Goal: Communication & Community: Share content

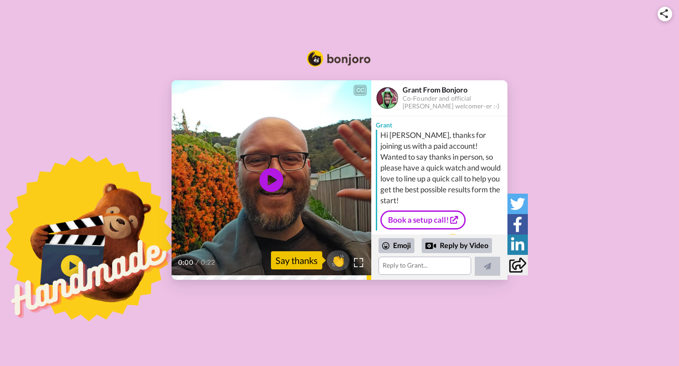
click at [262, 167] on icon "Play/Pause" at bounding box center [272, 179] width 24 height 43
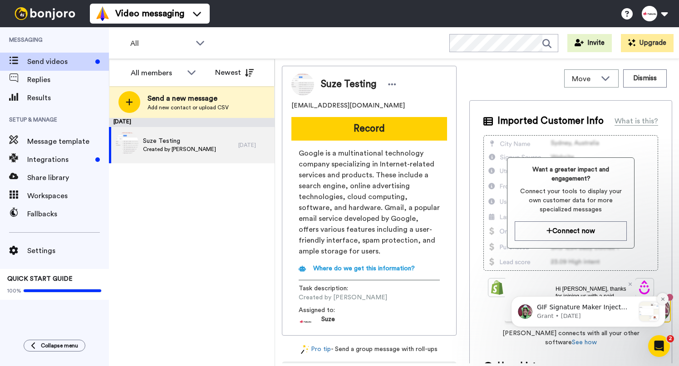
click at [661, 298] on icon "Dismiss notification" at bounding box center [662, 298] width 3 height 3
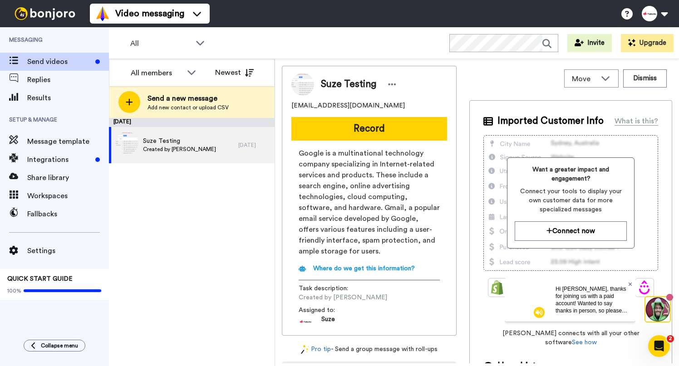
click at [628, 285] on icon at bounding box center [630, 283] width 4 height 5
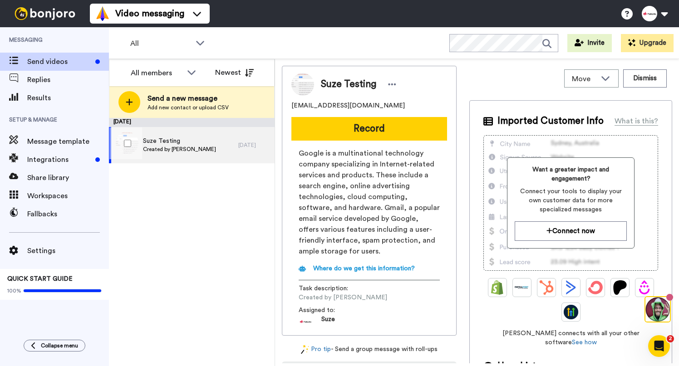
click at [228, 153] on div "Suze Testing Created by Suze Cooper" at bounding box center [173, 145] width 129 height 36
click at [146, 140] on span "Suze Testing" at bounding box center [179, 141] width 73 height 9
click at [43, 103] on span "Results" at bounding box center [68, 98] width 82 height 11
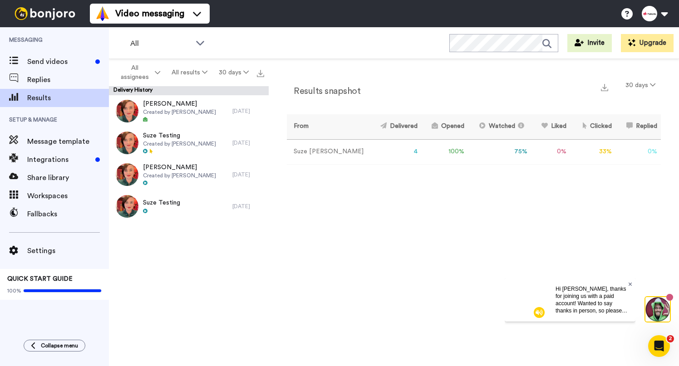
click at [631, 282] on icon at bounding box center [630, 283] width 4 height 5
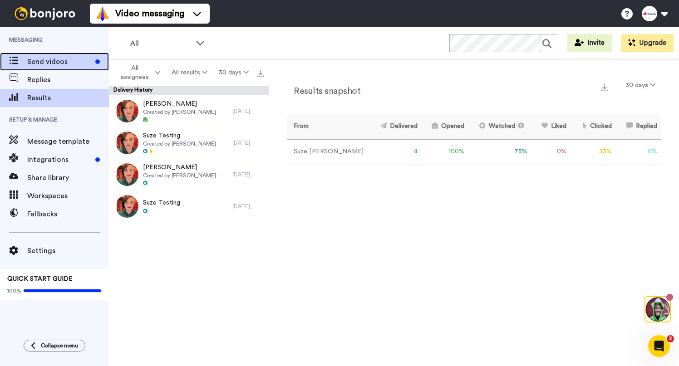
click at [21, 63] on span at bounding box center [13, 61] width 27 height 9
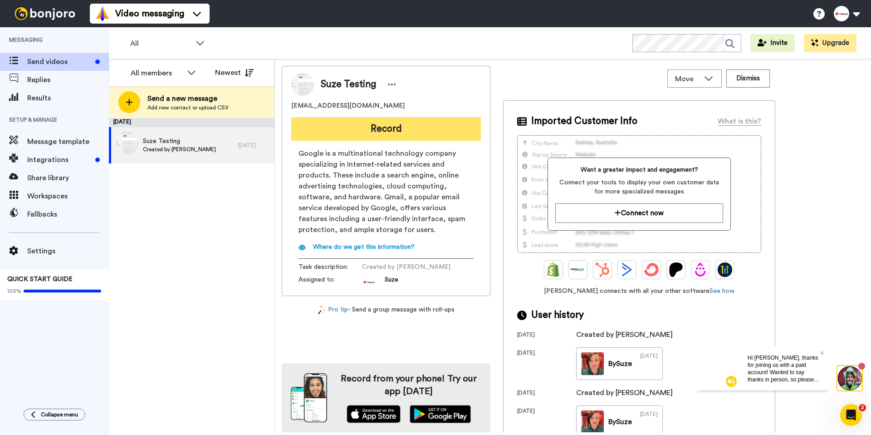
click at [339, 132] on button "Record" at bounding box center [386, 129] width 190 height 24
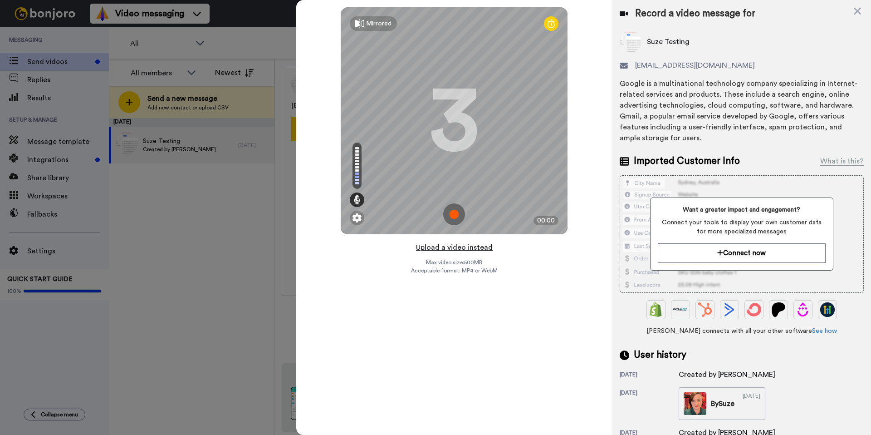
click at [470, 246] on button "Upload a video instead" at bounding box center [454, 247] width 82 height 12
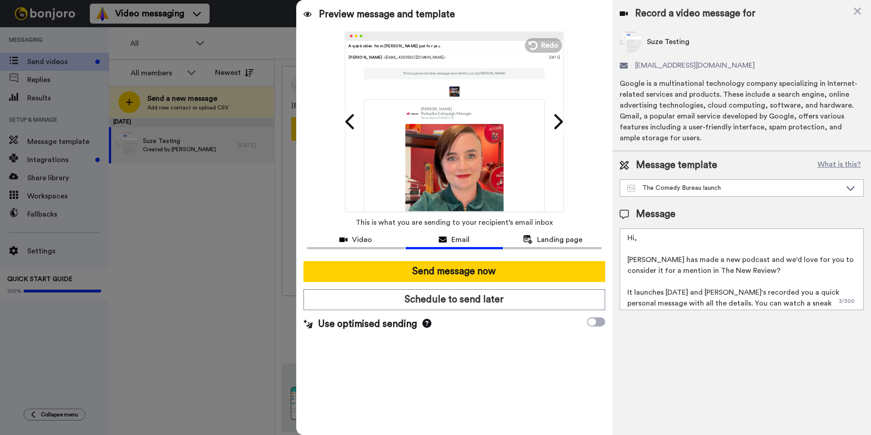
click at [642, 238] on textarea "Hi, Laura Lexx has made a new podcast and we'd love for you to consider it for …" at bounding box center [742, 269] width 244 height 82
click at [678, 272] on textarea "Hi Ed, Laura Lexx has made a new podcast and we'd love for you to consider it f…" at bounding box center [742, 269] width 244 height 82
drag, startPoint x: 742, startPoint y: 270, endPoint x: 690, endPoint y: 271, distance: 52.6
click at [678, 271] on textarea "Hi Ed, Laura Lexx has made a new podcast and we'd love for you to consider it f…" at bounding box center [742, 269] width 244 height 82
click at [678, 300] on textarea "Hi Ed, Laura Lexx has made a new podcast and we'd love for you to consider it f…" at bounding box center [742, 269] width 244 height 82
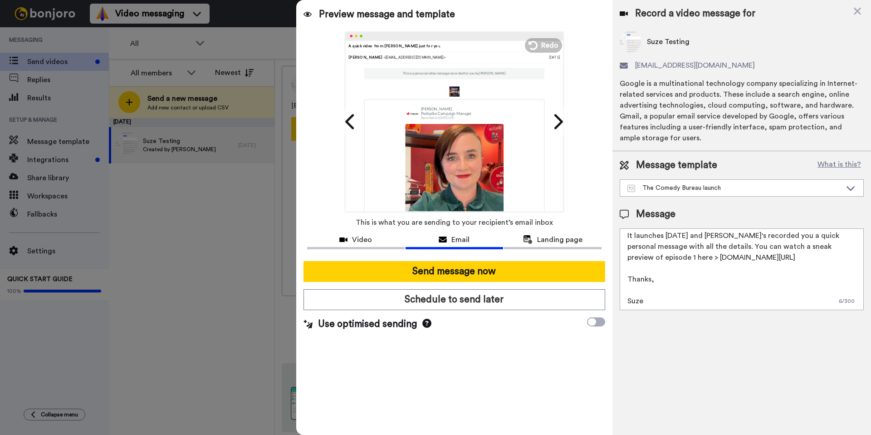
scroll to position [57, 0]
type textarea "Hi Ed, Laura Lexx has made a new podcast and we'd love for you to consider it f…"
click at [677, 57] on div "Suze Testing suzevcooper@gmail.com Google is a multinational technology company…" at bounding box center [742, 87] width 244 height 113
click at [678, 14] on icon at bounding box center [857, 11] width 7 height 7
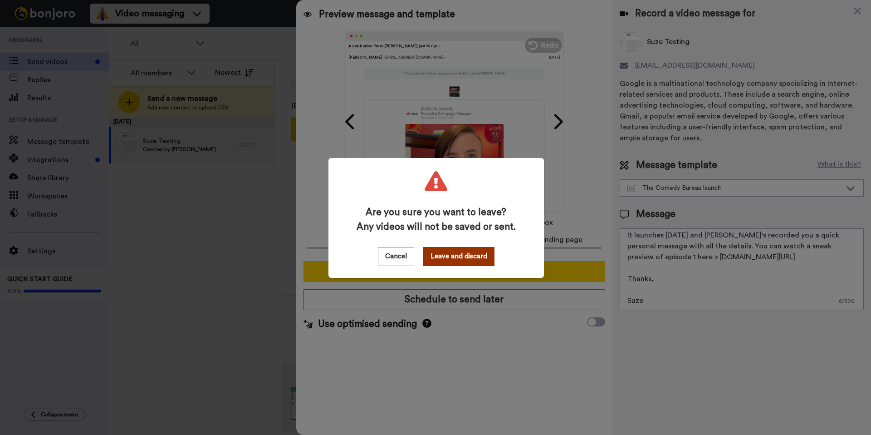
click at [461, 256] on button "Leave and discard" at bounding box center [458, 256] width 71 height 19
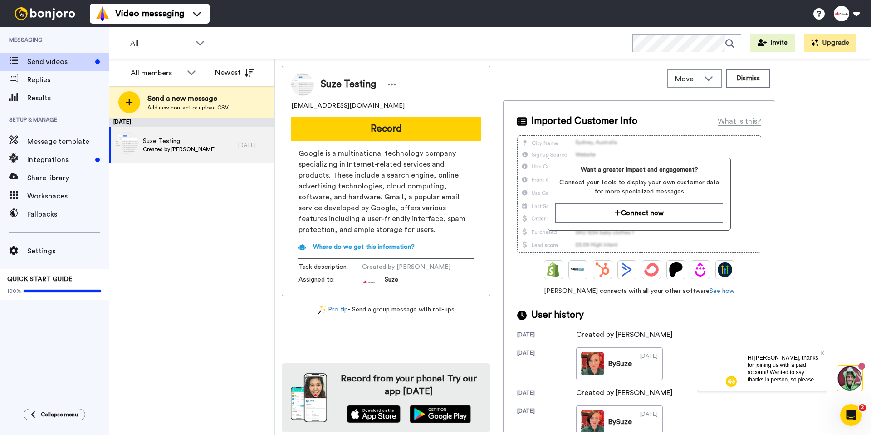
scroll to position [0, 0]
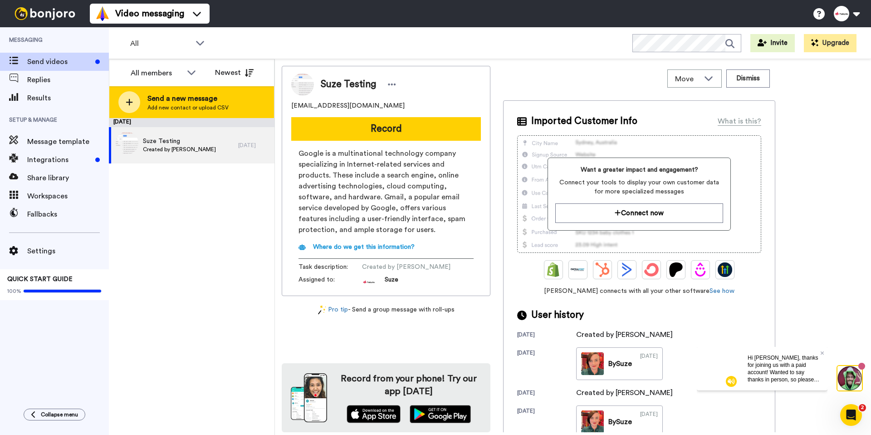
click at [129, 100] on icon at bounding box center [129, 102] width 7 height 7
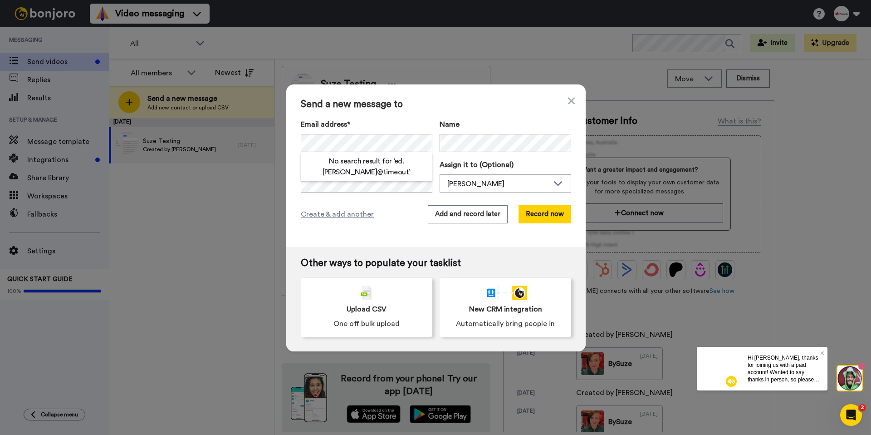
click at [400, 119] on label "Email address*" at bounding box center [367, 124] width 132 height 11
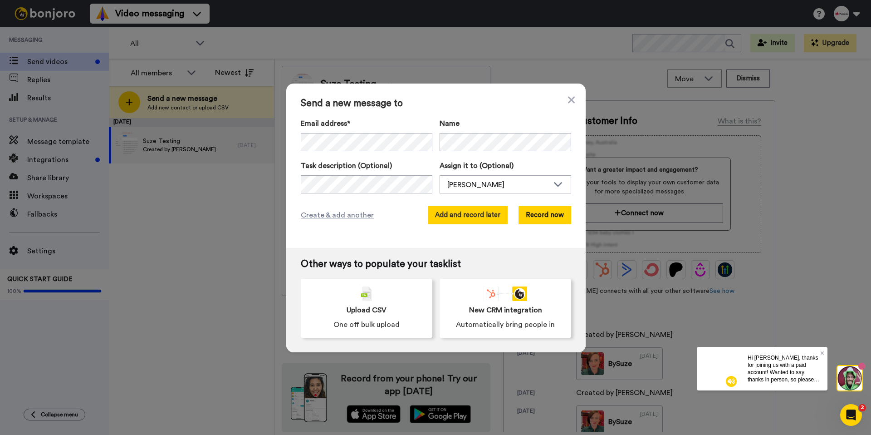
click at [456, 219] on button "Add and record later" at bounding box center [468, 215] width 80 height 18
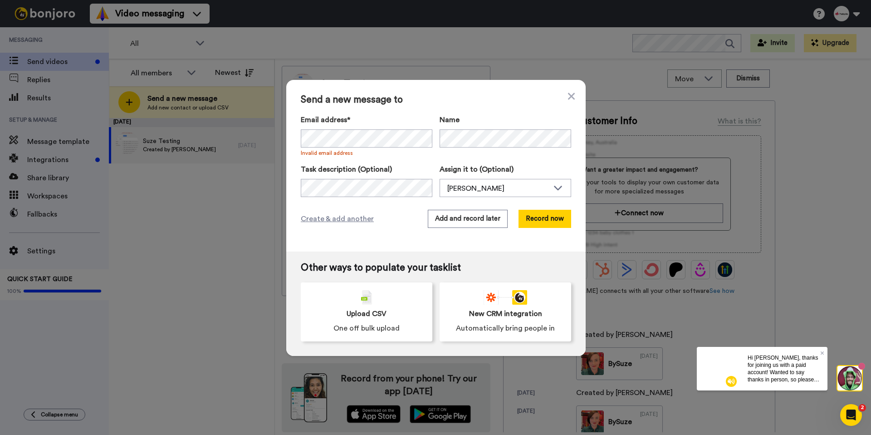
click at [398, 118] on label "Email address*" at bounding box center [367, 119] width 132 height 11
click at [458, 114] on span "Name" at bounding box center [450, 119] width 20 height 11
click at [399, 220] on div "Create & add another Add and record later Record now" at bounding box center [436, 219] width 270 height 18
click at [486, 222] on button "Add and record later" at bounding box center [468, 219] width 80 height 18
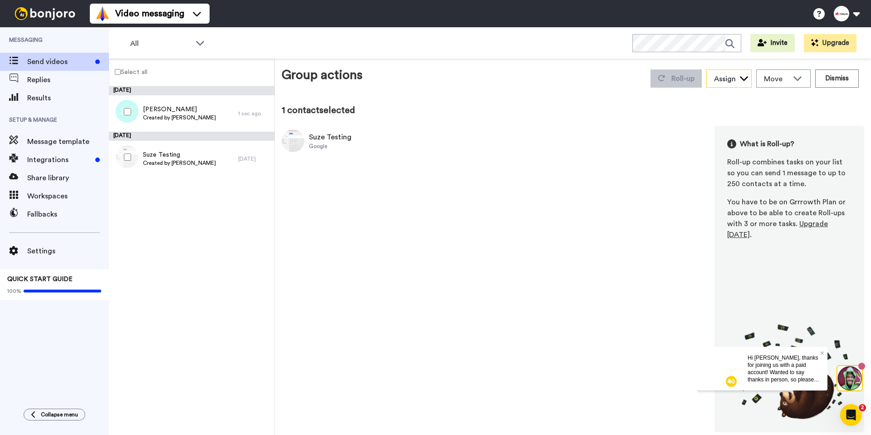
click at [678, 82] on div "Assign" at bounding box center [725, 79] width 22 height 11
click at [678, 80] on span "Move" at bounding box center [776, 79] width 25 height 11
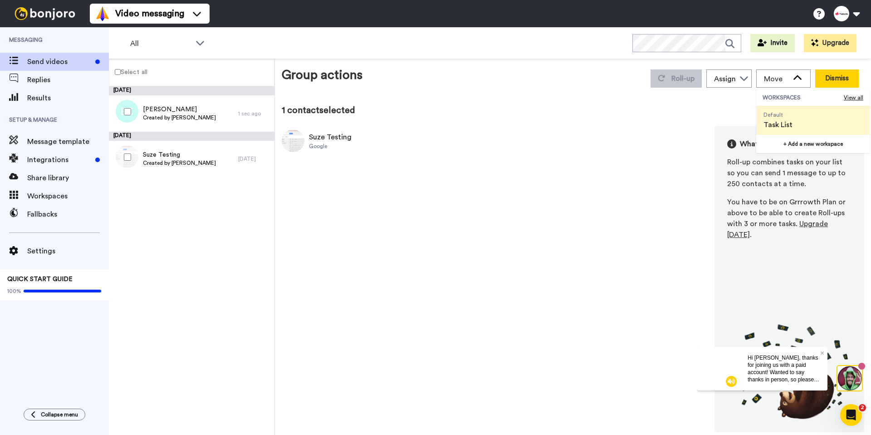
click at [678, 79] on button "Dismiss" at bounding box center [837, 78] width 44 height 18
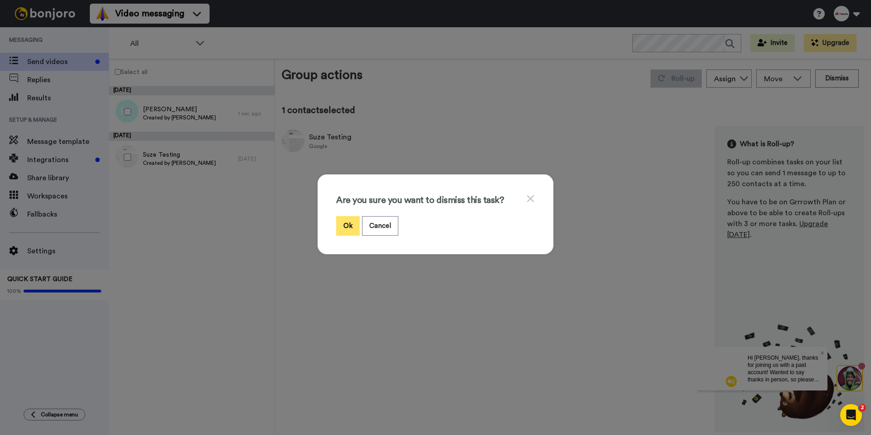
click at [349, 228] on button "Ok" at bounding box center [348, 226] width 24 height 20
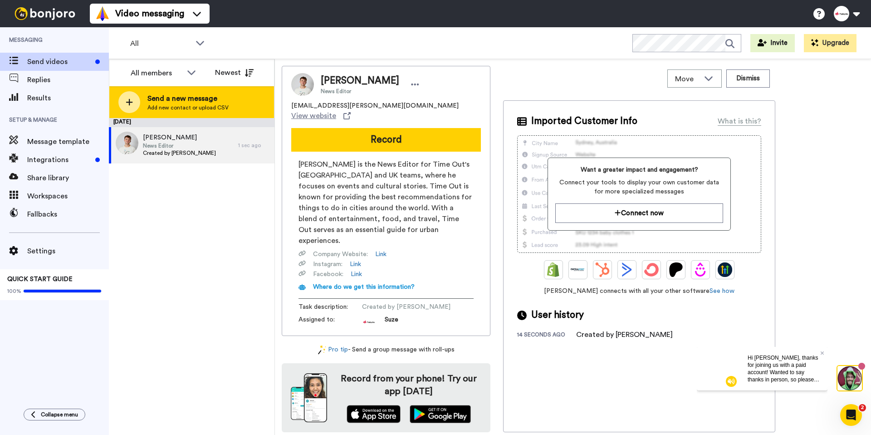
click at [127, 101] on icon at bounding box center [129, 102] width 7 height 8
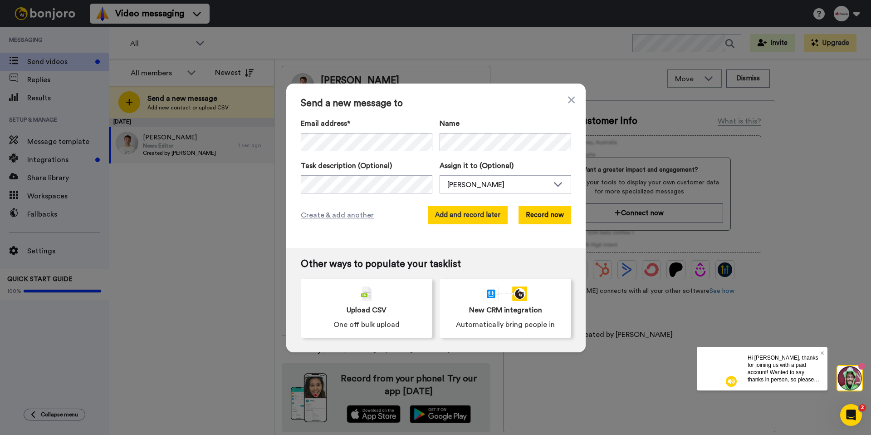
click at [476, 211] on button "Add and record later" at bounding box center [468, 215] width 80 height 18
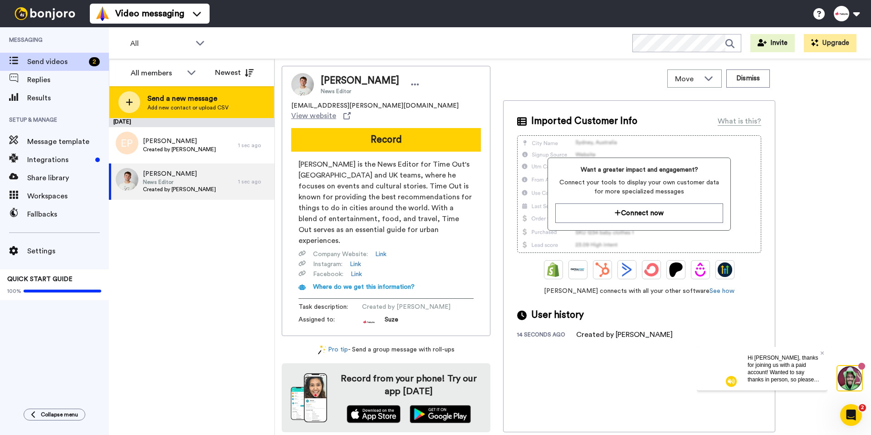
click at [126, 99] on icon at bounding box center [129, 102] width 7 height 8
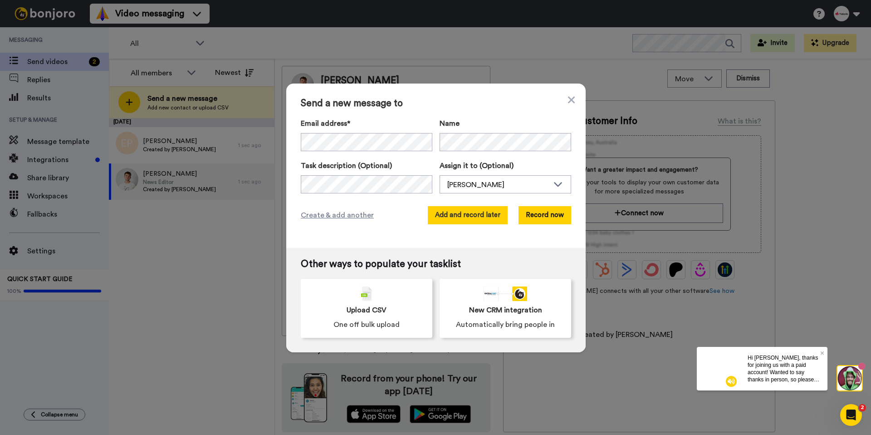
click at [488, 211] on button "Add and record later" at bounding box center [468, 215] width 80 height 18
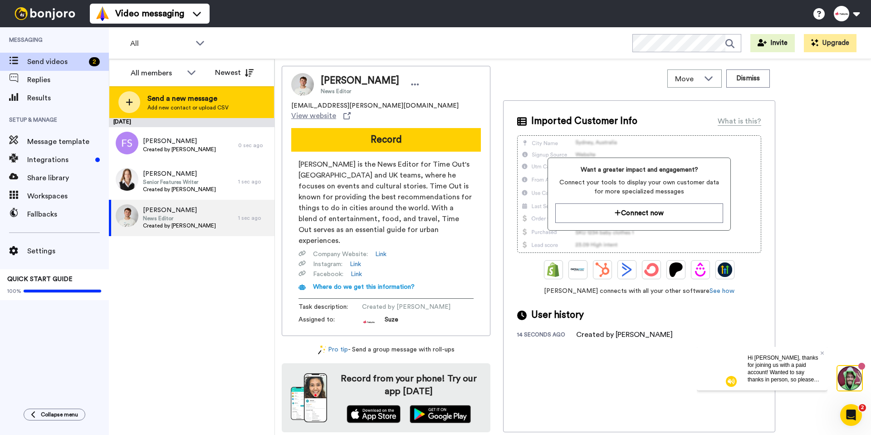
click at [131, 99] on icon at bounding box center [129, 102] width 7 height 8
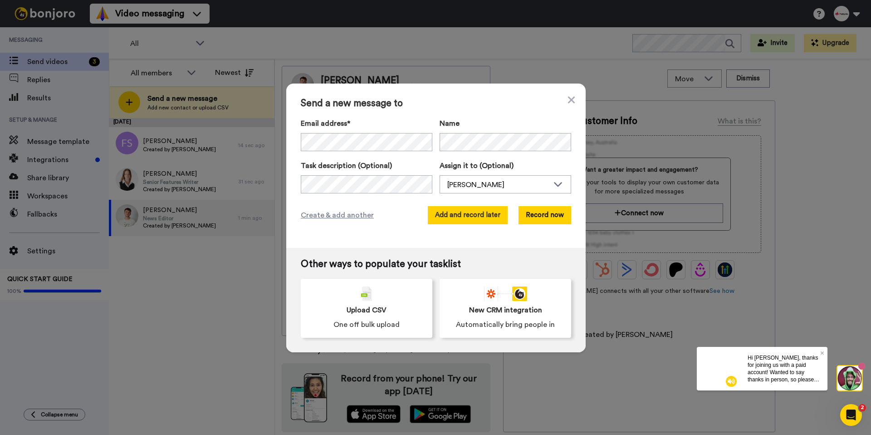
click at [495, 219] on button "Add and record later" at bounding box center [468, 215] width 80 height 18
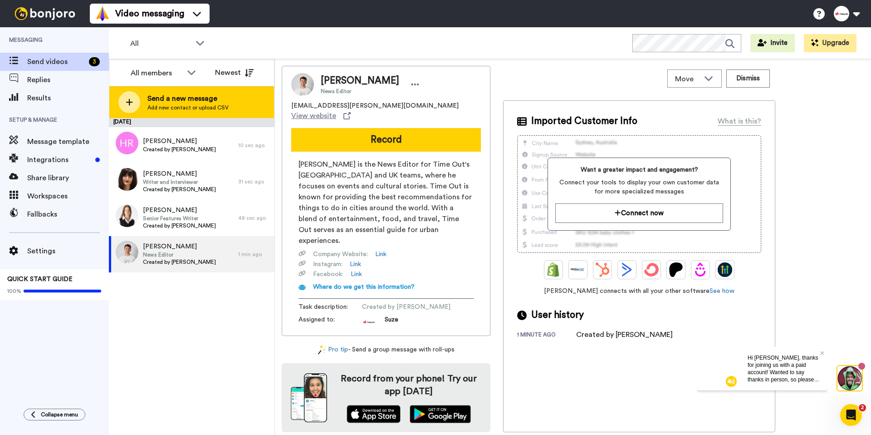
click at [134, 102] on div at bounding box center [129, 102] width 22 height 22
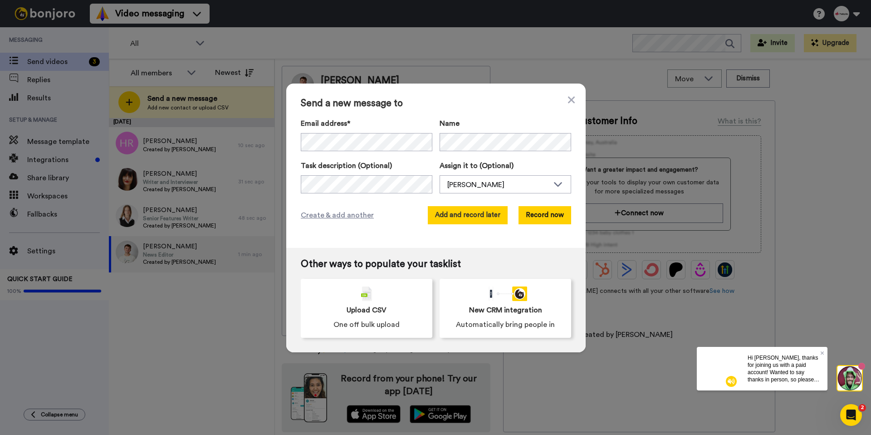
click at [484, 217] on button "Add and record later" at bounding box center [468, 215] width 80 height 18
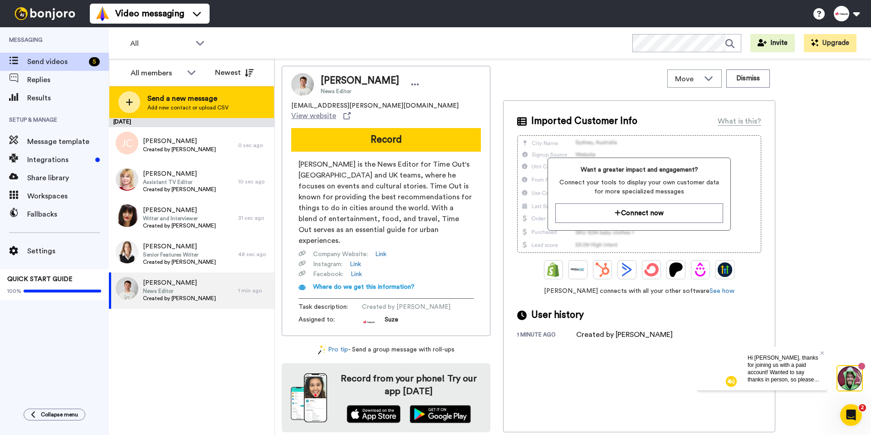
click at [122, 103] on div at bounding box center [129, 102] width 22 height 22
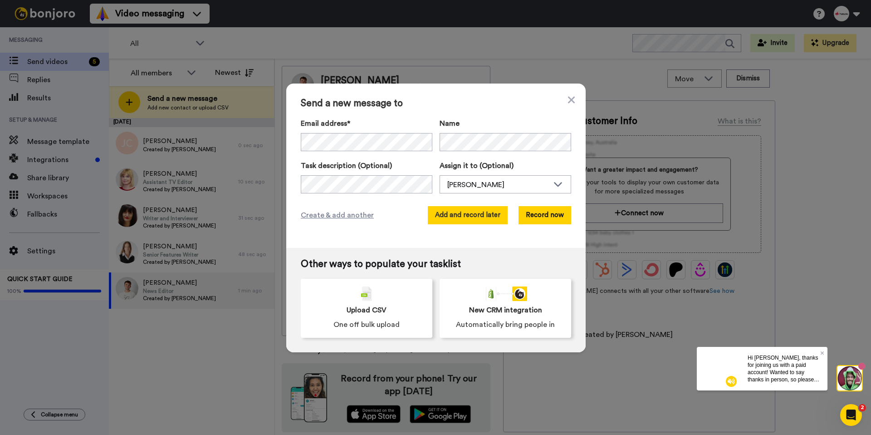
click at [471, 212] on button "Add and record later" at bounding box center [468, 215] width 80 height 18
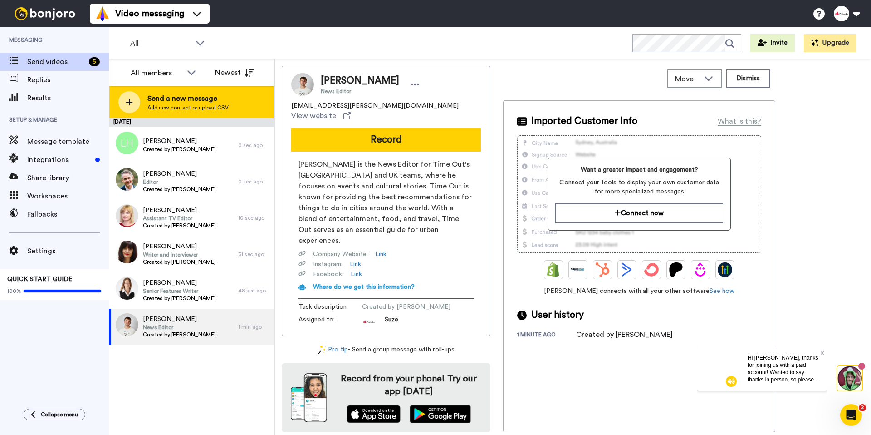
click at [135, 106] on div at bounding box center [129, 102] width 22 height 22
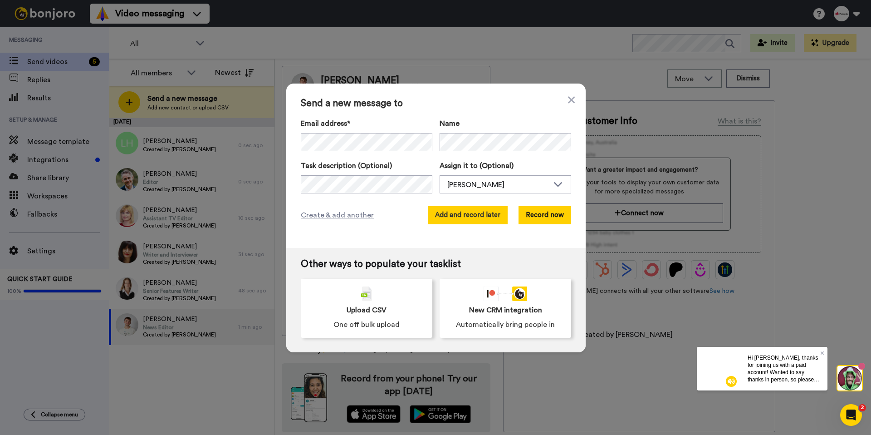
click at [481, 222] on button "Add and record later" at bounding box center [468, 215] width 80 height 18
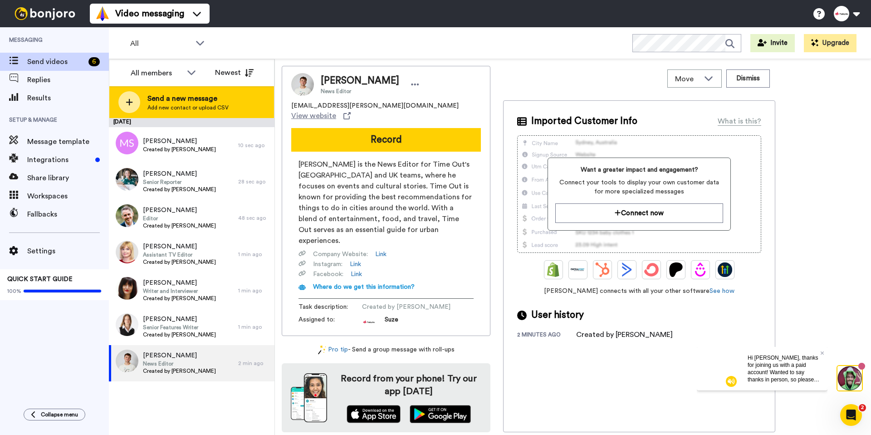
click at [128, 106] on div at bounding box center [129, 102] width 22 height 22
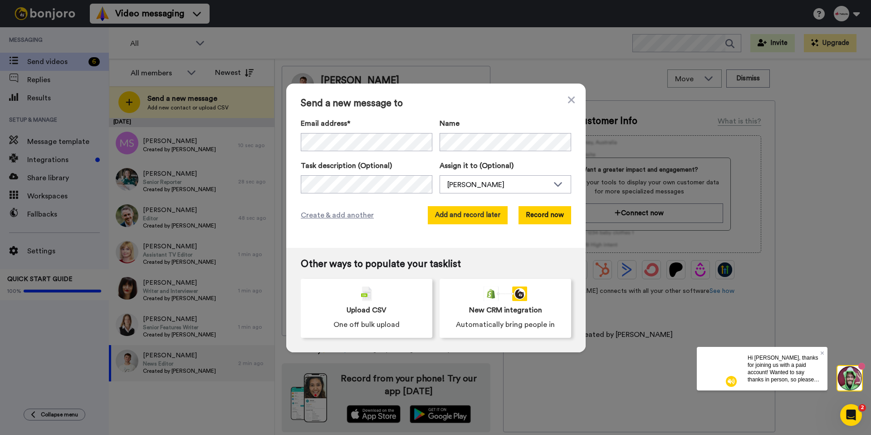
click at [472, 211] on button "Add and record later" at bounding box center [468, 215] width 80 height 18
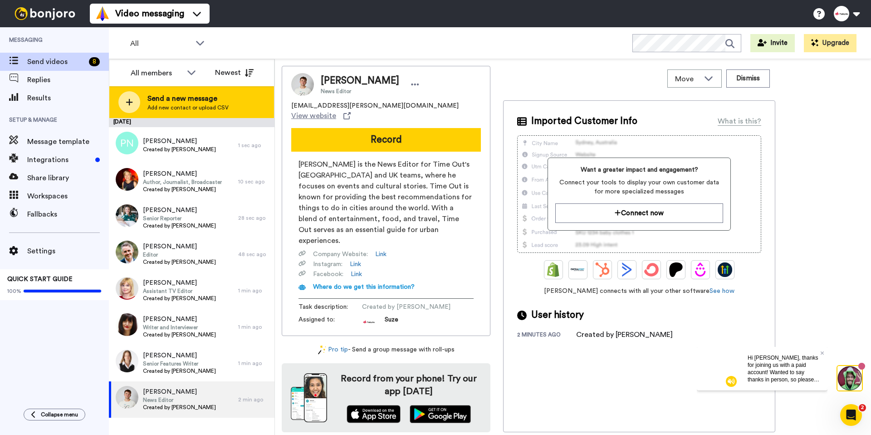
click at [128, 103] on icon at bounding box center [129, 102] width 7 height 8
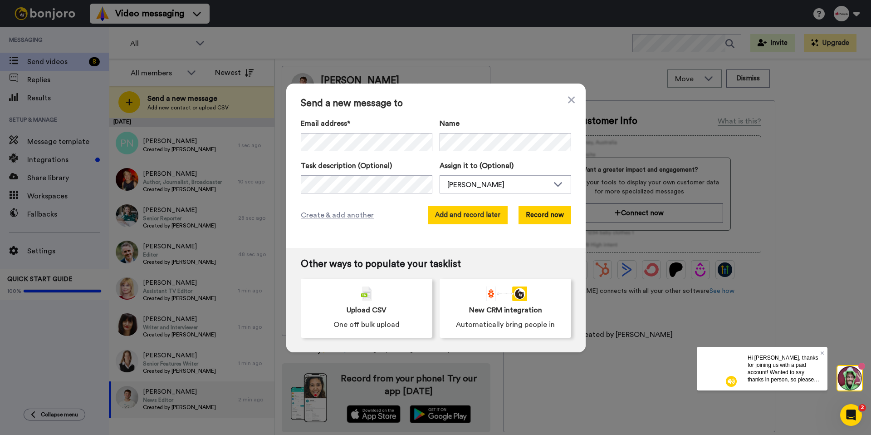
click at [477, 217] on button "Add and record later" at bounding box center [468, 215] width 80 height 18
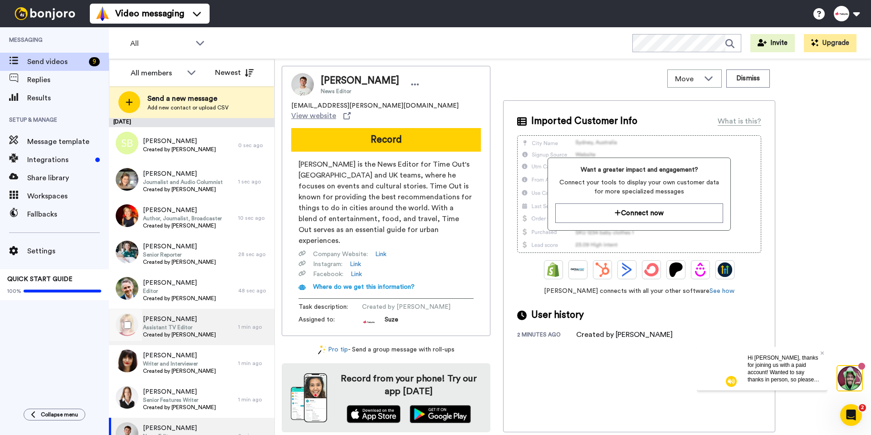
scroll to position [19, 0]
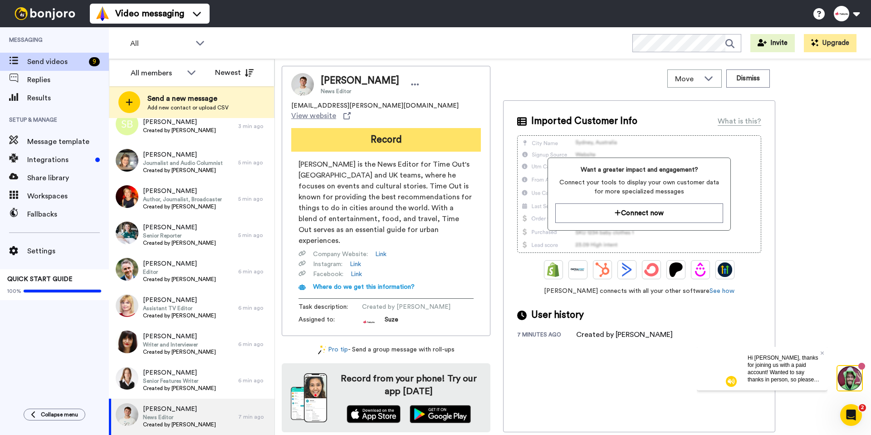
click at [375, 129] on button "Record" at bounding box center [386, 140] width 190 height 24
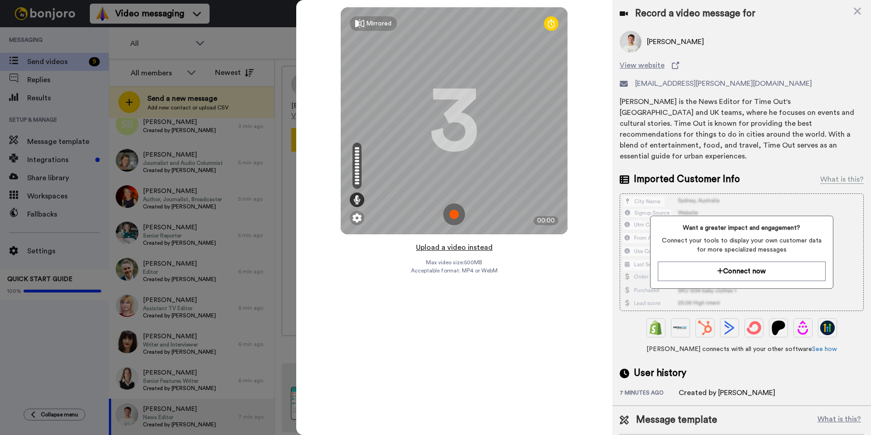
click at [486, 250] on button "Upload a video instead" at bounding box center [454, 247] width 82 height 12
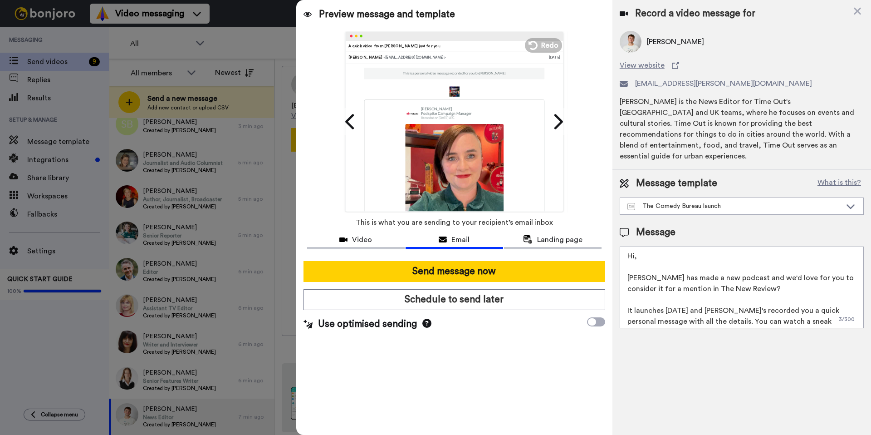
drag, startPoint x: 742, startPoint y: 279, endPoint x: 688, endPoint y: 278, distance: 54.5
click at [678, 278] on textarea "Hi, Laura Lexx has made a new podcast and we'd love for you to consider it for …" at bounding box center [742, 287] width 244 height 82
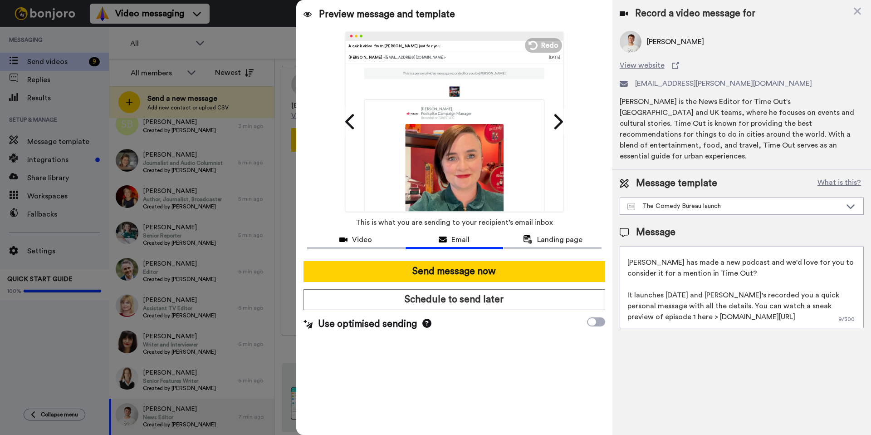
scroll to position [57, 0]
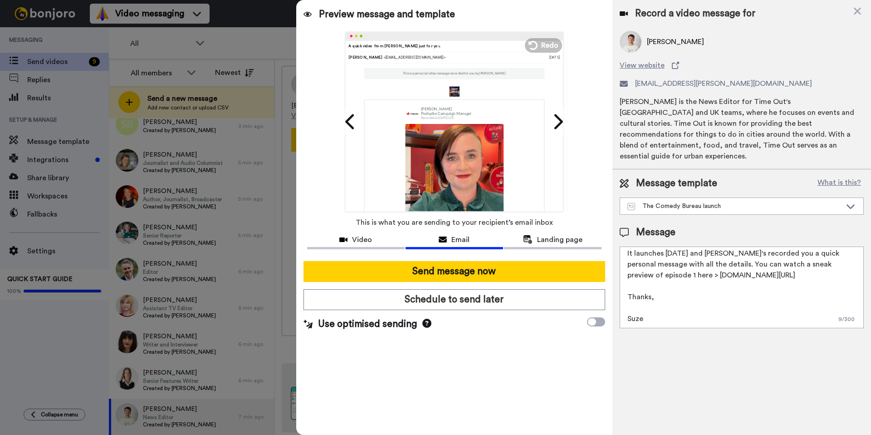
drag, startPoint x: 762, startPoint y: 265, endPoint x: 717, endPoint y: 268, distance: 45.0
click at [678, 268] on textarea "Hi, Laura Lexx has made a new podcast and we'd love for you to consider it for …" at bounding box center [742, 287] width 244 height 82
click at [451, 165] on img at bounding box center [454, 172] width 98 height 98
click at [368, 246] on button "Video" at bounding box center [356, 240] width 98 height 17
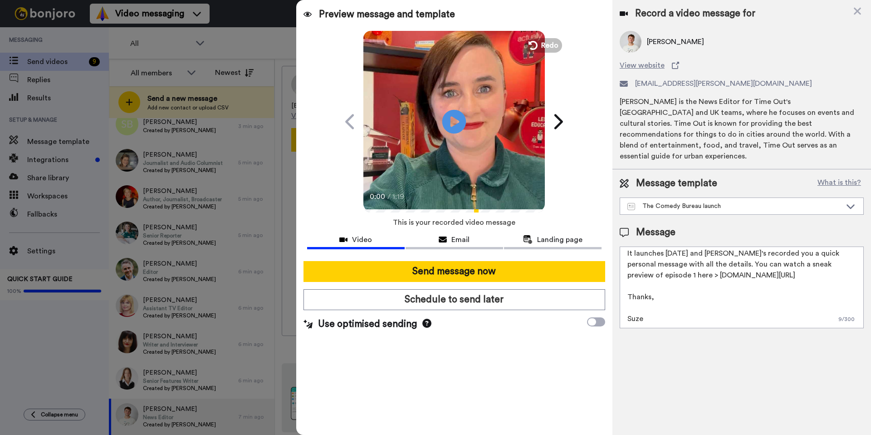
click at [459, 123] on icon "Play/Pause" at bounding box center [454, 121] width 24 height 43
click at [432, 132] on video at bounding box center [453, 119] width 181 height 181
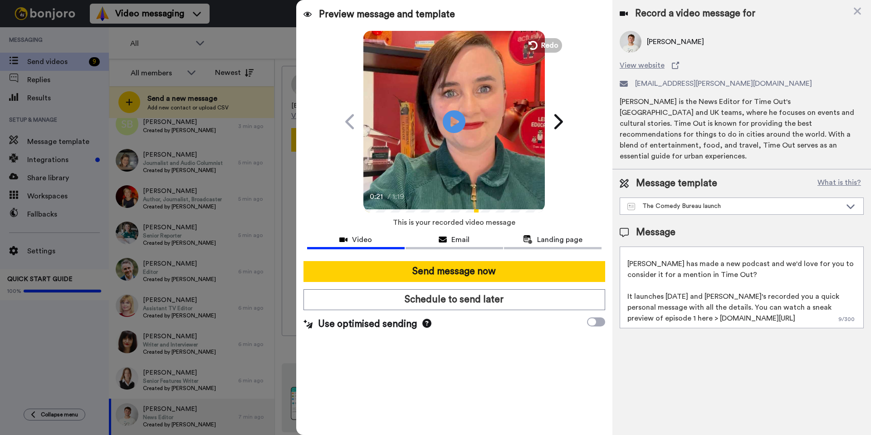
scroll to position [0, 0]
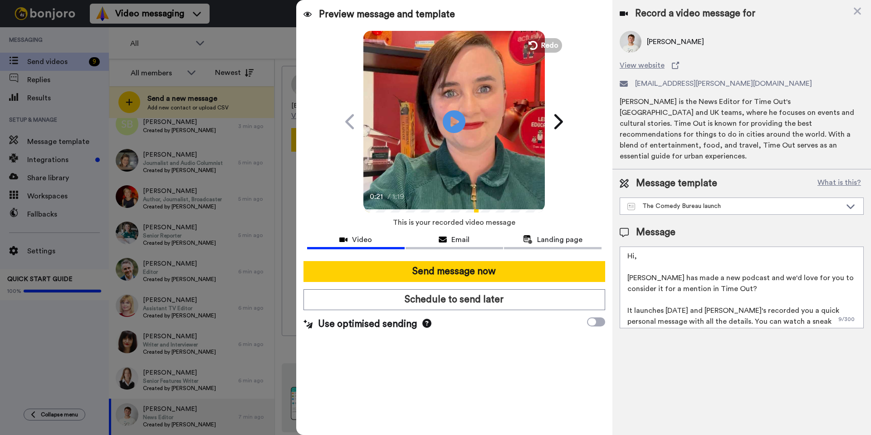
click at [641, 246] on textarea "Hi, Laura Lexx has made a new podcast and we'd love for you to consider it for …" at bounding box center [742, 287] width 244 height 82
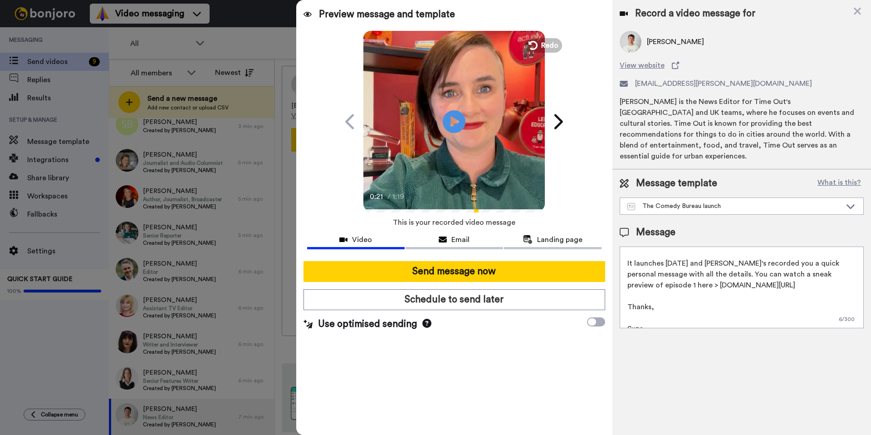
scroll to position [57, 0]
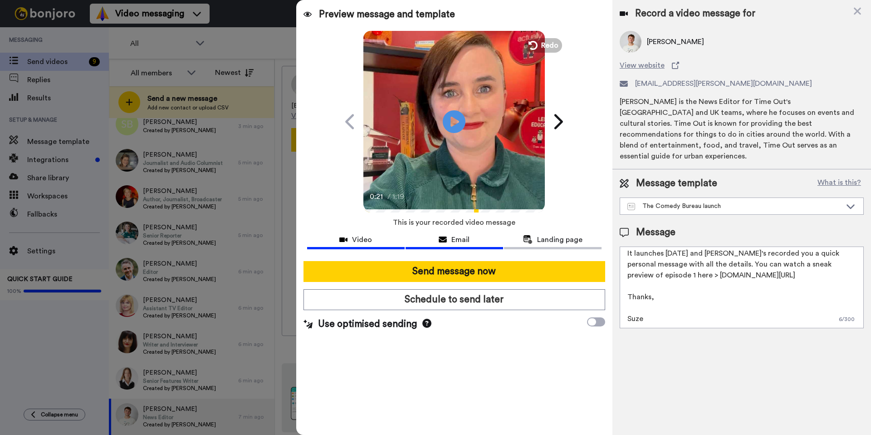
type textarea "Hi Ed, Laura Lexx has made a new podcast and we'd love for you to consider it f…"
click at [441, 241] on icon at bounding box center [443, 239] width 8 height 7
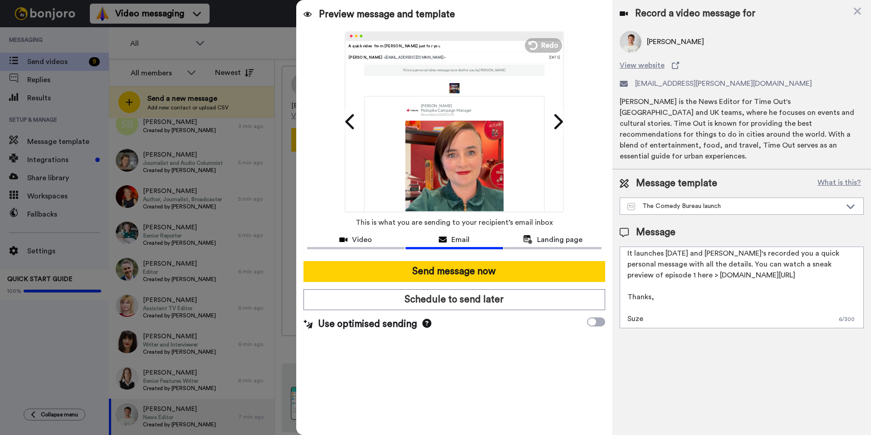
scroll to position [0, 0]
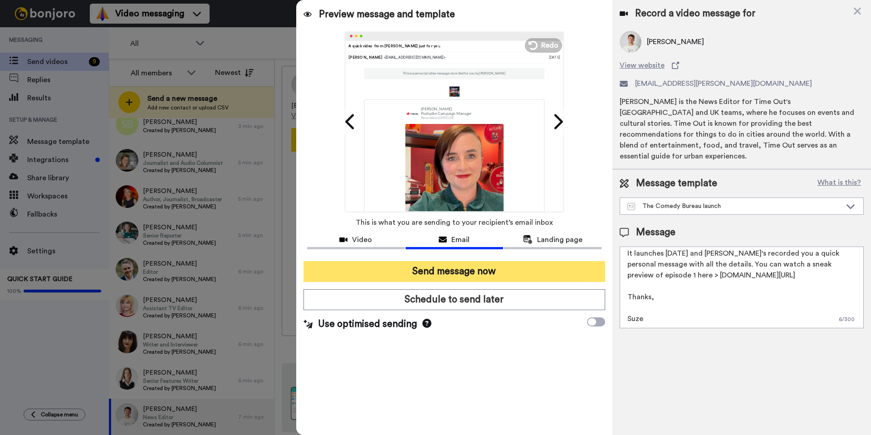
click at [455, 273] on button "Send message now" at bounding box center [455, 271] width 302 height 21
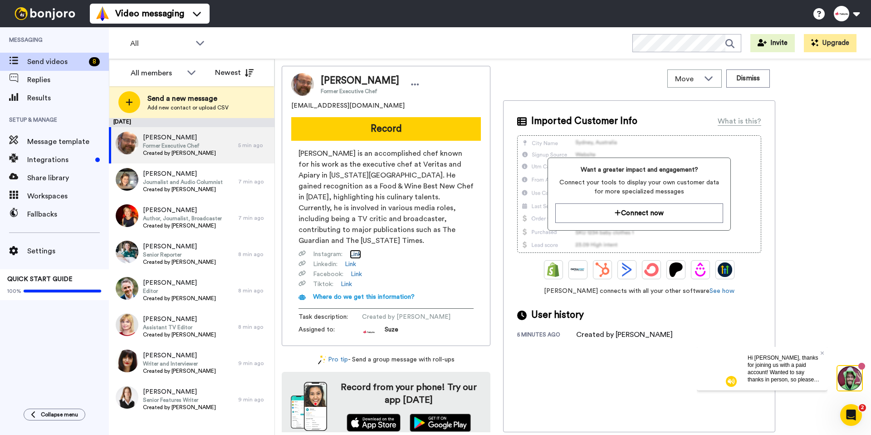
click at [355, 250] on link "Link" at bounding box center [355, 254] width 11 height 9
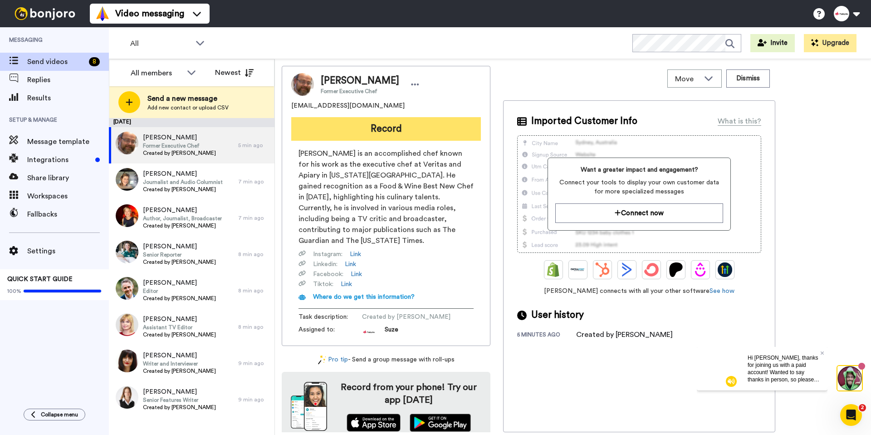
click at [403, 130] on button "Record" at bounding box center [386, 129] width 190 height 24
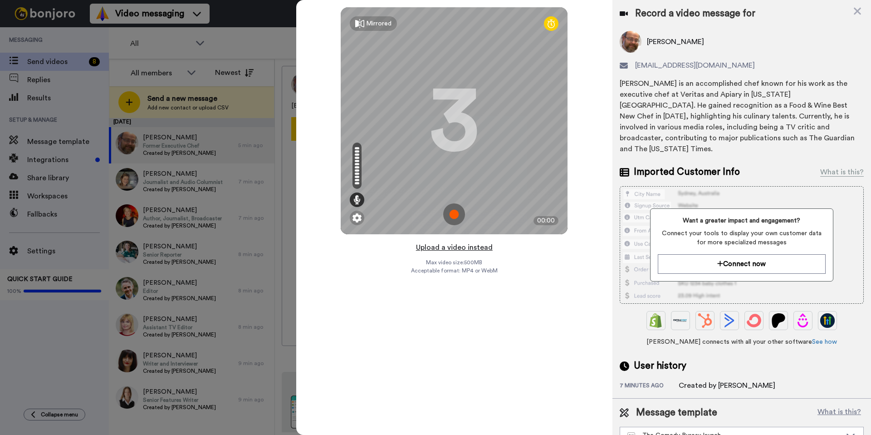
click at [480, 250] on button "Upload a video instead" at bounding box center [454, 247] width 82 height 12
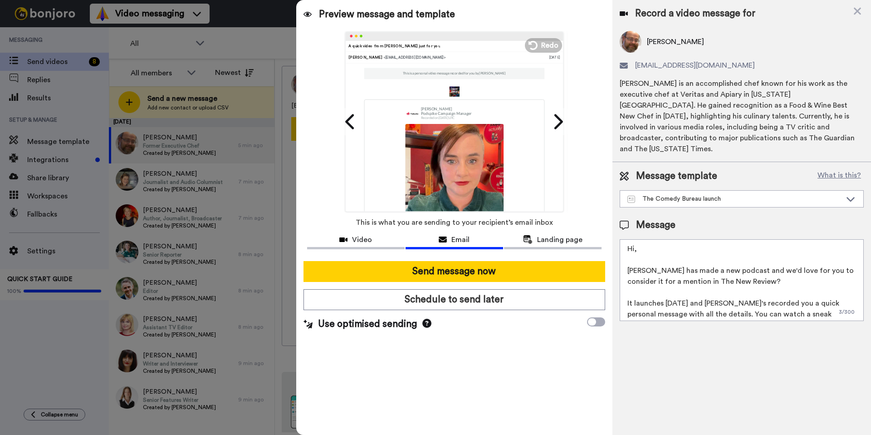
click at [642, 239] on textarea "Hi, [PERSON_NAME] has made a new podcast and we'd love for you to consider it f…" at bounding box center [742, 280] width 244 height 82
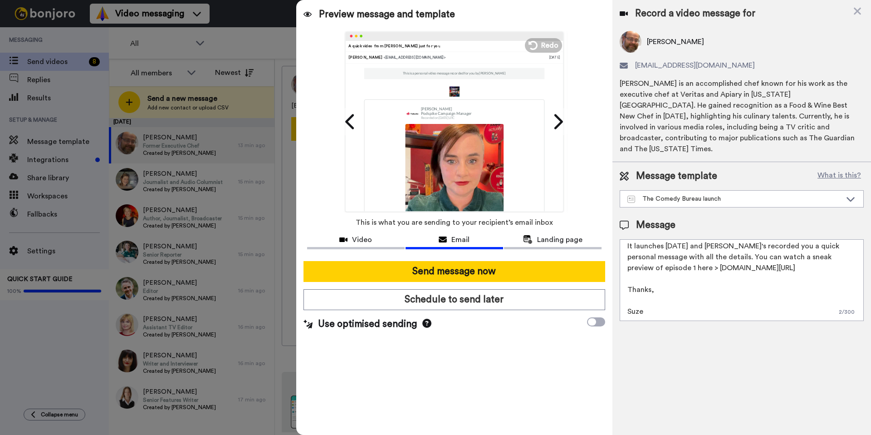
drag, startPoint x: 629, startPoint y: 238, endPoint x: 678, endPoint y: 337, distance: 110.4
click at [678, 337] on div "Record a video message for Scott Bryan scottglennbryan@gmail.com Scott Bryan is…" at bounding box center [742, 217] width 259 height 435
paste textarea "cott, This is not a press release (we know you don’t like those). This is a qui…"
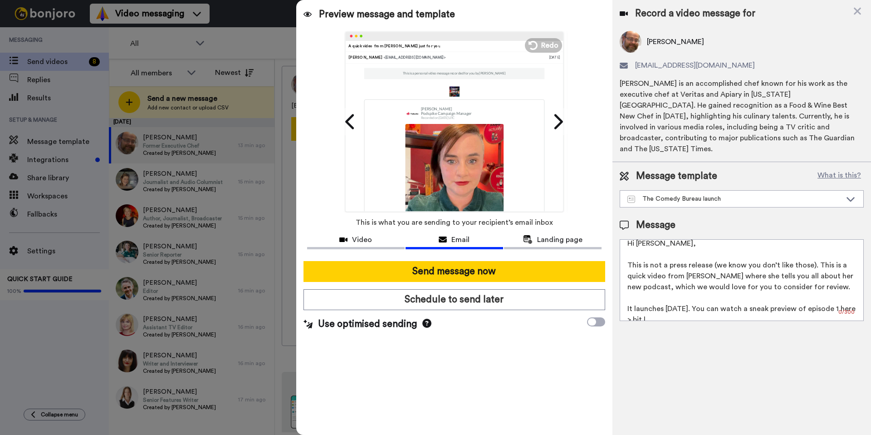
scroll to position [14, 0]
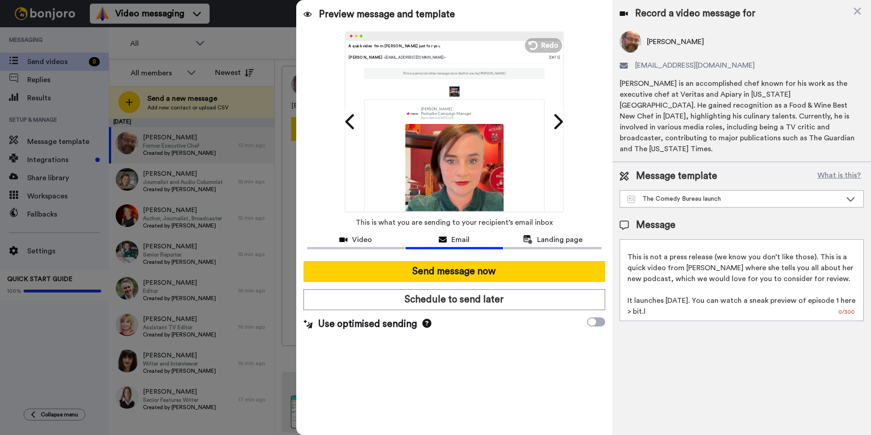
drag, startPoint x: 697, startPoint y: 290, endPoint x: 664, endPoint y: 291, distance: 33.1
click at [664, 291] on textarea "Hi Scott, This is not a press release (we know you don’t like those). This is a…" at bounding box center [742, 280] width 244 height 82
drag, startPoint x: 715, startPoint y: 290, endPoint x: 761, endPoint y: 292, distance: 46.3
click at [761, 292] on textarea "Hi Scott, This is not a press release (we know you don’t like those). This is a…" at bounding box center [742, 280] width 244 height 82
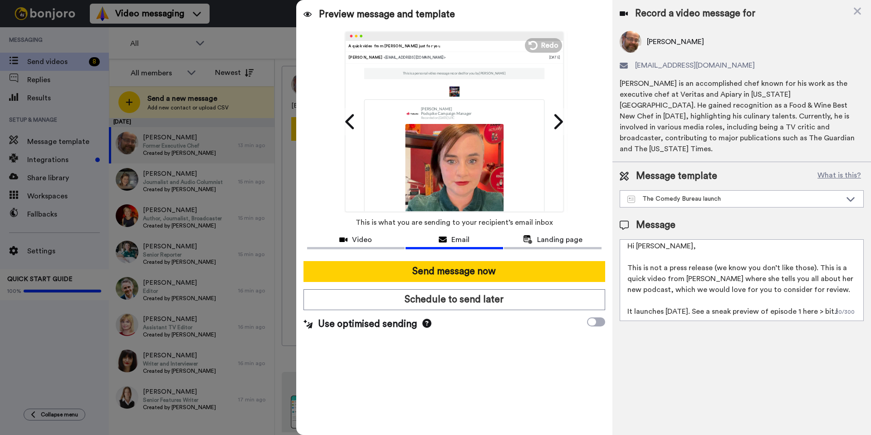
drag, startPoint x: 754, startPoint y: 289, endPoint x: 734, endPoint y: 289, distance: 20.4
click at [734, 289] on textarea "Hi Scott, This is not a press release (we know you don’t like those). This is a…" at bounding box center [742, 280] width 244 height 82
drag, startPoint x: 762, startPoint y: 299, endPoint x: 802, endPoint y: 300, distance: 40.4
click at [802, 300] on textarea "Hi Scott, This is not a press release (we know you don’t like those). This is a…" at bounding box center [742, 280] width 244 height 82
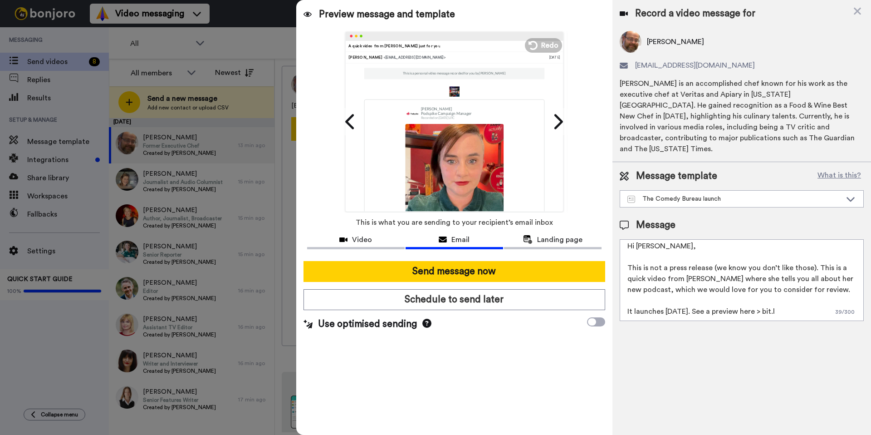
drag, startPoint x: 784, startPoint y: 302, endPoint x: 820, endPoint y: 300, distance: 36.3
click at [820, 300] on textarea "Hi Scott, This is not a press release (we know you don’t like those). This is a…" at bounding box center [742, 280] width 244 height 82
paste textarea "y/41CsUf6 Thanks, Suze"
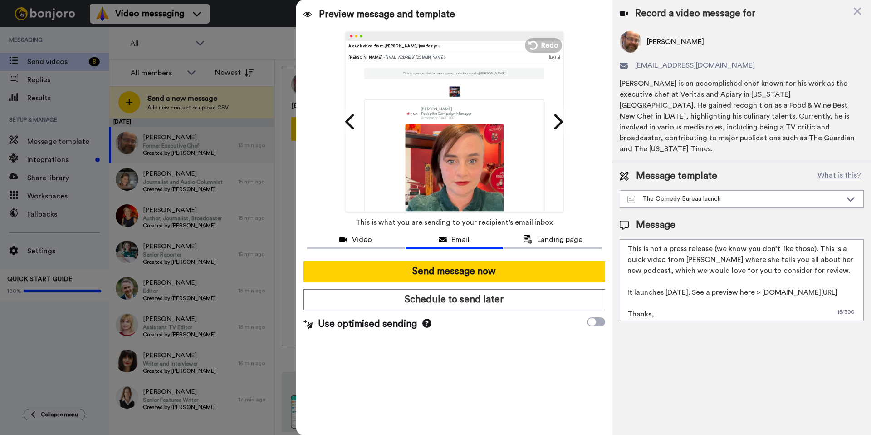
scroll to position [21, 0]
click at [761, 284] on textarea "Hi Scott, This is not a press release (we know you don’t like those). This is a…" at bounding box center [742, 280] width 244 height 82
drag, startPoint x: 788, startPoint y: 282, endPoint x: 791, endPoint y: 292, distance: 10.5
click at [789, 284] on textarea "Hi Scott, This is not a press release (we know you don’t like those). This is a…" at bounding box center [742, 280] width 244 height 82
click at [714, 295] on textarea "Hi Scott, This is not a press release (we know you don’t like those). This is a…" at bounding box center [742, 280] width 244 height 82
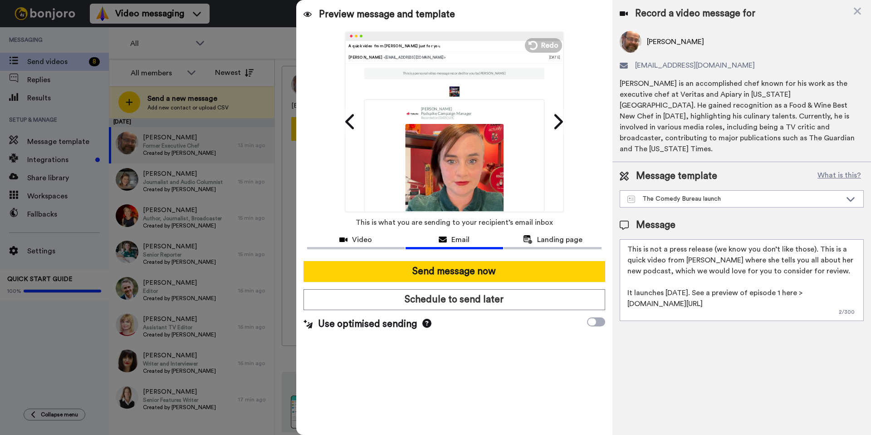
drag, startPoint x: 675, startPoint y: 294, endPoint x: 616, endPoint y: 294, distance: 59.4
click at [616, 294] on div "Message template What is this? The Comedy Bureau launch The Comedy Bureau launc…" at bounding box center [742, 245] width 259 height 166
click at [697, 294] on textarea "Hi Scott, This is not a press release (we know you don’t like those). This is a…" at bounding box center [742, 280] width 244 height 82
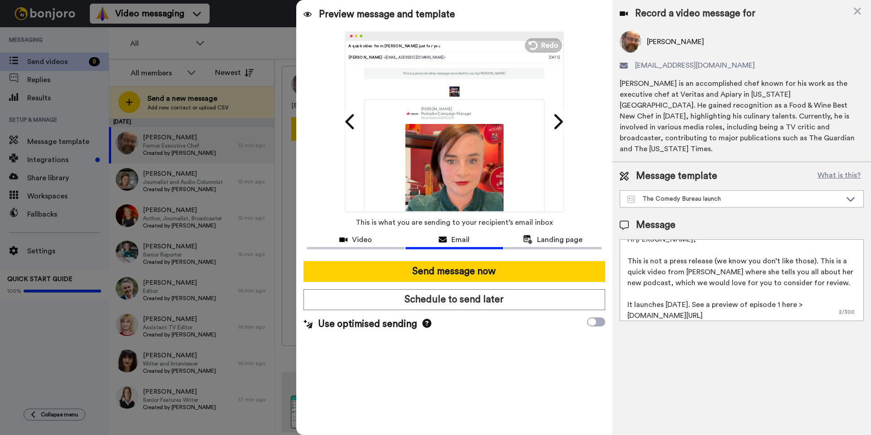
scroll to position [10, 0]
drag, startPoint x: 727, startPoint y: 270, endPoint x: 737, endPoint y: 275, distance: 11.0
click at [737, 275] on textarea "Hi Scott, This is not a press release (we know you don’t like those). This is a…" at bounding box center [742, 280] width 244 height 82
click at [737, 278] on textarea "Hi Scott, This is not a press release (we know you don’t like those). This is a…" at bounding box center [742, 280] width 244 height 82
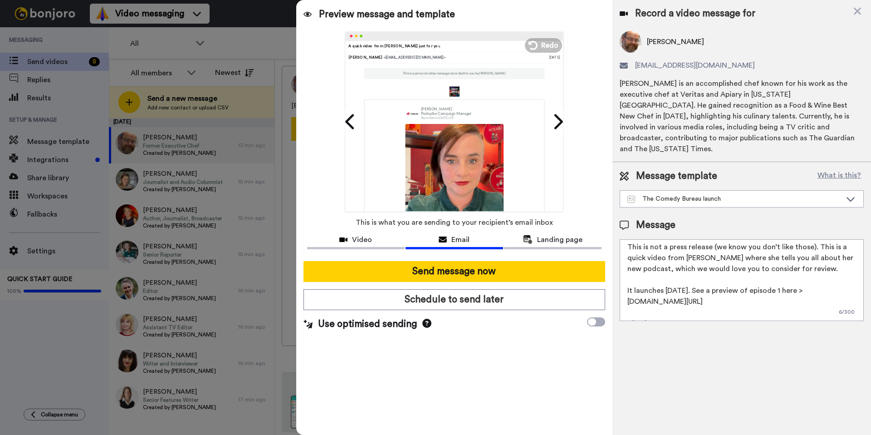
scroll to position [57, 0]
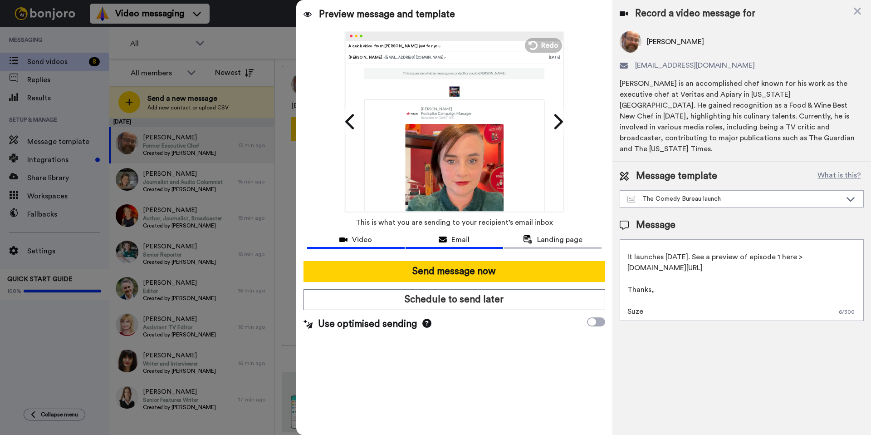
click at [354, 238] on span "Video" at bounding box center [362, 239] width 20 height 11
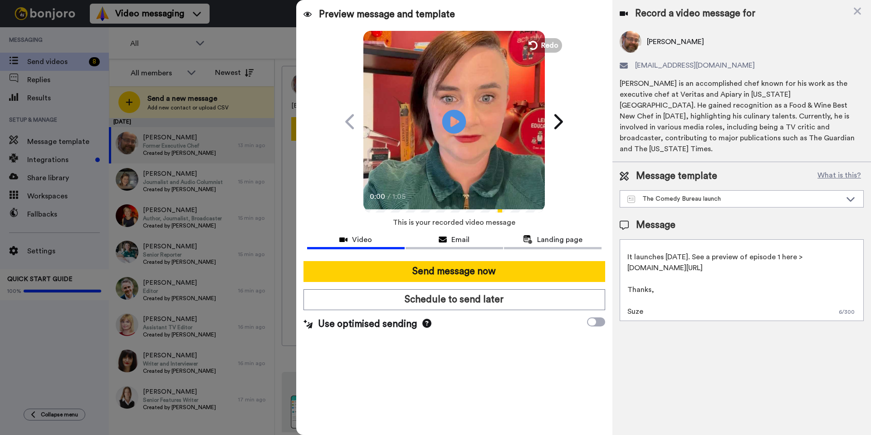
click at [460, 119] on icon at bounding box center [454, 121] width 24 height 24
click at [471, 244] on div "Email" at bounding box center [455, 239] width 98 height 11
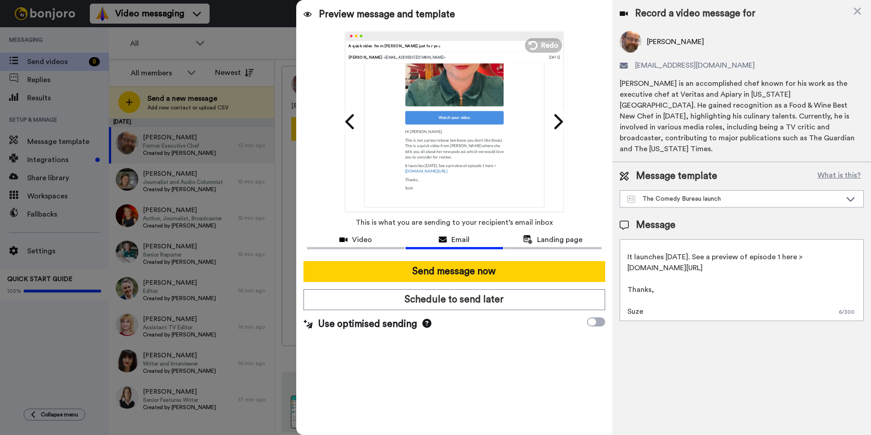
scroll to position [147, 0]
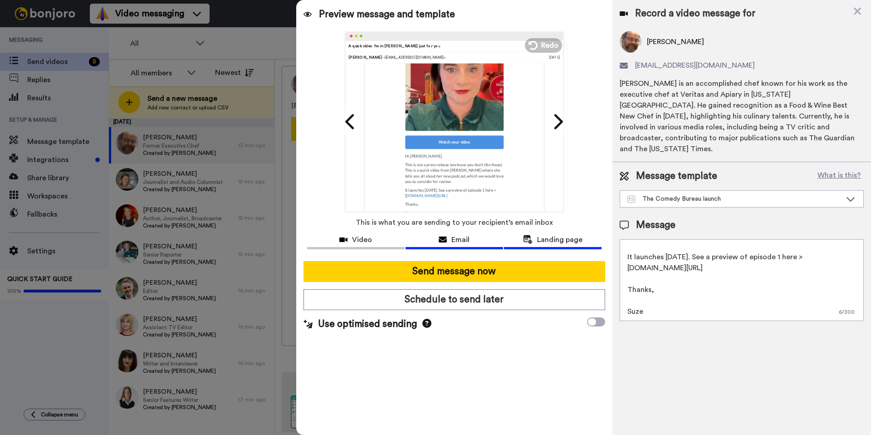
click at [555, 234] on span "Landing page" at bounding box center [559, 239] width 45 height 11
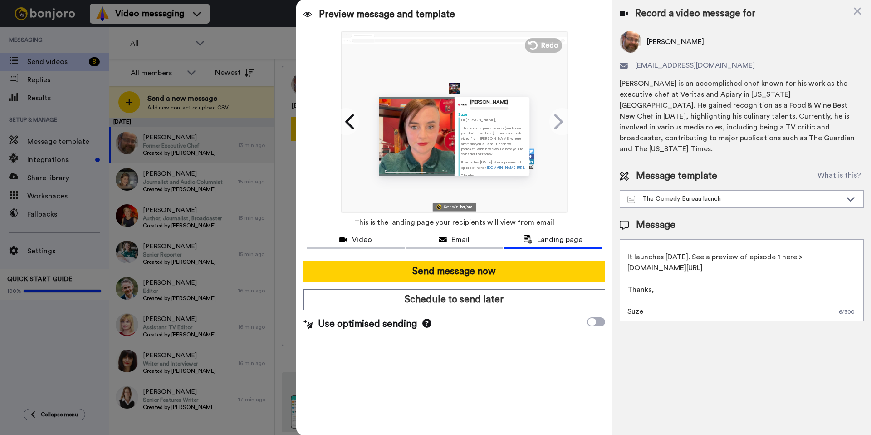
scroll to position [0, 0]
click at [721, 265] on textarea "Hi Scott, This is not a press release (we know you don’t like those). This is a…" at bounding box center [742, 280] width 244 height 82
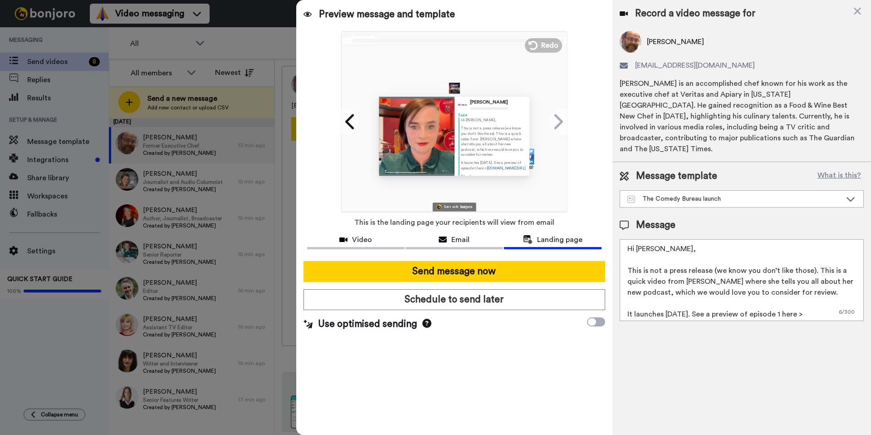
drag, startPoint x: 719, startPoint y: 270, endPoint x: 792, endPoint y: 268, distance: 73.1
click at [792, 268] on textarea "Hi Scott, This is not a press release (we know you don’t like those). This is a…" at bounding box center [742, 280] width 244 height 82
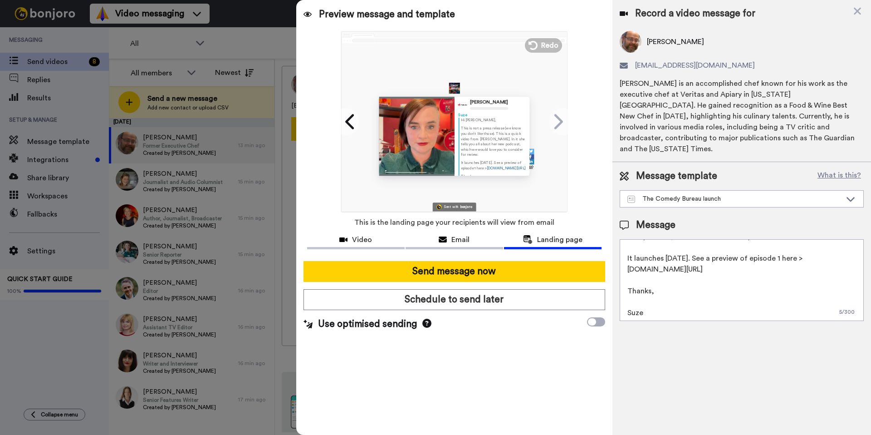
scroll to position [57, 0]
click at [722, 279] on textarea "Hi Scott, This is not a press release (we know you don’t like those). This is a…" at bounding box center [742, 280] width 244 height 82
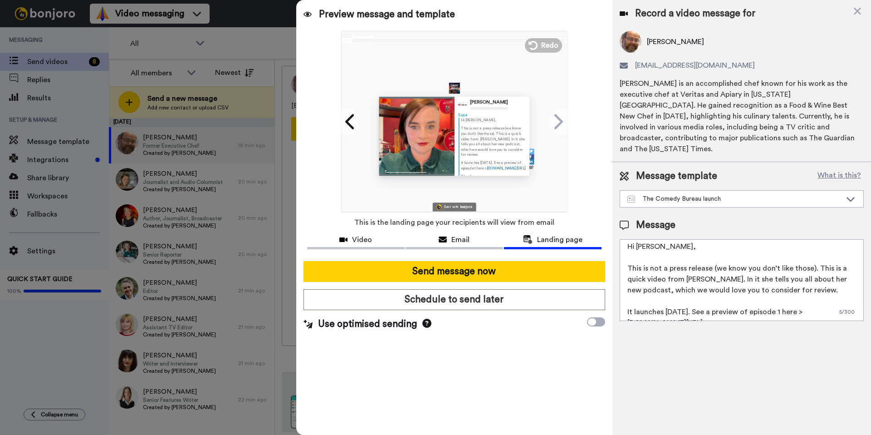
scroll to position [0, 0]
click at [355, 123] on icon at bounding box center [350, 121] width 15 height 17
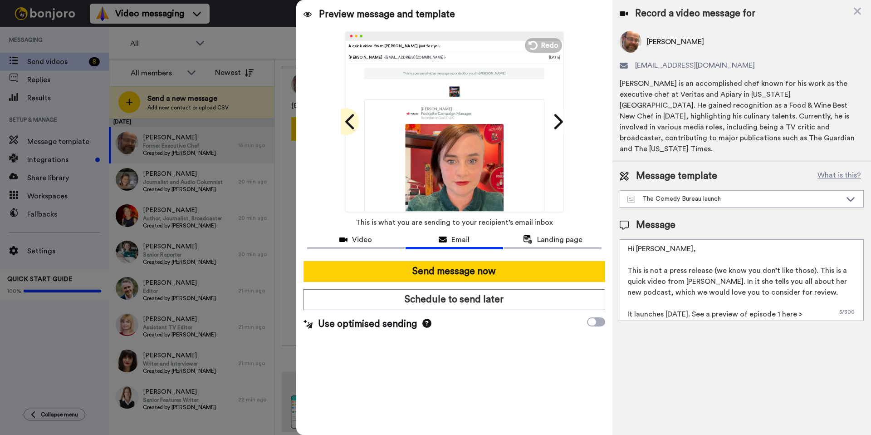
click at [349, 118] on icon at bounding box center [349, 121] width 9 height 15
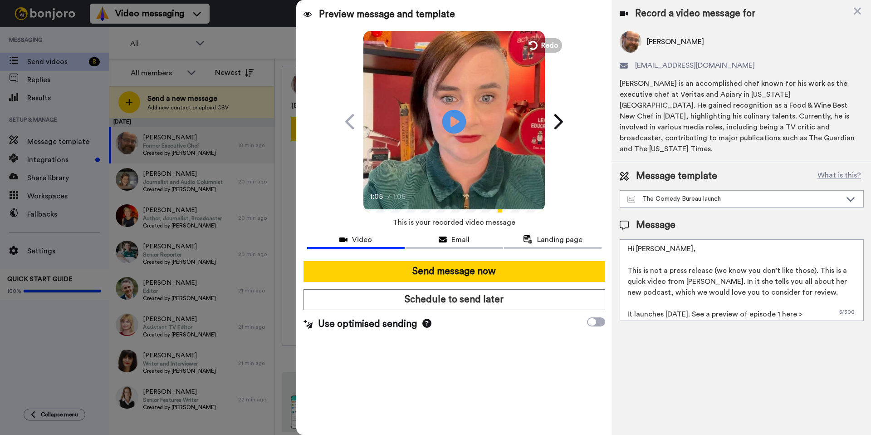
click at [447, 125] on icon at bounding box center [454, 121] width 24 height 24
click at [468, 121] on video at bounding box center [453, 119] width 181 height 181
drag, startPoint x: 812, startPoint y: 262, endPoint x: 820, endPoint y: 266, distance: 9.1
click at [812, 262] on textarea "Hi Scott, This is not a press release (we know you don’t like those). This is a…" at bounding box center [742, 280] width 244 height 82
click at [721, 272] on textarea "Hi Scott, This is not a press release (we know you don’t like those), this is a…" at bounding box center [742, 280] width 244 height 82
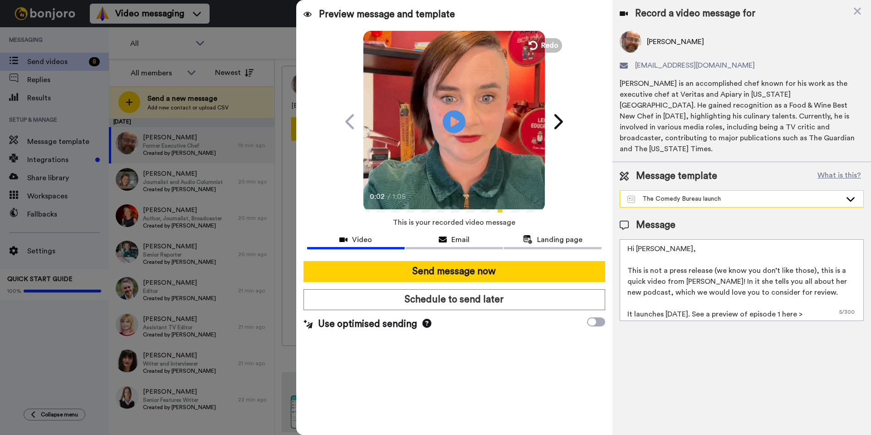
type textarea "Hi Scott, This is not a press release (we know you don’t like those), this is a…"
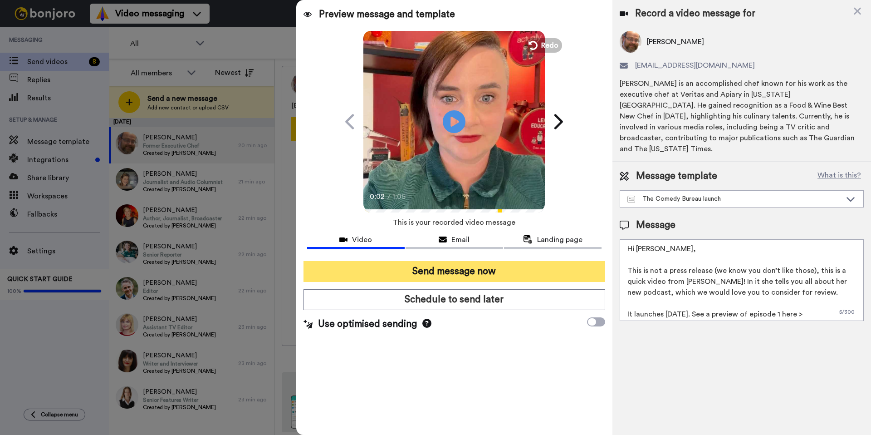
click at [376, 273] on button "Send message now" at bounding box center [455, 271] width 302 height 21
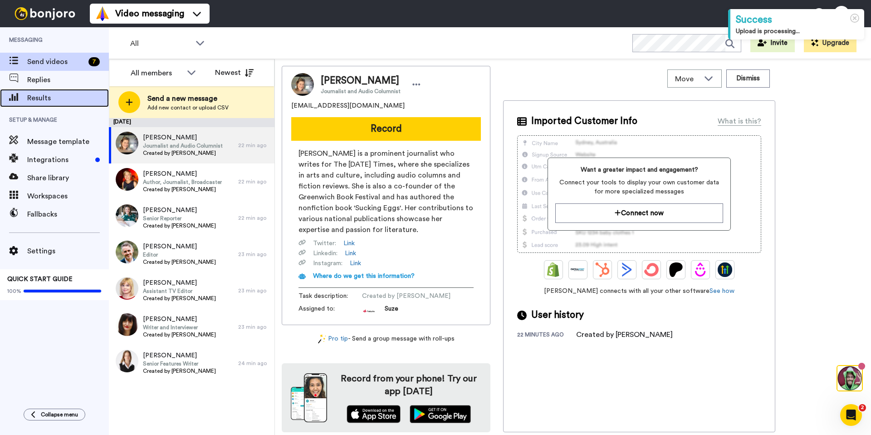
click at [49, 95] on span "Results" at bounding box center [68, 98] width 82 height 11
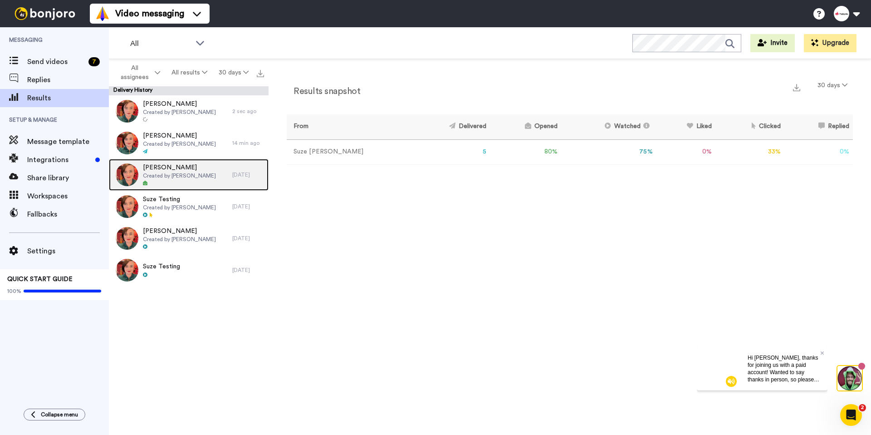
click at [183, 176] on span "Created by [PERSON_NAME]" at bounding box center [179, 175] width 73 height 7
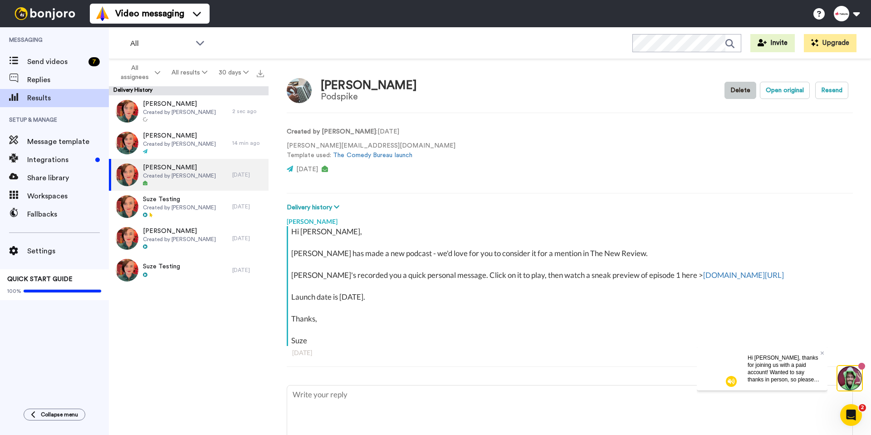
click at [735, 95] on button "Delete" at bounding box center [741, 90] width 32 height 17
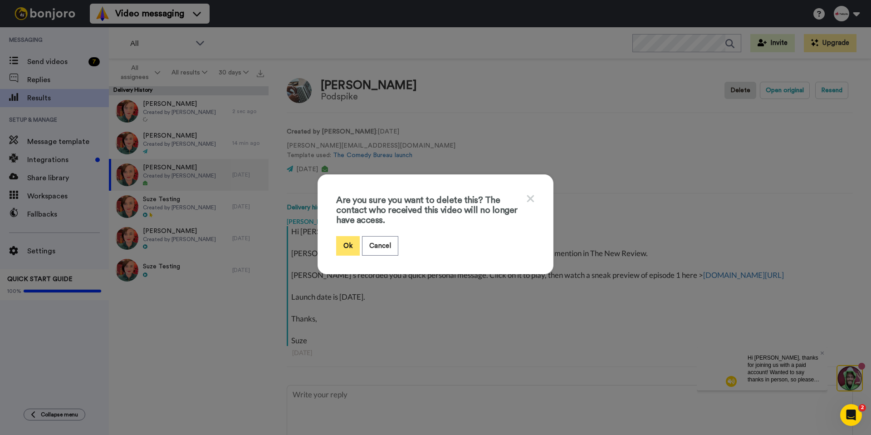
click at [349, 243] on button "Ok" at bounding box center [348, 246] width 24 height 20
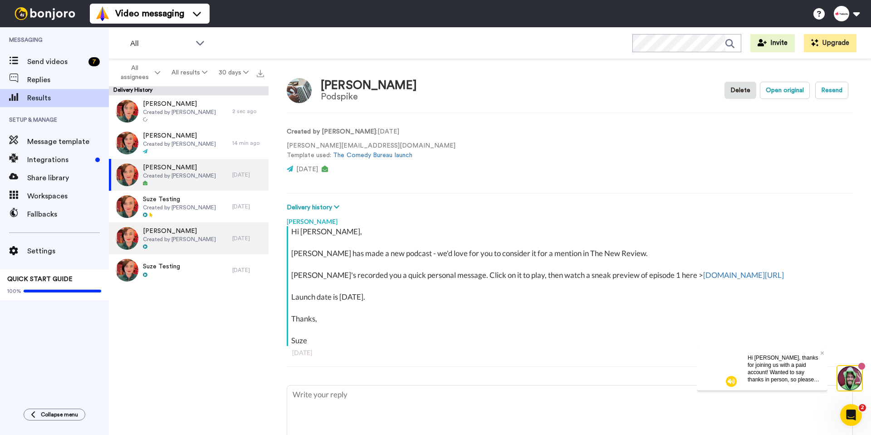
type textarea "x"
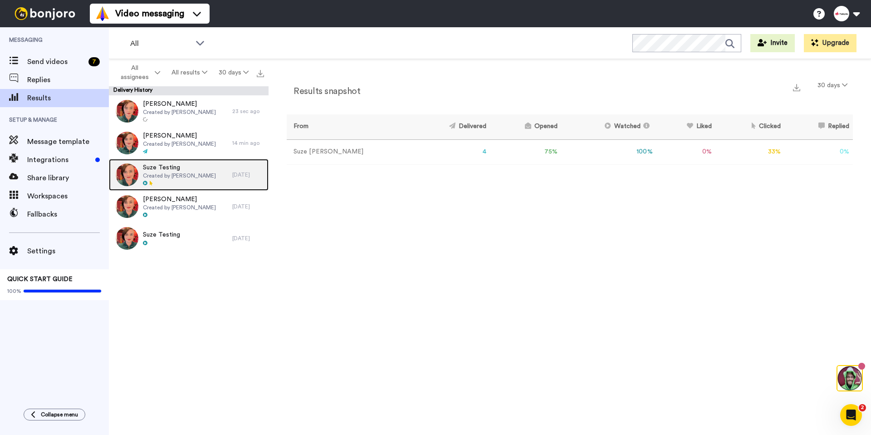
click at [173, 181] on div at bounding box center [179, 183] width 73 height 6
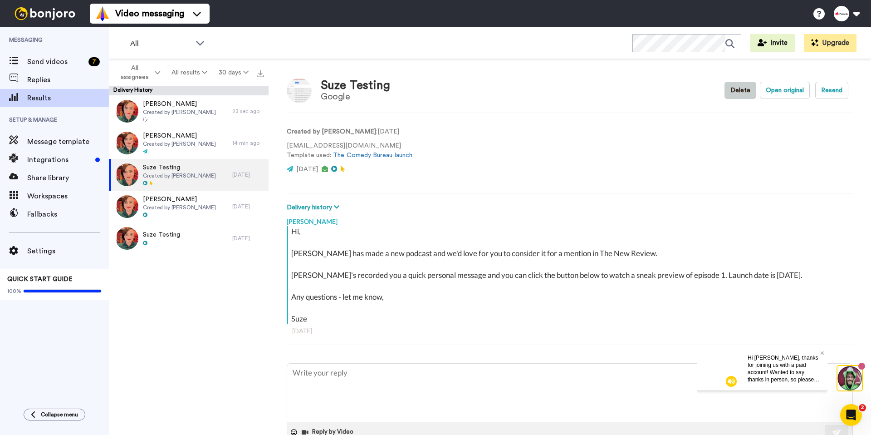
click at [734, 92] on button "Delete" at bounding box center [741, 90] width 32 height 17
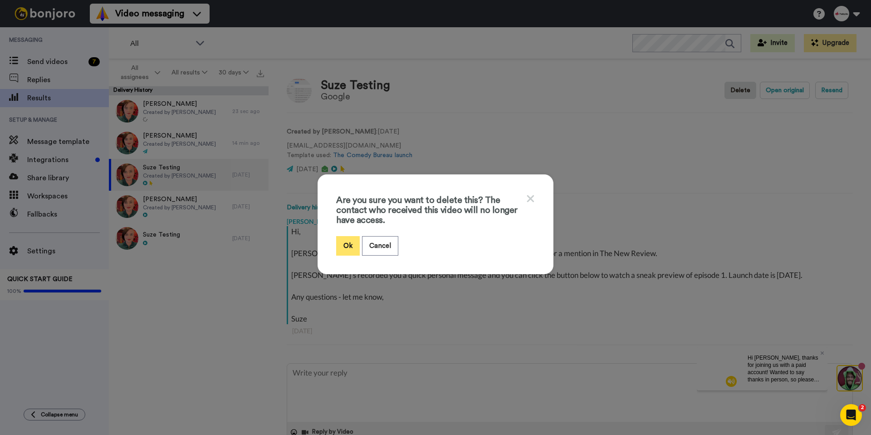
click at [345, 243] on button "Ok" at bounding box center [348, 246] width 24 height 20
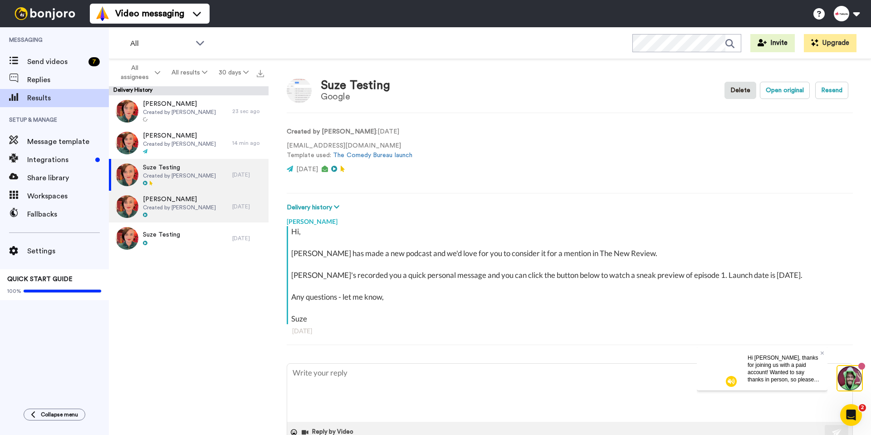
type textarea "x"
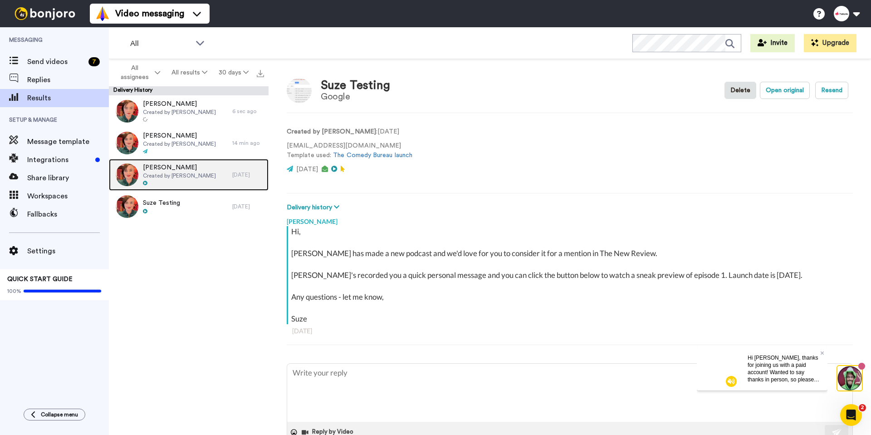
click at [173, 169] on span "Emily" at bounding box center [179, 167] width 73 height 9
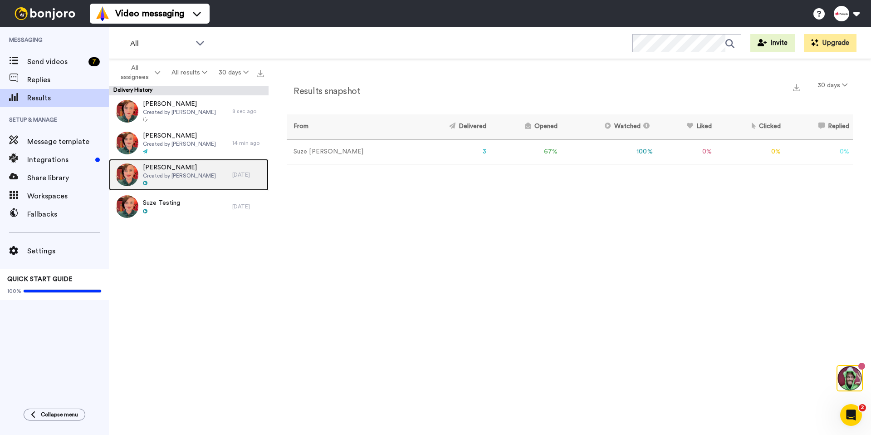
click at [186, 175] on span "Created by [PERSON_NAME]" at bounding box center [179, 175] width 73 height 7
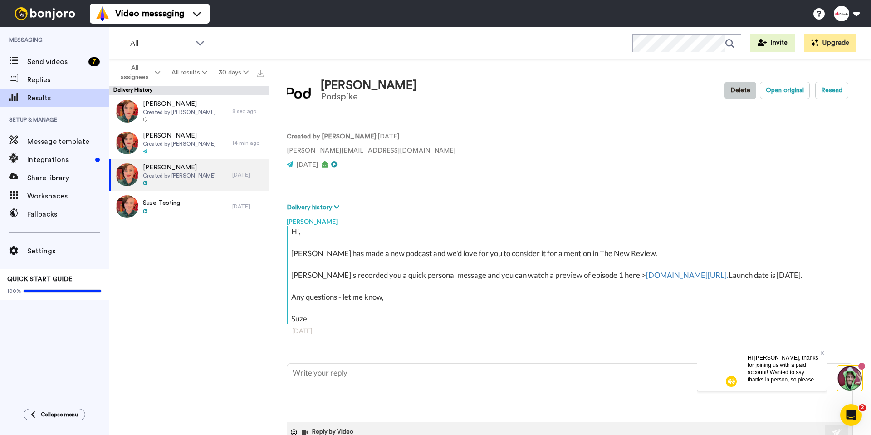
click at [742, 93] on button "Delete" at bounding box center [741, 90] width 32 height 17
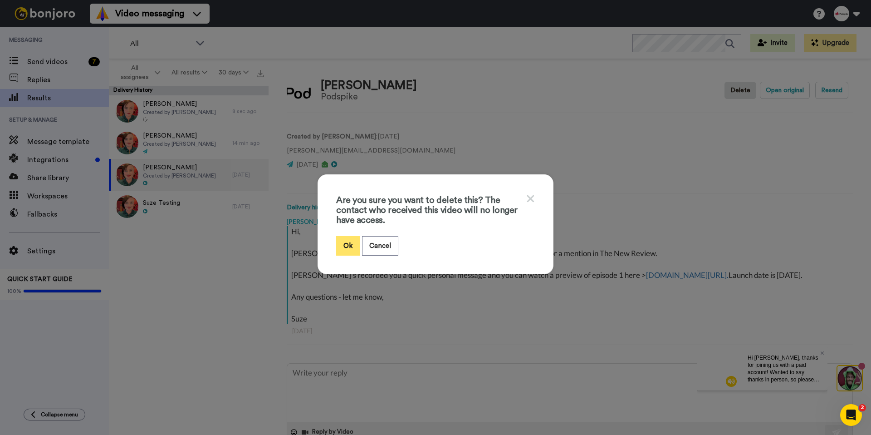
click at [341, 245] on button "Ok" at bounding box center [348, 246] width 24 height 20
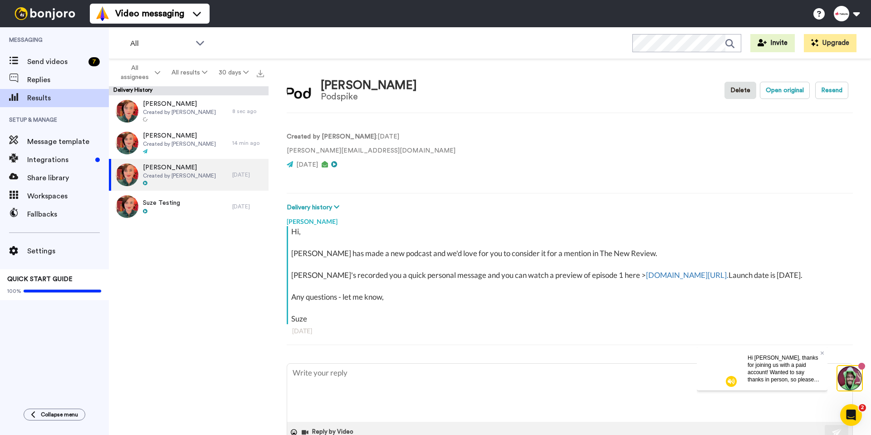
type textarea "x"
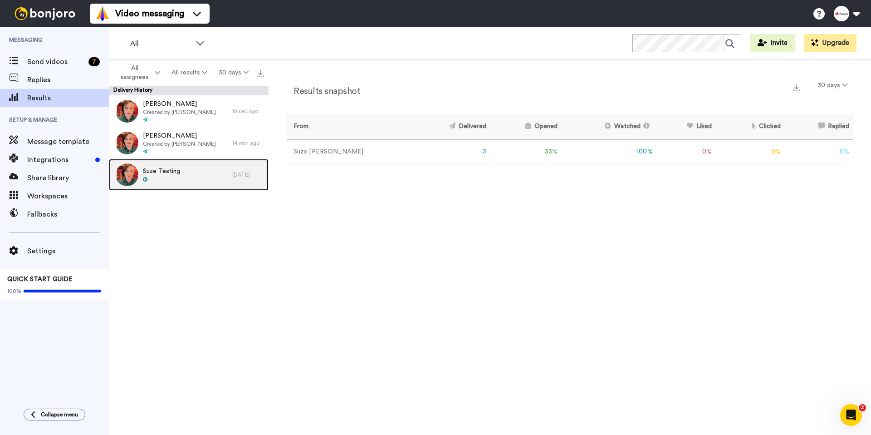
click at [166, 184] on div "Suze Testing" at bounding box center [170, 175] width 123 height 32
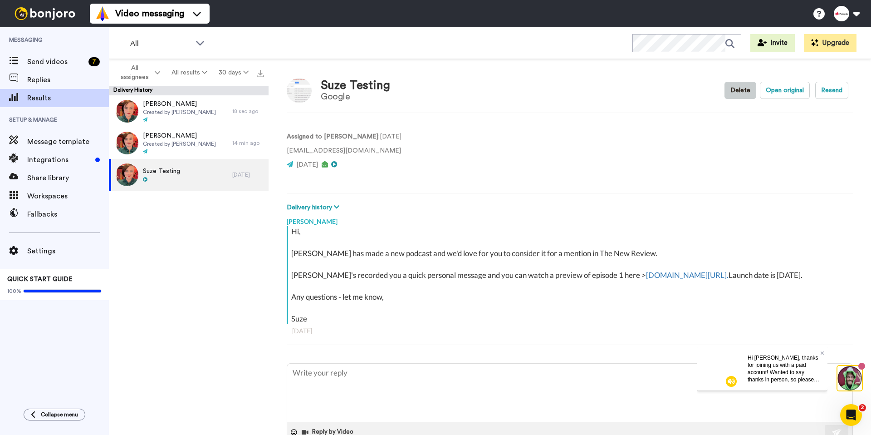
click at [742, 94] on button "Delete" at bounding box center [741, 90] width 32 height 17
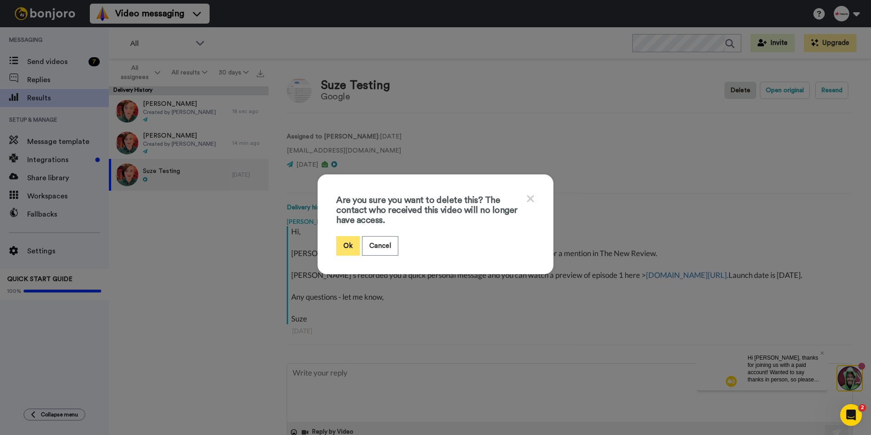
click at [341, 246] on button "Ok" at bounding box center [348, 246] width 24 height 20
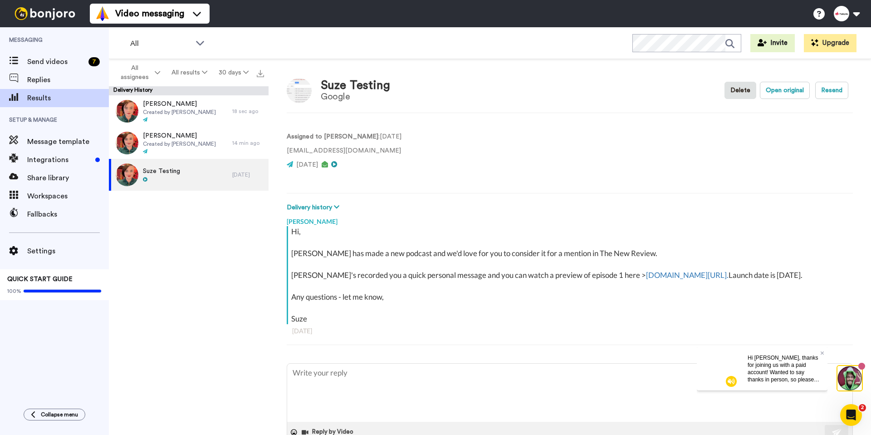
type textarea "x"
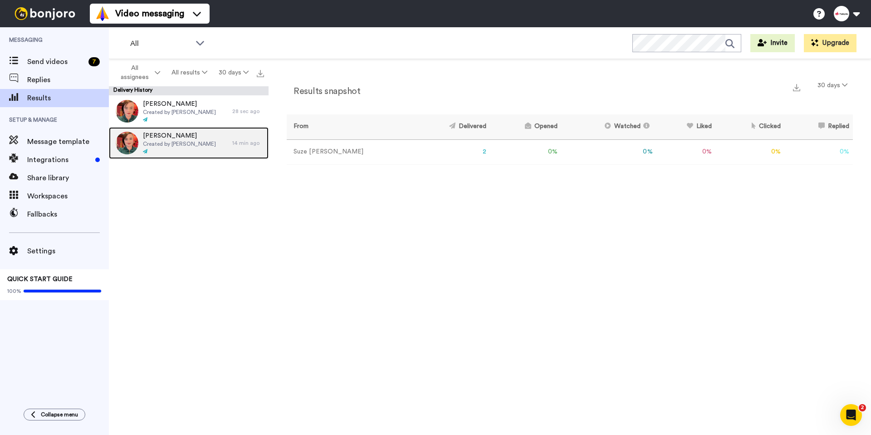
click at [169, 145] on span "Created by Suze Cooper" at bounding box center [179, 143] width 73 height 7
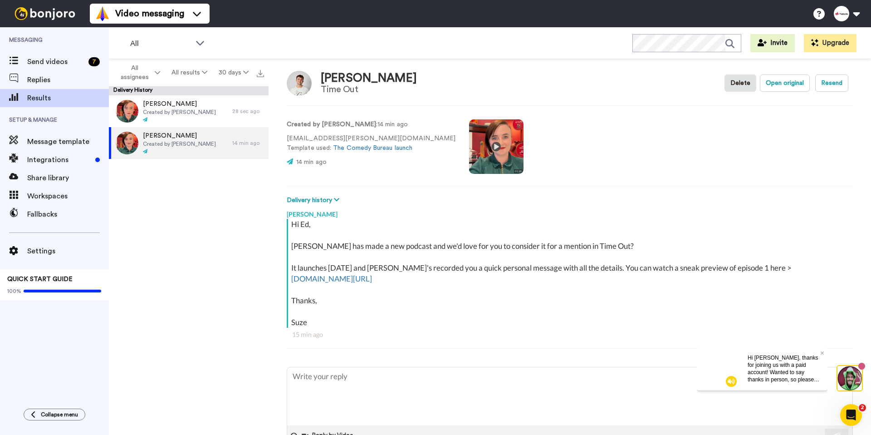
scroll to position [9, 0]
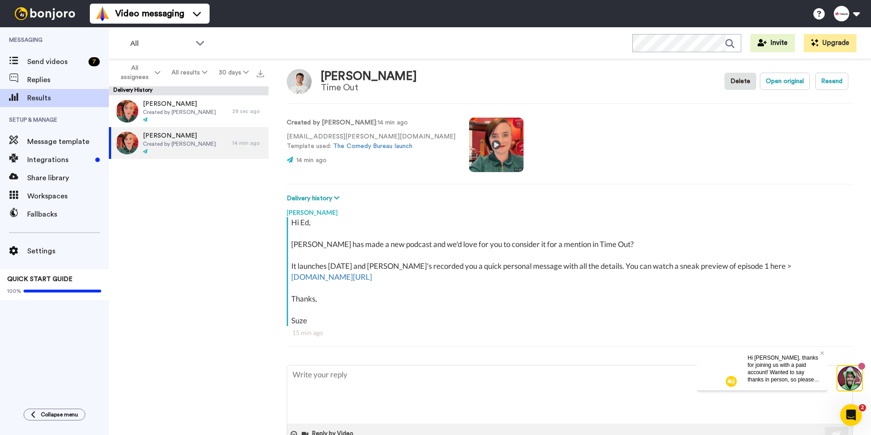
click at [824, 352] on div "Hi Suze, thanks for joining us with a paid account! Wanted to say thanks in per…" at bounding box center [784, 368] width 87 height 44
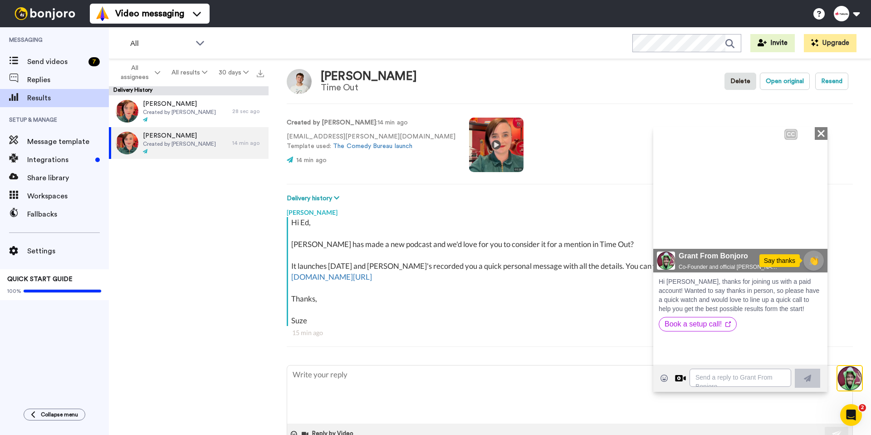
click at [822, 134] on icon "Close" at bounding box center [821, 133] width 9 height 11
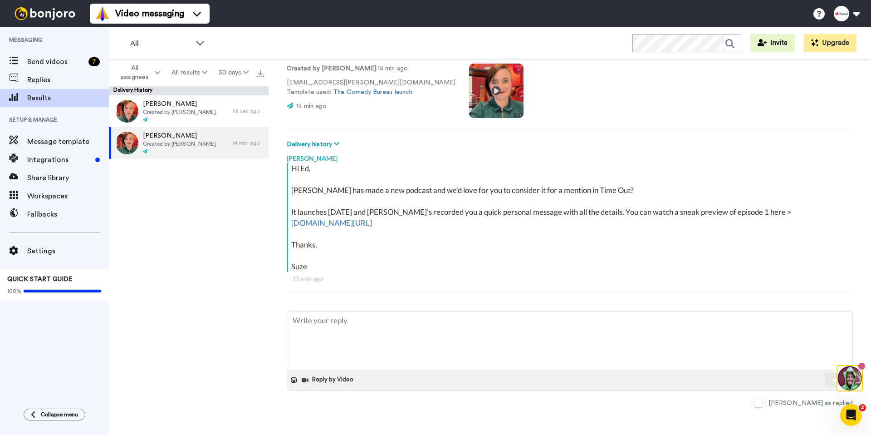
scroll to position [0, 0]
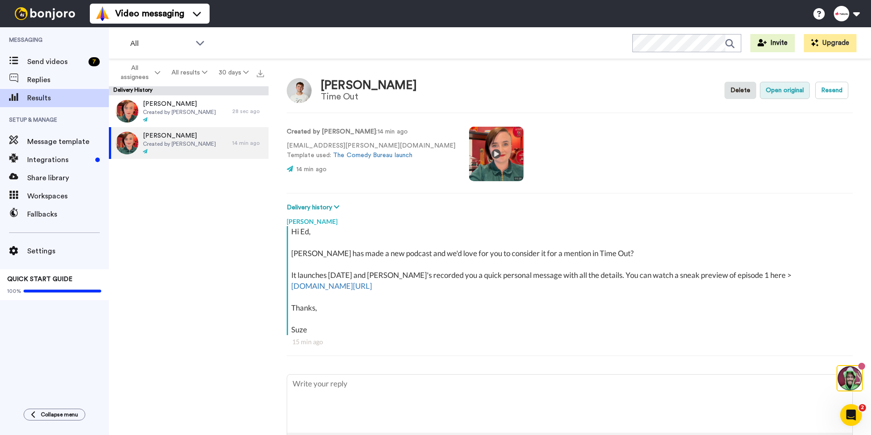
click at [781, 97] on button "Open original" at bounding box center [785, 90] width 50 height 17
type textarea "x"
click at [57, 58] on span "Send videos" at bounding box center [56, 61] width 58 height 11
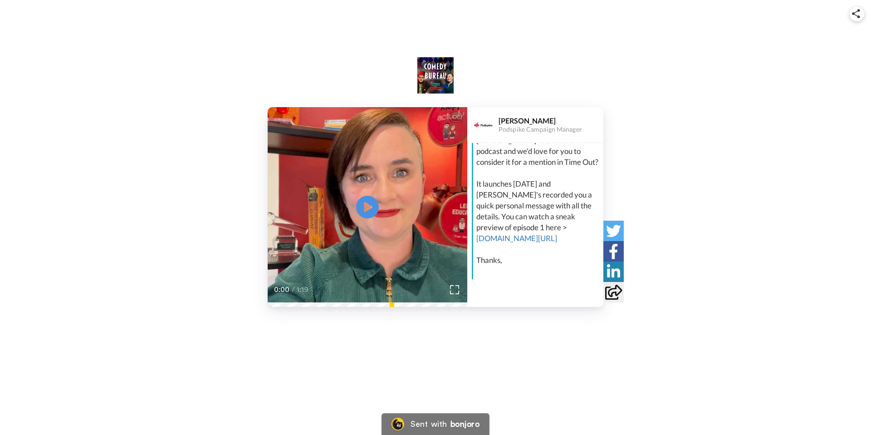
scroll to position [70, 0]
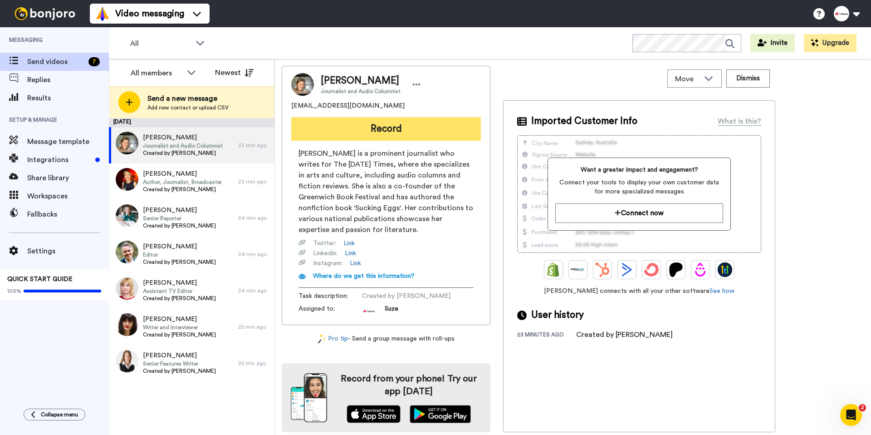
click at [389, 134] on button "Record" at bounding box center [386, 129] width 190 height 24
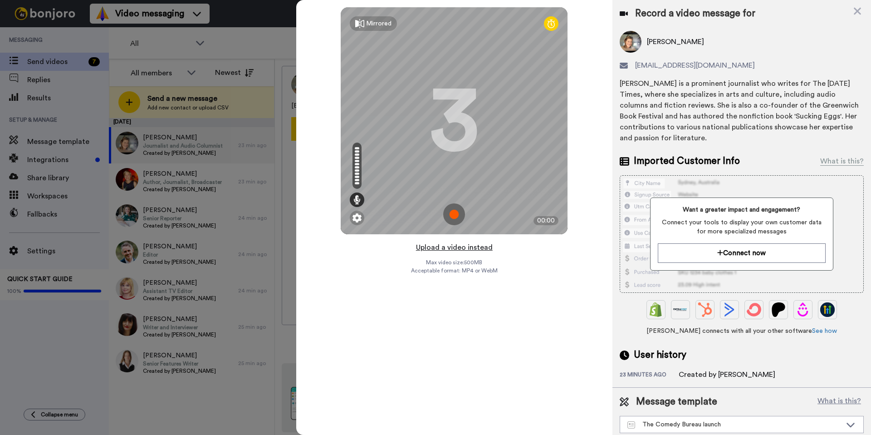
click at [462, 245] on button "Upload a video instead" at bounding box center [454, 247] width 82 height 12
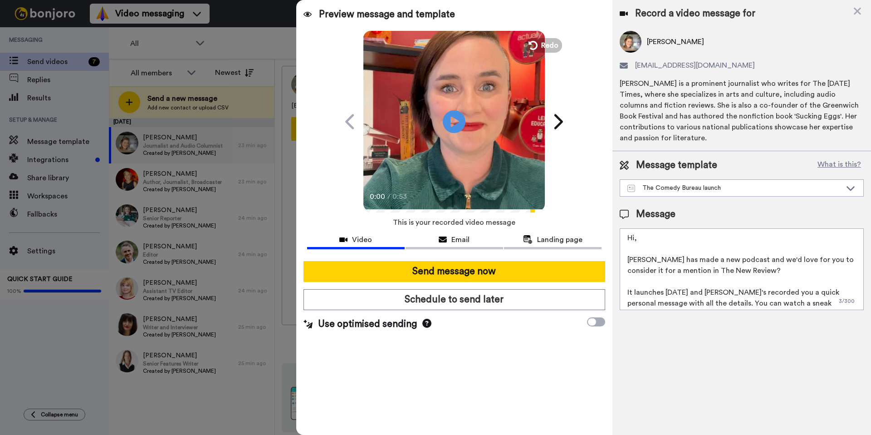
click at [652, 237] on textarea "Hi, [PERSON_NAME] has made a new podcast and we'd love for you to consider it f…" at bounding box center [742, 269] width 244 height 82
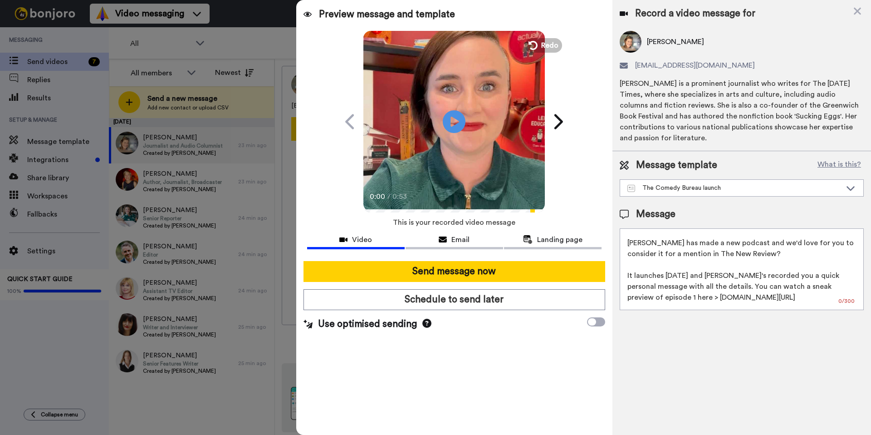
scroll to position [12, 0]
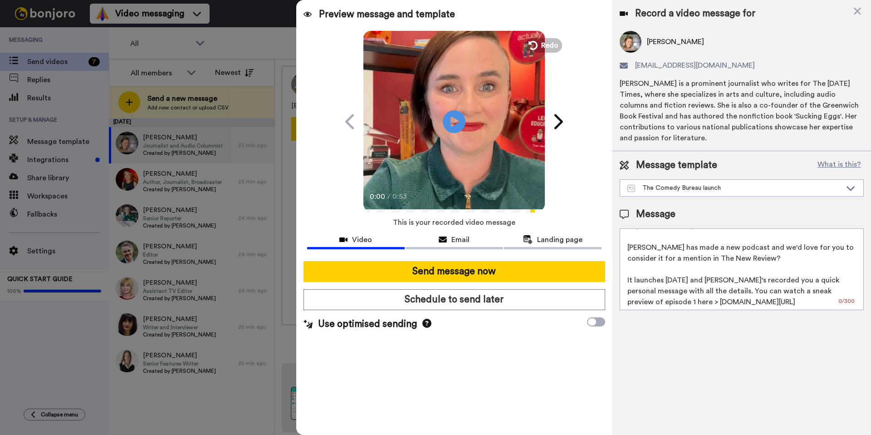
drag, startPoint x: 742, startPoint y: 259, endPoint x: 702, endPoint y: 259, distance: 39.9
click at [702, 259] on textarea "Hi Pat Laura Lexx has made a new podcast and we'd love for you to consider it f…" at bounding box center [742, 269] width 244 height 82
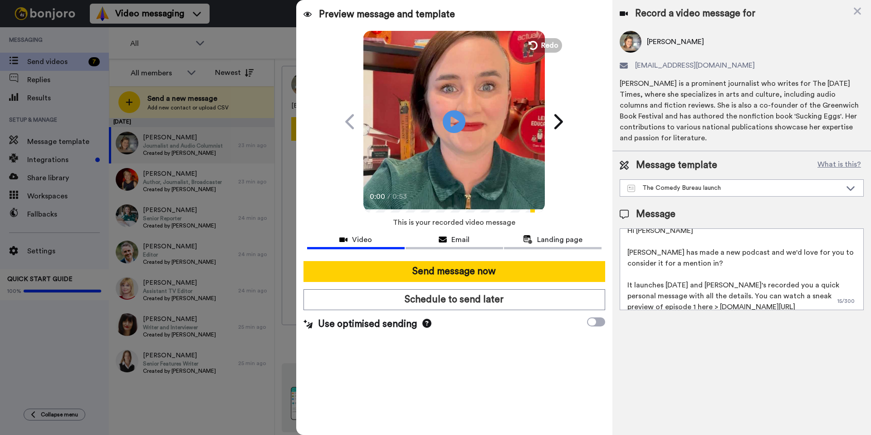
scroll to position [0, 0]
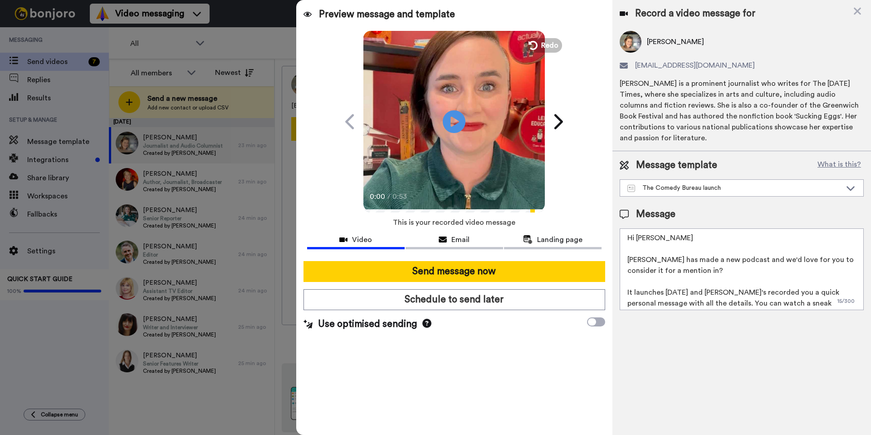
click at [653, 238] on textarea "Hi Pat Laura Lexx has made a new podcast and we'd love for you to consider it f…" at bounding box center [742, 269] width 244 height 82
click at [717, 267] on textarea "Hi Patricia, Laura Lexx has made a new podcast and we'd love for you to conside…" at bounding box center [742, 269] width 244 height 82
click at [744, 260] on textarea "Hi Patricia, Laura Lexx has made a new podcast and we'd love for you to conside…" at bounding box center [742, 269] width 244 height 82
click at [677, 268] on textarea "Hi Patricia, Laura Lexx has made a new podcast. We'd love for you to consider i…" at bounding box center [742, 269] width 244 height 82
drag, startPoint x: 750, startPoint y: 294, endPoint x: 723, endPoint y: 291, distance: 26.5
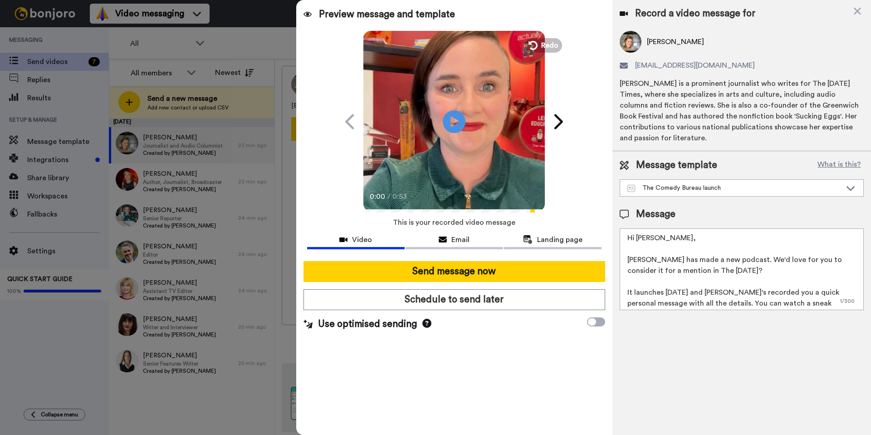
click at [723, 291] on textarea "Hi Patricia, Laura Lexx has made a new podcast. We'd love for you to consider i…" at bounding box center [742, 269] width 244 height 82
click at [706, 294] on textarea "Hi Patricia, Laura Lexx has made a new podcast. We'd love for you to consider i…" at bounding box center [742, 269] width 244 height 82
drag, startPoint x: 713, startPoint y: 294, endPoint x: 695, endPoint y: 296, distance: 18.7
click at [695, 296] on textarea "Hi Patricia, Laura Lexx has made a new podcast. We'd love for you to consider i…" at bounding box center [742, 269] width 244 height 82
drag, startPoint x: 733, startPoint y: 293, endPoint x: 736, endPoint y: 297, distance: 5.5
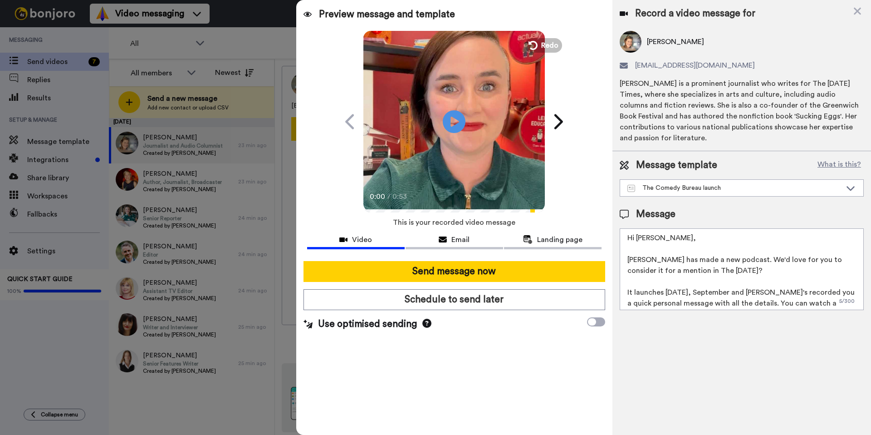
click at [734, 294] on textarea "Hi Patricia, Laura Lexx has made a new podcast. We'd love for you to consider i…" at bounding box center [742, 269] width 244 height 82
click at [718, 271] on textarea "Hi Patricia, Laura Lexx has made a new podcast. We'd love for you to consider i…" at bounding box center [742, 269] width 244 height 82
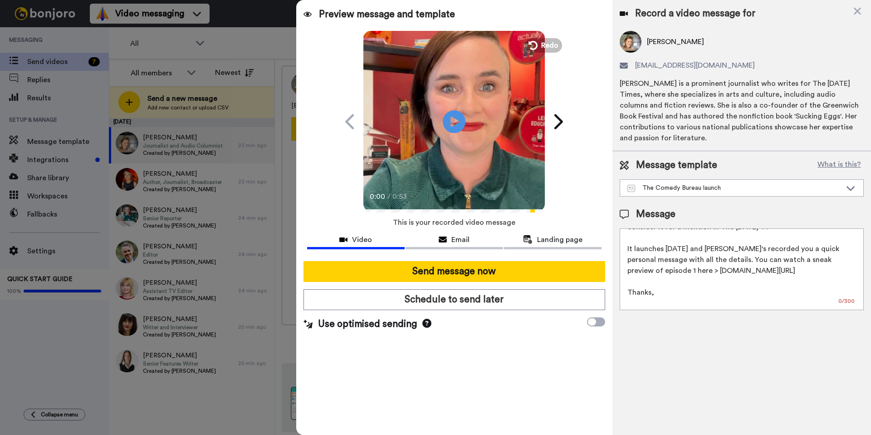
scroll to position [57, 0]
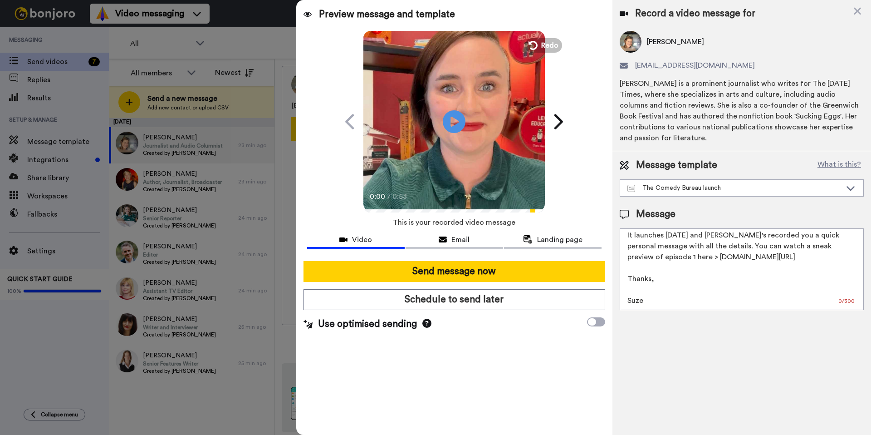
drag, startPoint x: 650, startPoint y: 283, endPoint x: 652, endPoint y: 289, distance: 7.0
click at [650, 283] on textarea "Hi Patricia, Laura Lexx has made a new podcast. We'd love for you to consider i…" at bounding box center [742, 269] width 244 height 82
drag, startPoint x: 653, startPoint y: 300, endPoint x: 623, endPoint y: 267, distance: 44.3
click at [623, 267] on textarea "Hi Patricia, Laura Lexx has made a new podcast. We'd love for you to consider i…" at bounding box center [742, 269] width 244 height 82
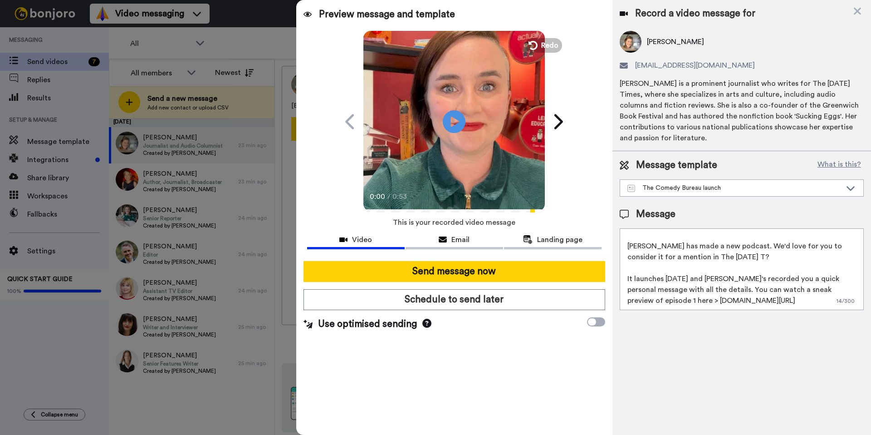
scroll to position [25, 0]
click at [724, 248] on textarea "Hi Patricia, Laura Lexx has made a new podcast. We'd love for you to consider i…" at bounding box center [742, 269] width 244 height 82
click at [785, 279] on textarea "Hi Patricia, Laura Lexx has made a new podcast. We'd love for you to consider i…" at bounding box center [742, 269] width 244 height 82
drag, startPoint x: 765, startPoint y: 280, endPoint x: 752, endPoint y: 279, distance: 13.7
click at [752, 279] on textarea "Hi Patricia, Laura Lexx has made a new podcast. We'd love for you to consider i…" at bounding box center [742, 269] width 244 height 82
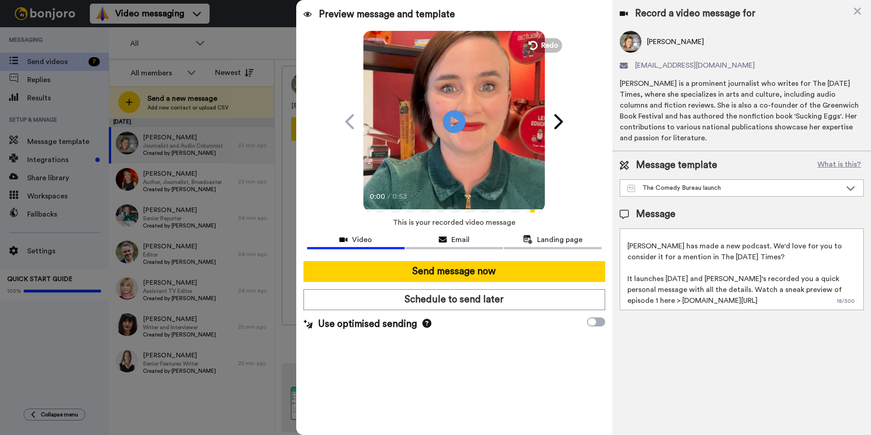
click at [739, 291] on textarea "Hi Patricia, Laura Lexx has made a new podcast. We'd love for you to consider i…" at bounding box center [742, 269] width 244 height 82
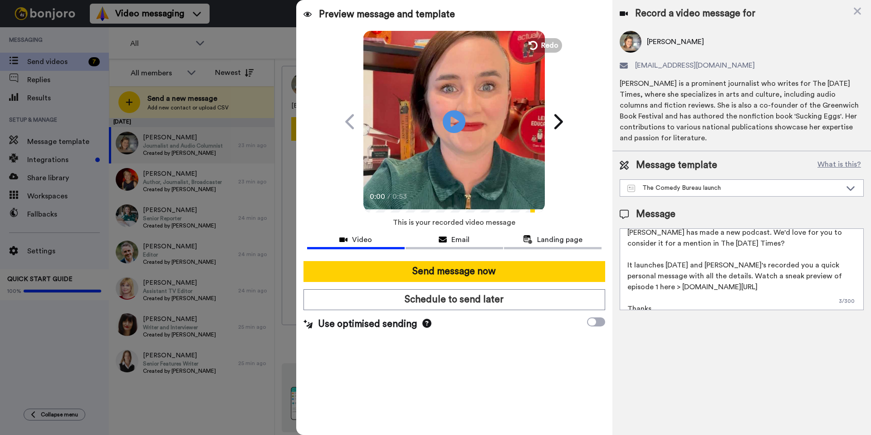
scroll to position [0, 0]
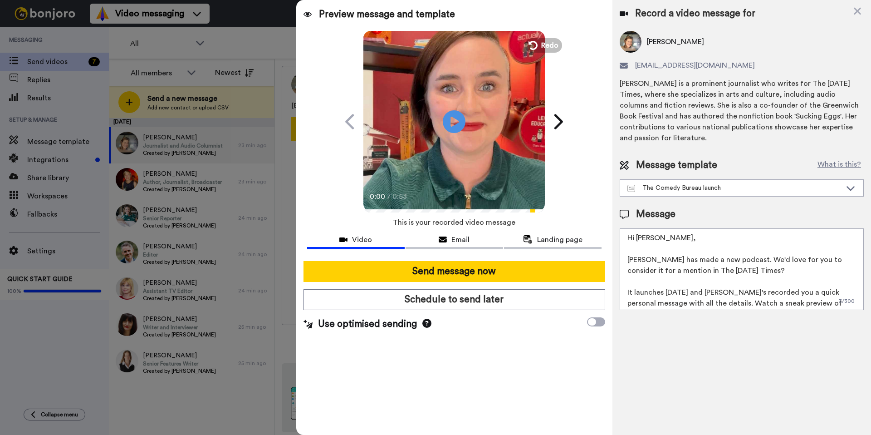
click at [747, 271] on textarea "Hi Patricia, Laura Lexx has made a new podcast. We'd love for you to consider i…" at bounding box center [742, 269] width 244 height 82
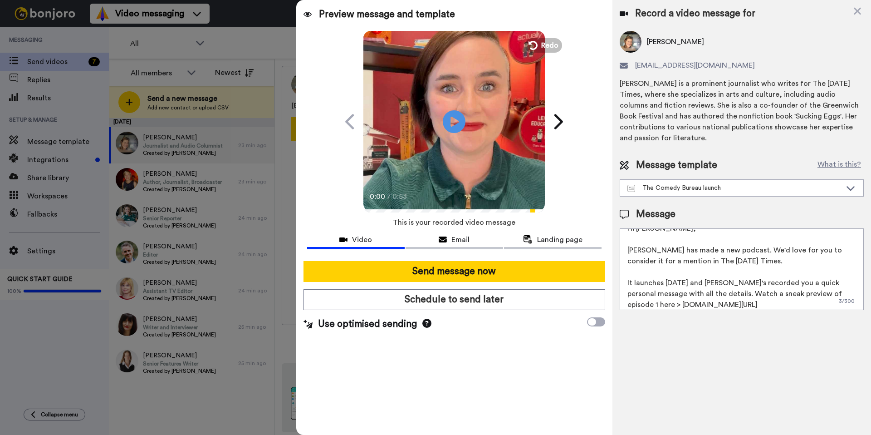
scroll to position [29, 0]
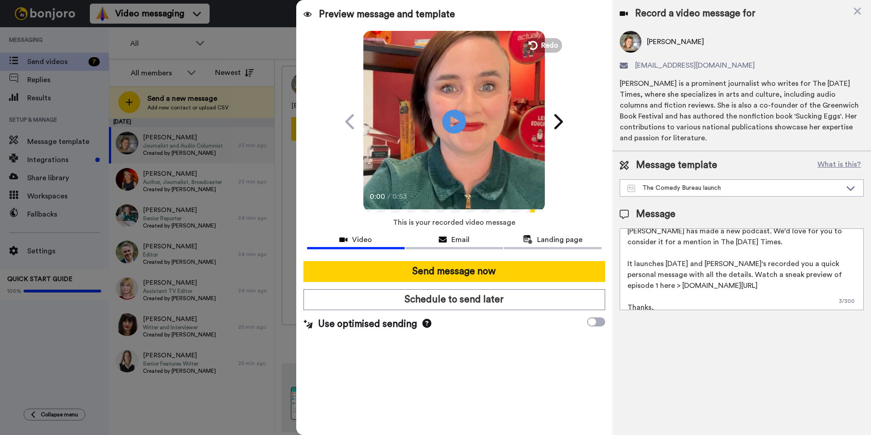
type textarea "Hi Patricia, Laura Lexx has made a new podcast. We'd love for you to consider i…"
click at [460, 123] on icon at bounding box center [454, 121] width 24 height 24
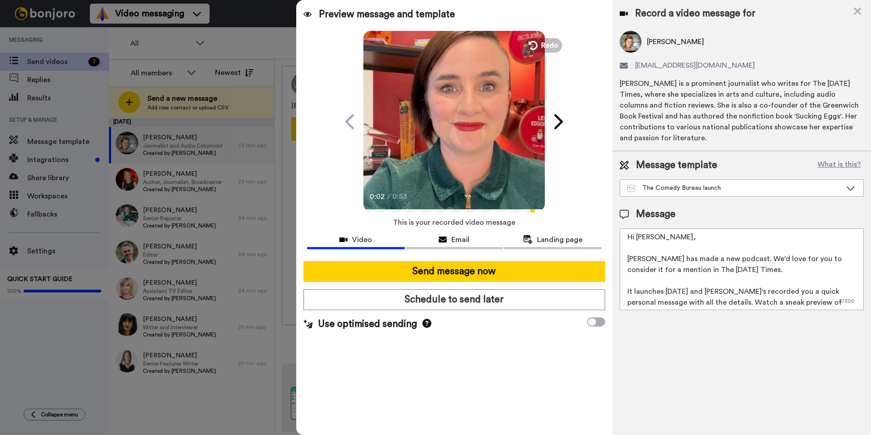
scroll to position [0, 0]
click at [450, 244] on div "Email" at bounding box center [455, 239] width 98 height 11
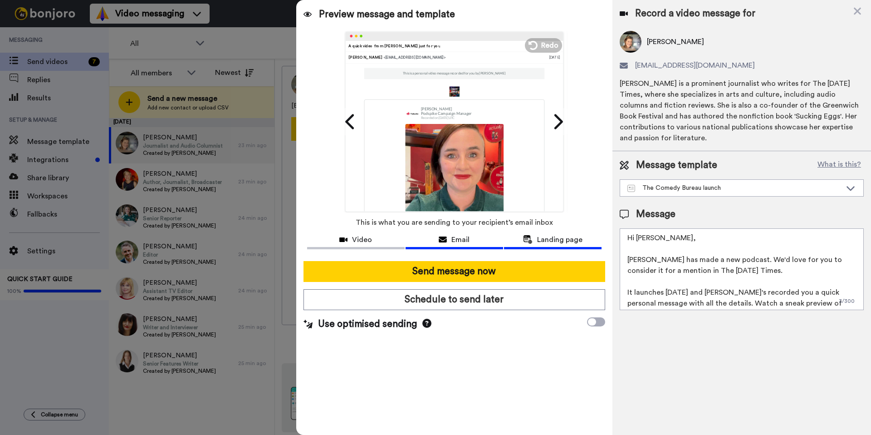
click at [556, 243] on span "Landing page" at bounding box center [559, 239] width 45 height 11
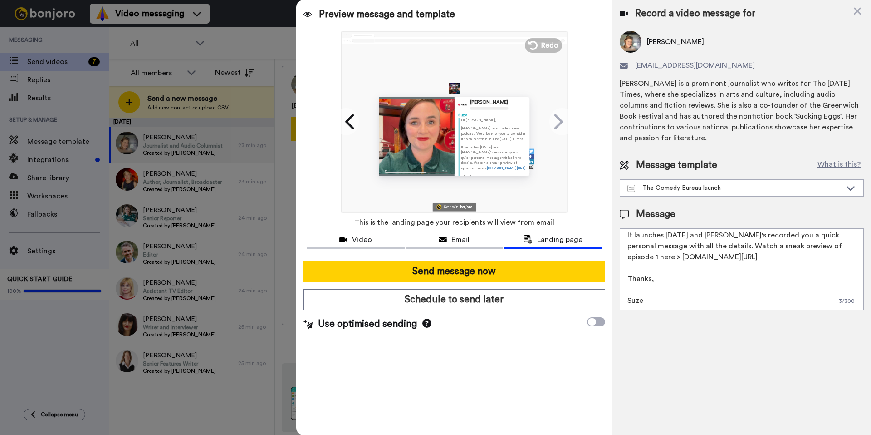
scroll to position [68, 0]
click at [375, 242] on div "Video" at bounding box center [356, 239] width 98 height 11
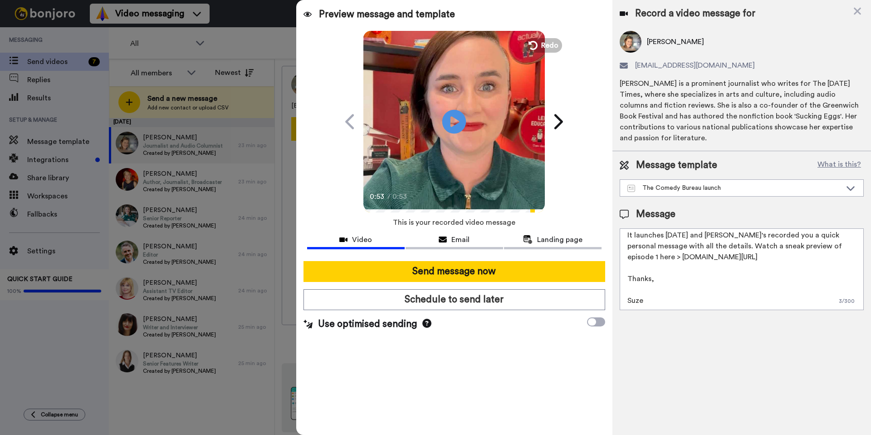
click at [453, 124] on icon "Play/Pause" at bounding box center [454, 121] width 24 height 43
click at [452, 123] on icon "Play/Pause" at bounding box center [454, 121] width 24 height 43
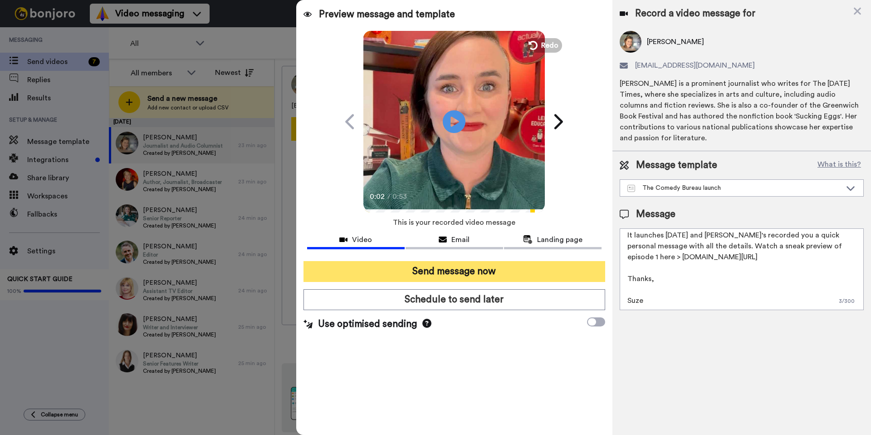
click at [417, 273] on button "Send message now" at bounding box center [455, 271] width 302 height 21
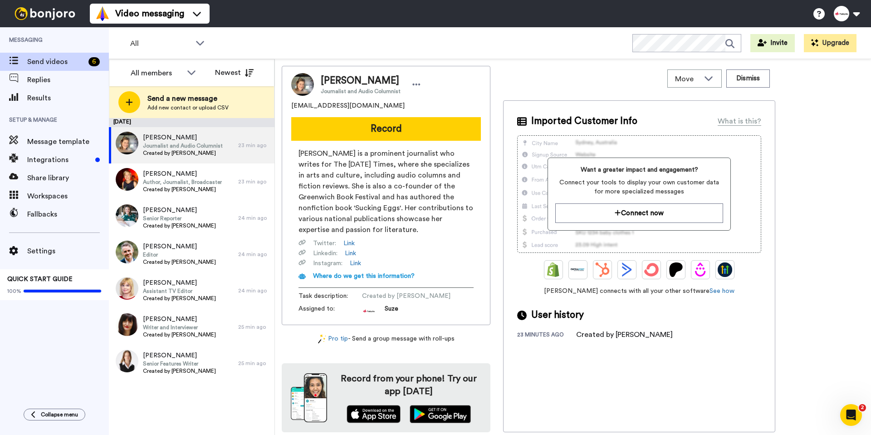
scroll to position [0, 0]
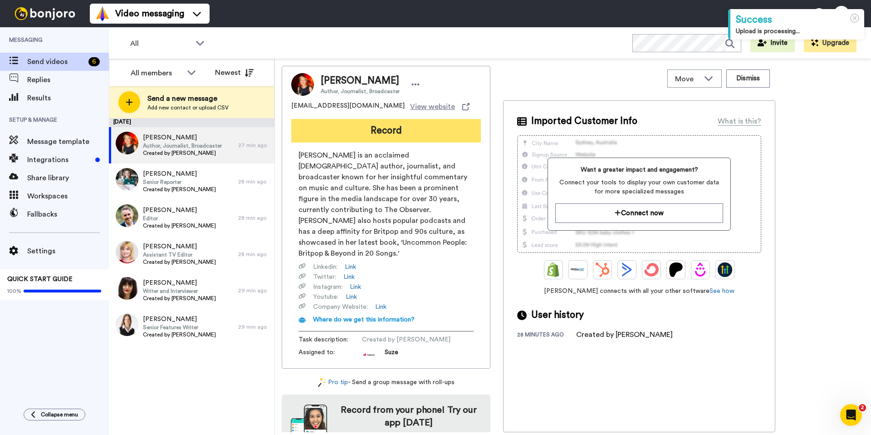
click at [382, 129] on button "Record" at bounding box center [386, 131] width 190 height 24
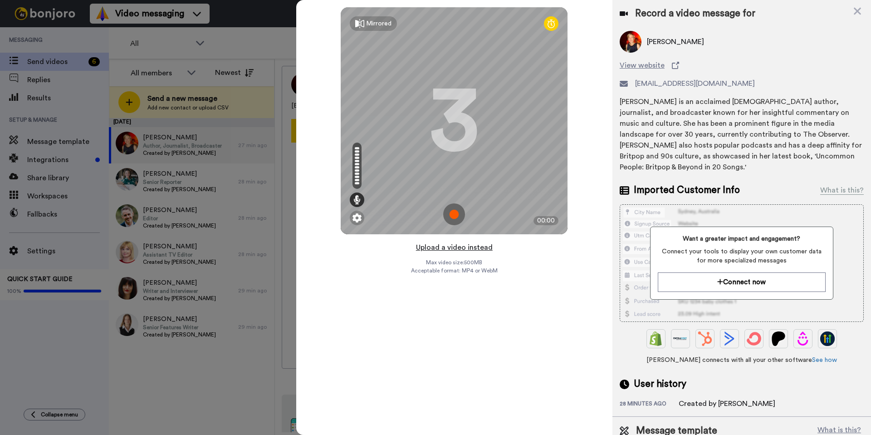
click at [472, 248] on button "Upload a video instead" at bounding box center [454, 247] width 82 height 12
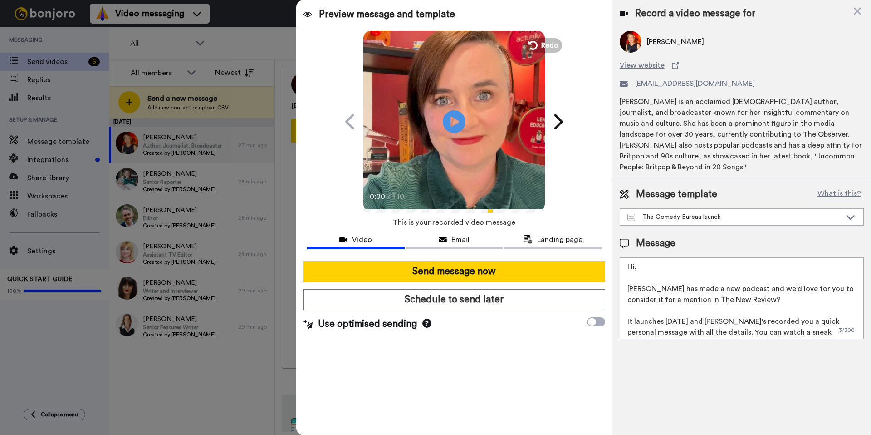
click at [672, 265] on textarea "Hi, [PERSON_NAME] has made a new podcast and we'd love for you to consider it f…" at bounding box center [742, 298] width 244 height 82
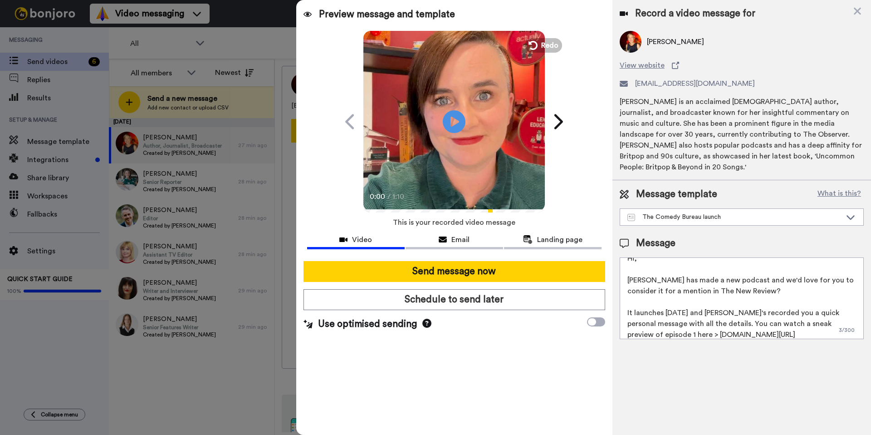
scroll to position [2, 0]
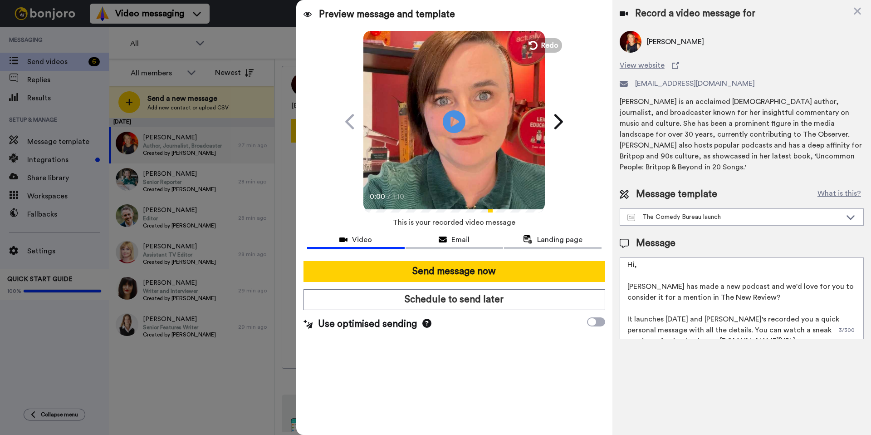
click at [643, 257] on textarea "Hi, [PERSON_NAME] has made a new podcast and we'd love for you to consider it f…" at bounding box center [742, 298] width 244 height 82
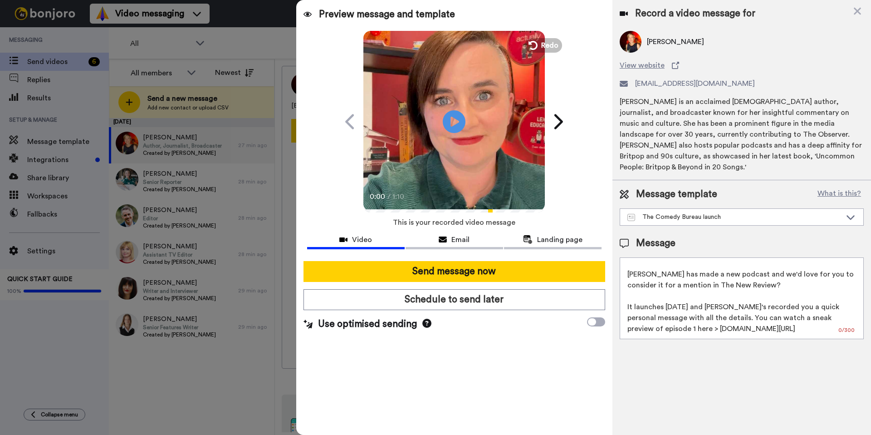
drag, startPoint x: 703, startPoint y: 296, endPoint x: 694, endPoint y: 297, distance: 9.2
click at [694, 297] on textarea "Hi [PERSON_NAME] [PERSON_NAME] has made a new podcast and we'd love for you to …" at bounding box center [742, 298] width 244 height 82
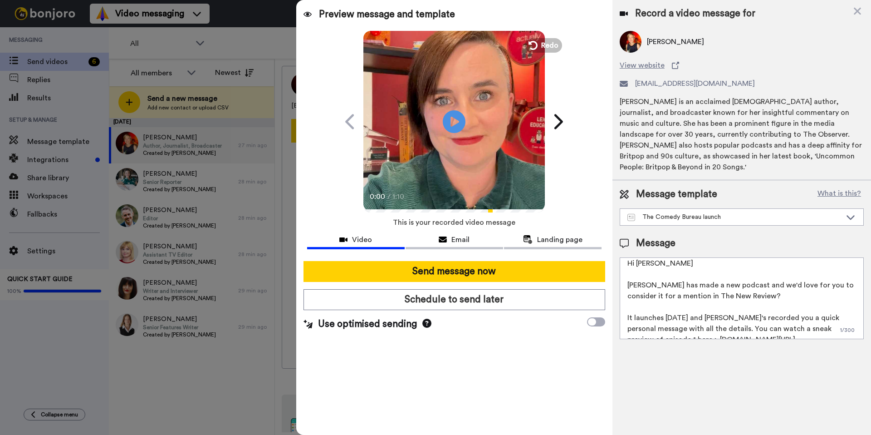
scroll to position [0, 0]
click at [657, 257] on textarea "Hi [PERSON_NAME] [PERSON_NAME] has made a new podcast and we'd love for you to …" at bounding box center [742, 298] width 244 height 82
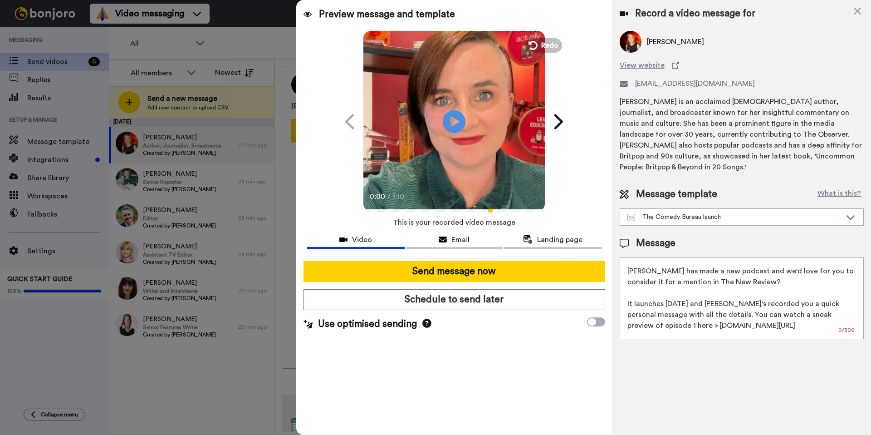
scroll to position [57, 0]
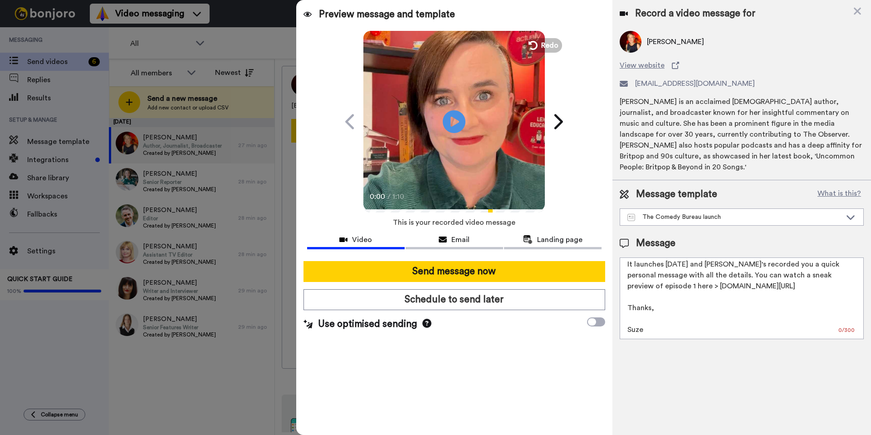
drag, startPoint x: 646, startPoint y: 296, endPoint x: 628, endPoint y: 294, distance: 17.8
click at [628, 294] on textarea "Hi [PERSON_NAME] [PERSON_NAME] has made a new podcast and we'd love for you to …" at bounding box center [742, 298] width 244 height 82
click at [673, 297] on textarea "Hi [PERSON_NAME] [PERSON_NAME] has made a new podcast and we'd love for you to …" at bounding box center [742, 298] width 244 height 82
click at [634, 287] on textarea "Hi [PERSON_NAME] [PERSON_NAME] has made a new podcast and we'd love for you to …" at bounding box center [742, 298] width 244 height 82
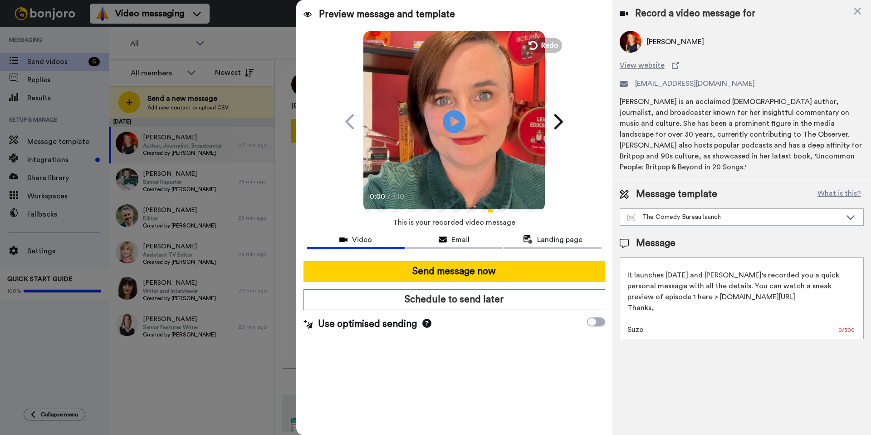
scroll to position [46, 0]
click at [628, 307] on textarea "Hi [PERSON_NAME] [PERSON_NAME] has made a new podcast and we'd love for you to …" at bounding box center [742, 298] width 244 height 82
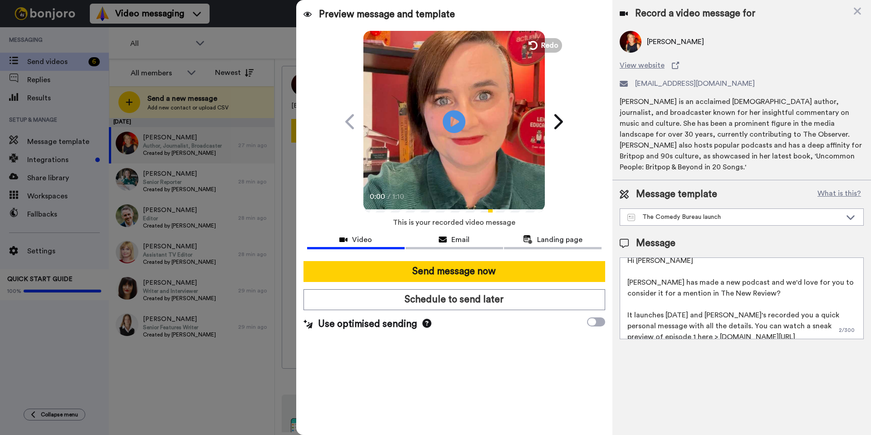
scroll to position [0, 0]
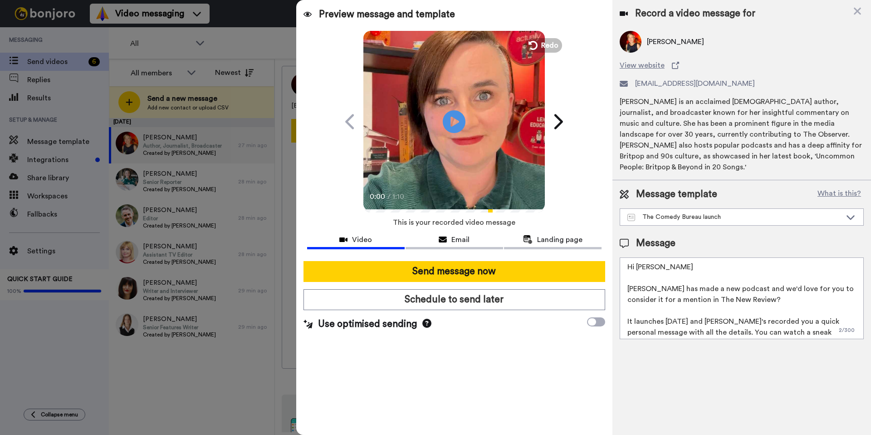
click at [664, 259] on textarea "Hi [PERSON_NAME] [PERSON_NAME] has made a new podcast and we'd love for you to …" at bounding box center [742, 298] width 244 height 82
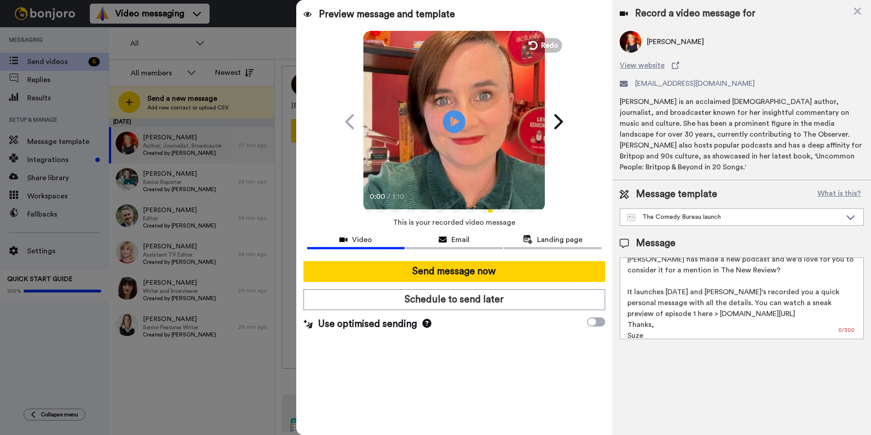
scroll to position [35, 0]
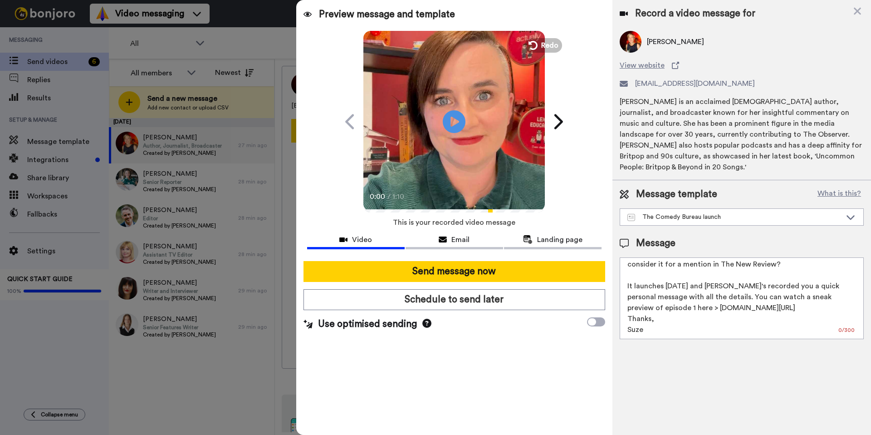
drag, startPoint x: 760, startPoint y: 276, endPoint x: 744, endPoint y: 277, distance: 15.5
click at [744, 277] on textarea "Hi Mirand [PERSON_NAME] has made a new podcast and we'd love for you to conside…" at bounding box center [742, 298] width 244 height 82
click at [749, 295] on textarea "Hi Mirand [PERSON_NAME] has made a new podcast and we'd love for you to conside…" at bounding box center [742, 298] width 244 height 82
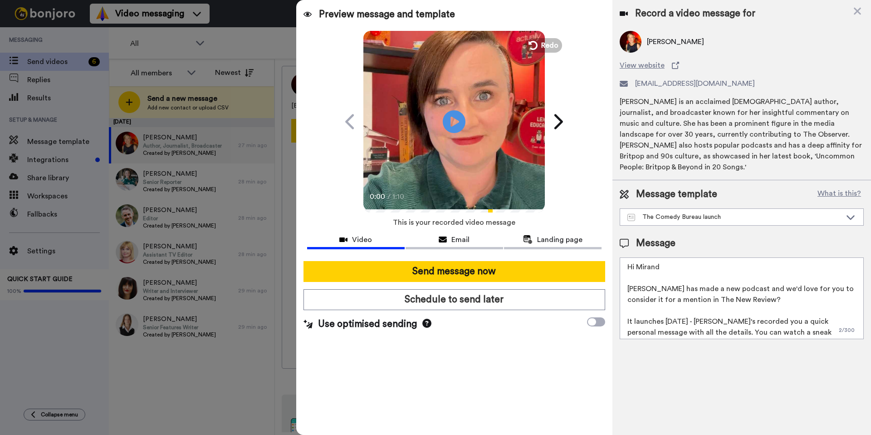
click at [680, 257] on textarea "Hi Mirand [PERSON_NAME] has made a new podcast and we'd love for you to conside…" at bounding box center [742, 298] width 244 height 82
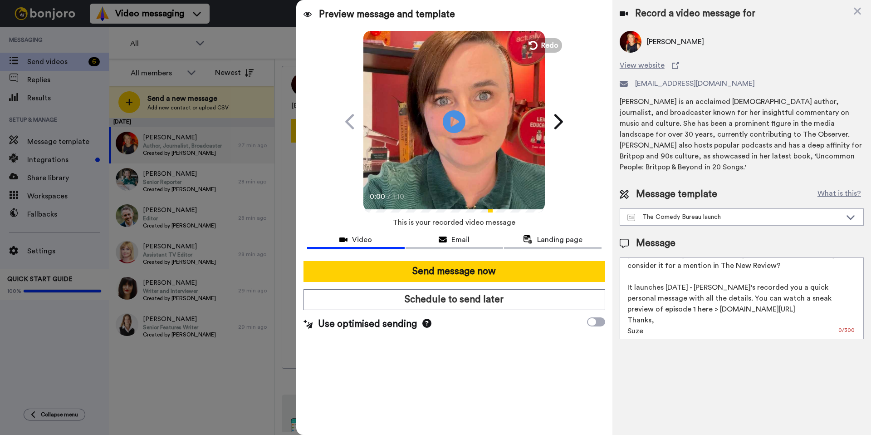
scroll to position [35, 0]
drag, startPoint x: 704, startPoint y: 286, endPoint x: 711, endPoint y: 288, distance: 7.5
click at [711, 288] on textarea "Hi [PERSON_NAME], [PERSON_NAME] has made a new podcast and we'd love for you to…" at bounding box center [742, 298] width 244 height 82
click at [750, 296] on textarea "Hi [PERSON_NAME], [PERSON_NAME] has made a new podcast and we'd love for you to…" at bounding box center [742, 298] width 244 height 82
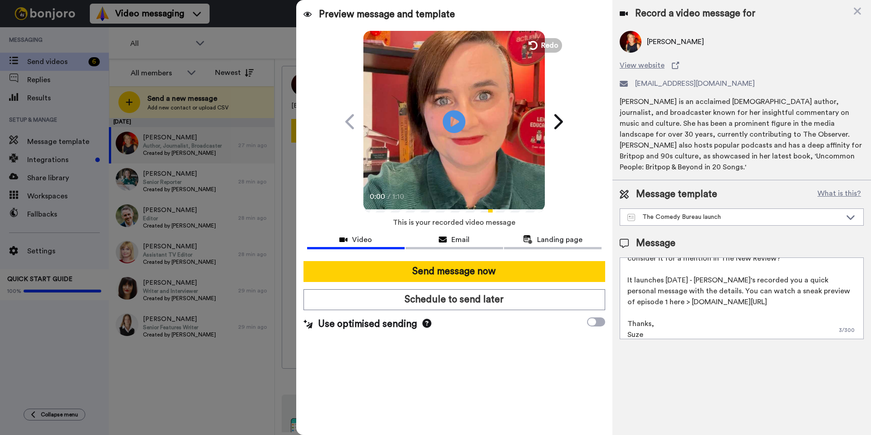
scroll to position [46, 0]
click at [685, 310] on textarea "Hi Miranda, Laura Lexx has made a new podcast and we'd love for you to consider…" at bounding box center [742, 298] width 244 height 82
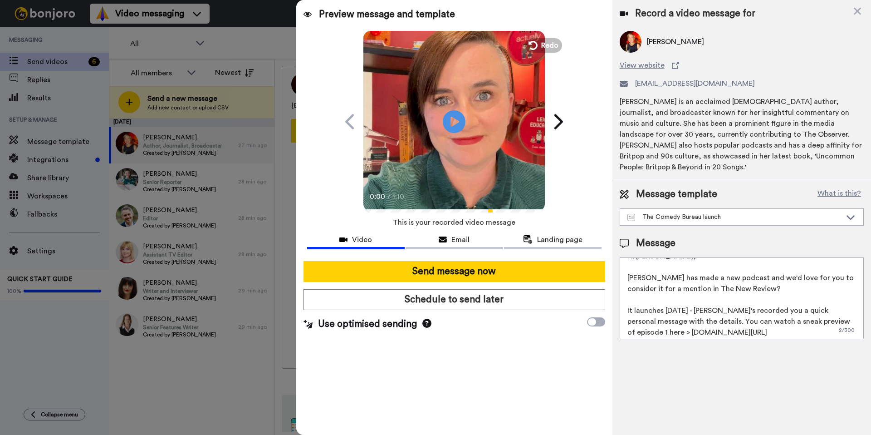
scroll to position [0, 0]
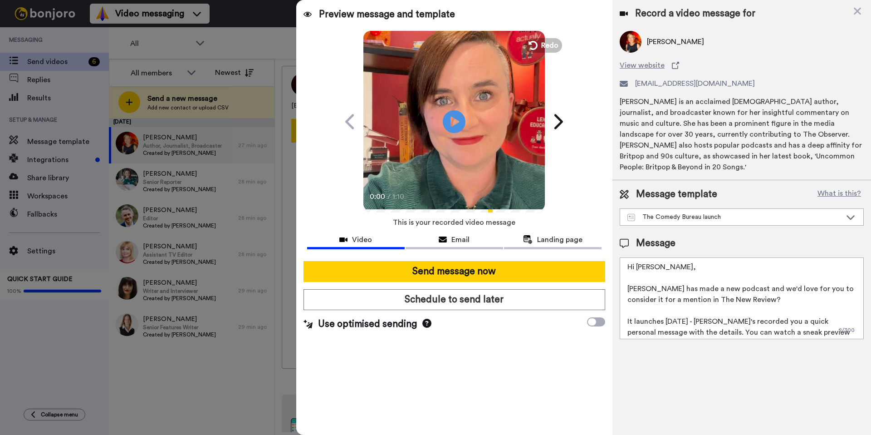
click at [752, 292] on textarea "Hi Miranda, Laura Lexx has made a new podcast and we'd love for you to consider…" at bounding box center [742, 298] width 244 height 82
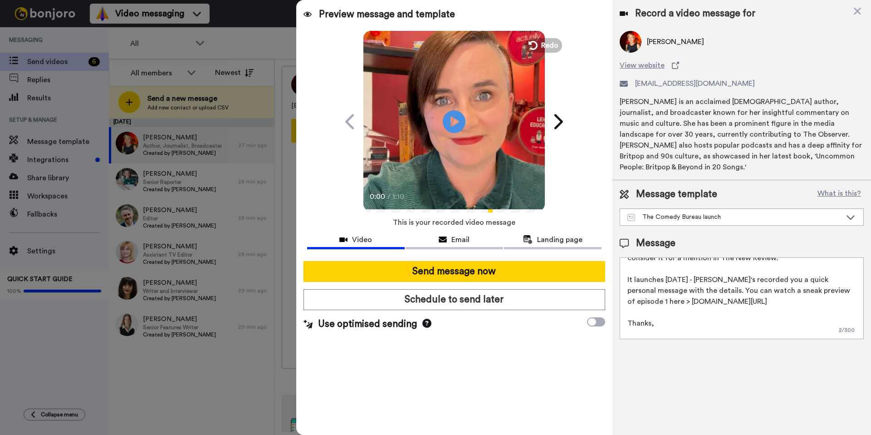
click at [748, 266] on textarea "Hi Miranda, Laura Lexx has made a new podcast and we'd love for you to consider…" at bounding box center [742, 298] width 244 height 82
click at [457, 123] on icon "Play/Pause" at bounding box center [454, 121] width 24 height 43
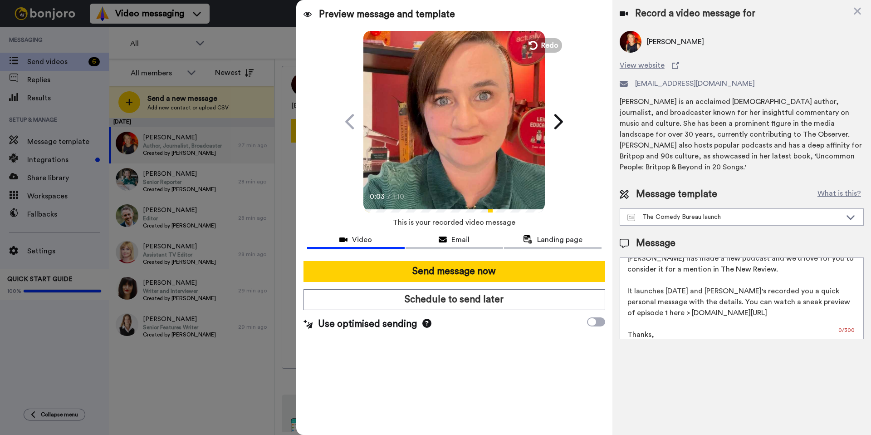
scroll to position [0, 0]
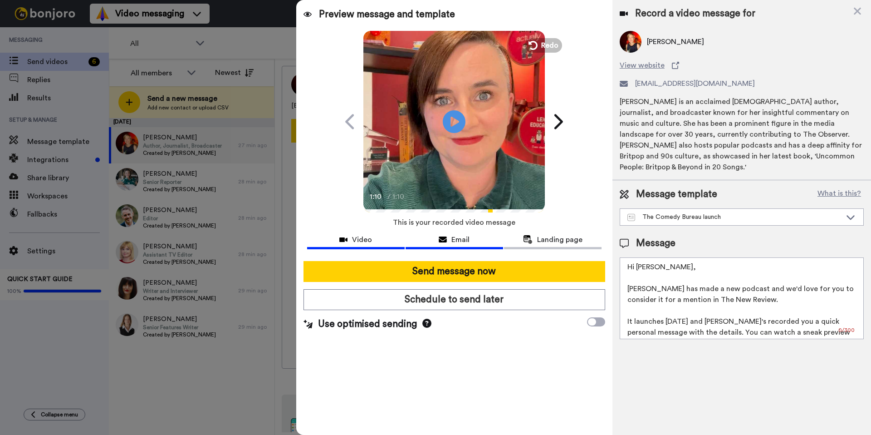
click at [476, 237] on div "Email" at bounding box center [455, 239] width 98 height 11
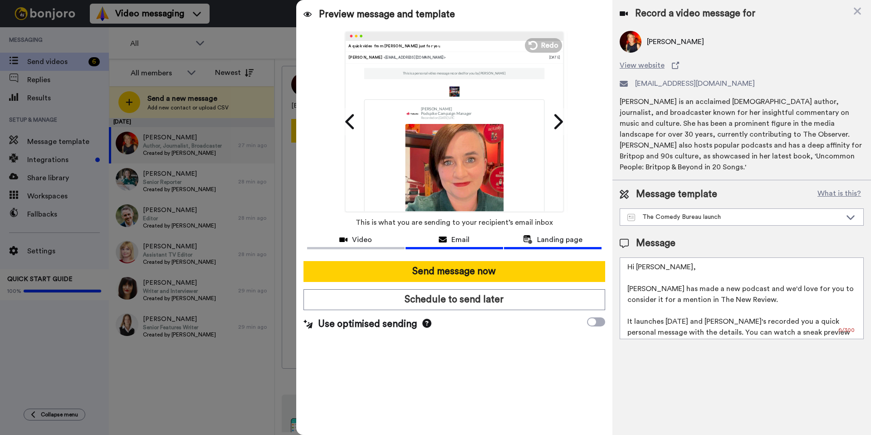
click at [537, 236] on span "Landing page" at bounding box center [559, 239] width 45 height 11
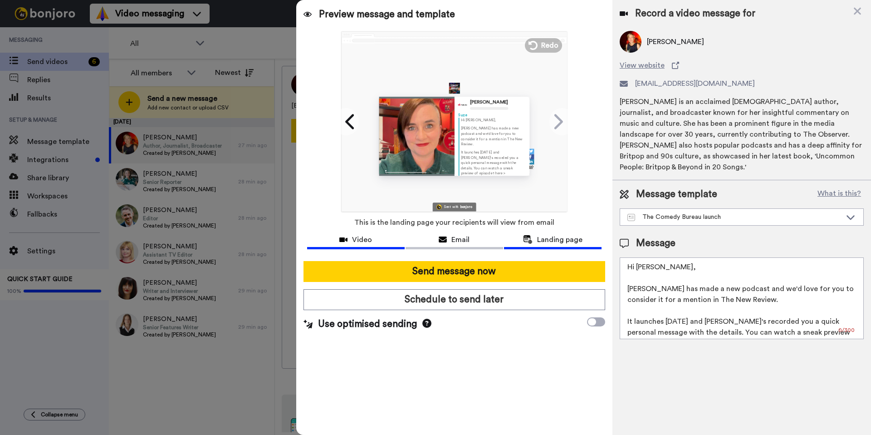
click at [373, 245] on button "Video" at bounding box center [356, 240] width 98 height 17
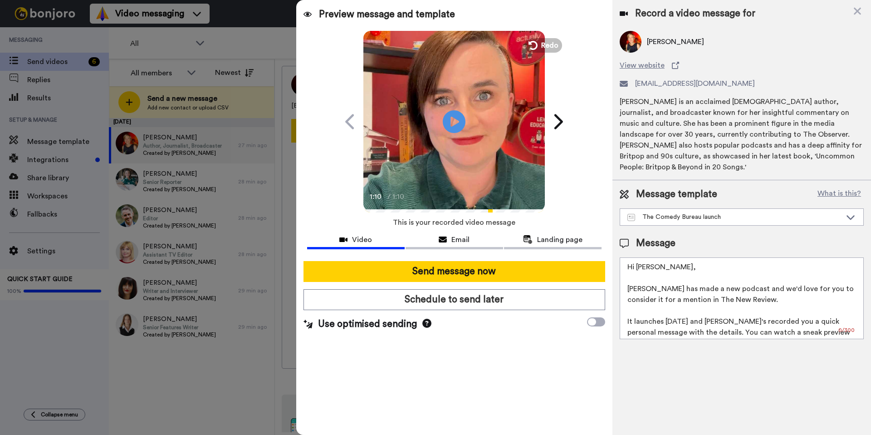
click at [741, 289] on textarea "Hi Miranda, Laura Lexx has made a new podcast and we'd love for you to consider…" at bounding box center [742, 298] width 244 height 82
drag, startPoint x: 741, startPoint y: 290, endPoint x: 644, endPoint y: 289, distance: 97.1
click at [644, 289] on textarea "Hi Miranda, Laura Lexx has made a new podcast and we'd love for you to consider…" at bounding box center [742, 298] width 244 height 82
click at [448, 119] on icon at bounding box center [454, 121] width 24 height 24
click at [446, 130] on icon at bounding box center [454, 121] width 24 height 24
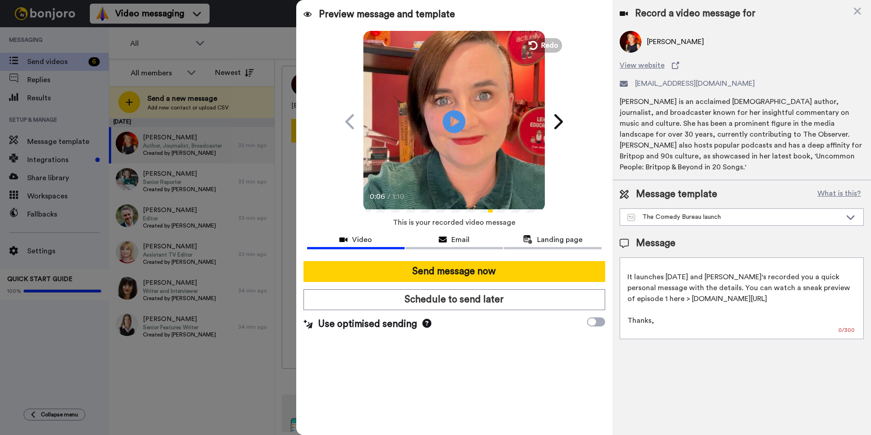
scroll to position [57, 0]
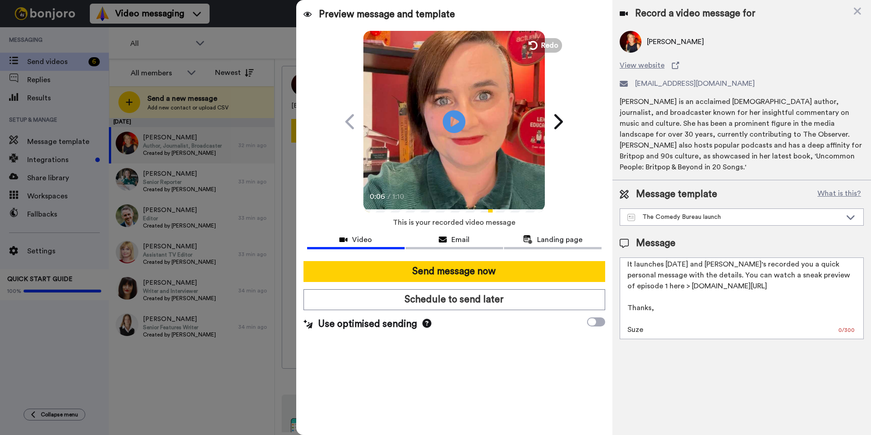
drag, startPoint x: 747, startPoint y: 265, endPoint x: 742, endPoint y: 266, distance: 5.2
click at [742, 266] on textarea "Hi Miranda, Laura Lexx has made a new podcast and we'd love for you to consider…" at bounding box center [742, 298] width 244 height 82
click at [744, 265] on textarea "Hi Miranda, Laura Lexx has made a new podcast and we'd love for you to consider…" at bounding box center [742, 298] width 244 height 82
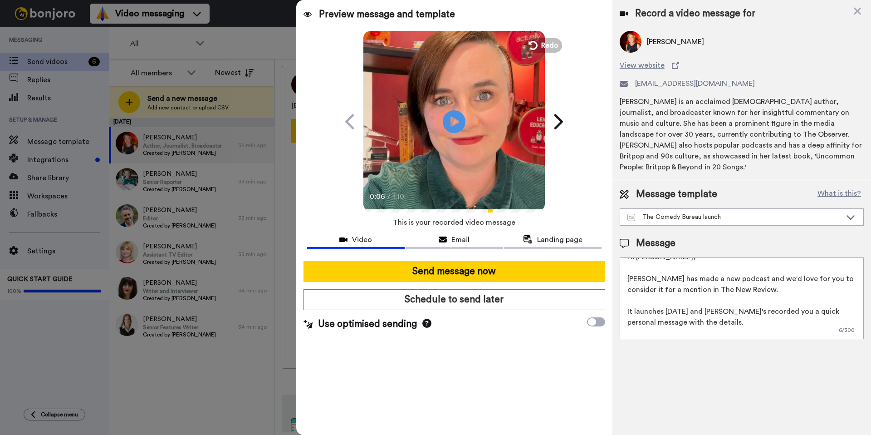
scroll to position [0, 0]
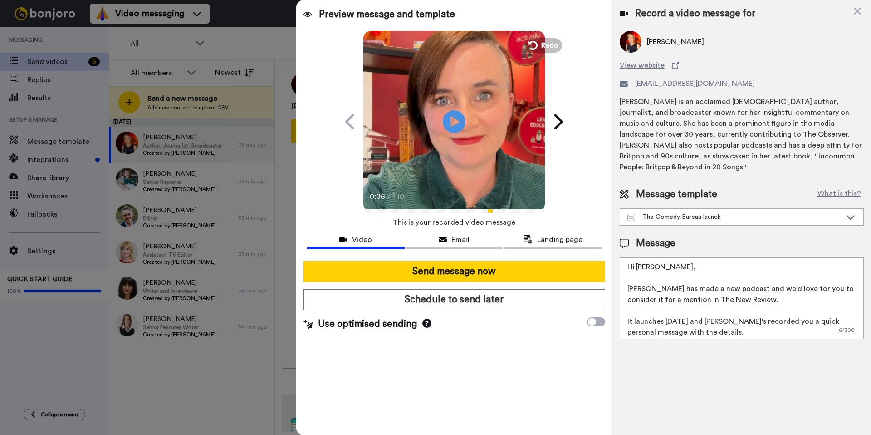
click at [772, 278] on textarea "Hi Miranda, Laura Lexx has made a new podcast and we'd love for you to consider…" at bounding box center [742, 298] width 244 height 82
click at [797, 298] on textarea "Hi Miranda, Laura Lexx has made a new podcast and we would love for you to cons…" at bounding box center [742, 298] width 244 height 82
drag, startPoint x: 821, startPoint y: 282, endPoint x: 624, endPoint y: 259, distance: 198.7
click at [624, 259] on textarea "Hi Miranda, Laura Lexx has made a new podcast and we would love for you to cons…" at bounding box center [742, 298] width 244 height 82
click at [693, 257] on textarea "Hi Miranda, Laura Lexx has made a new podcast and we would love for you to cons…" at bounding box center [742, 298] width 244 height 82
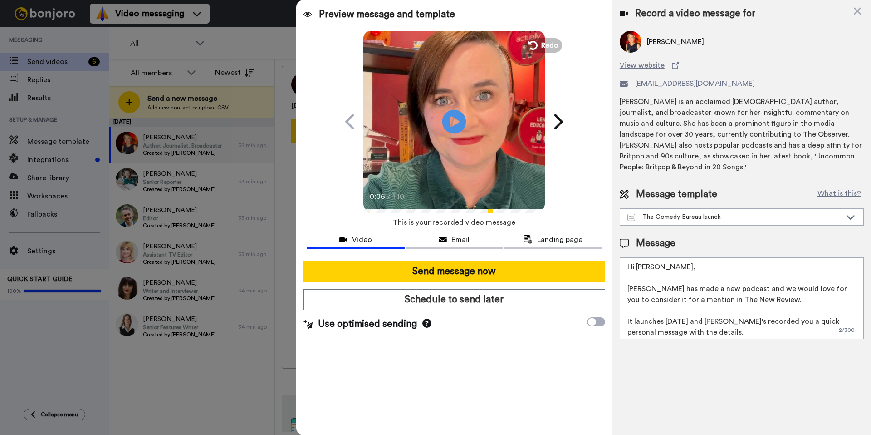
type textarea "Hi Miranda, Laura Lexx has made a new podcast and we would love for you to cons…"
click at [445, 118] on icon at bounding box center [454, 121] width 24 height 24
click at [464, 129] on icon "Play/Pause" at bounding box center [454, 121] width 24 height 43
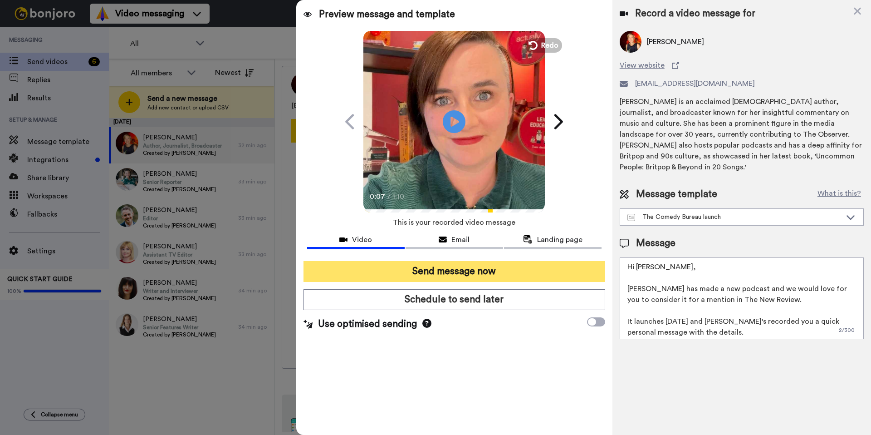
click at [440, 268] on button "Send message now" at bounding box center [455, 271] width 302 height 21
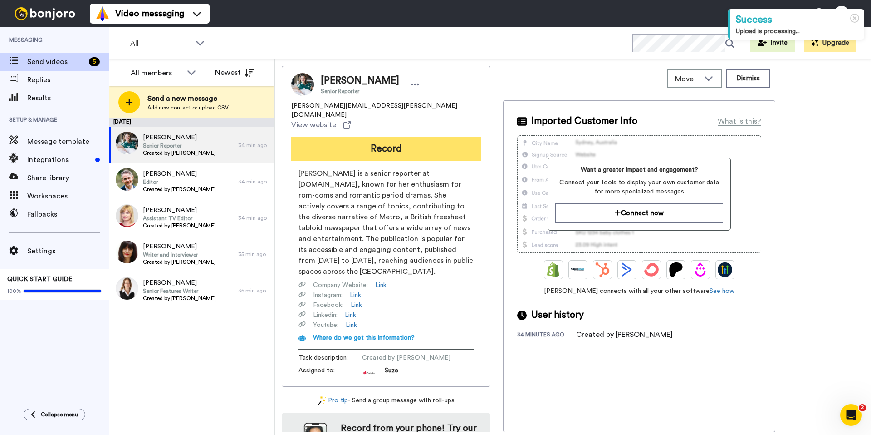
click at [377, 137] on button "Record" at bounding box center [386, 149] width 190 height 24
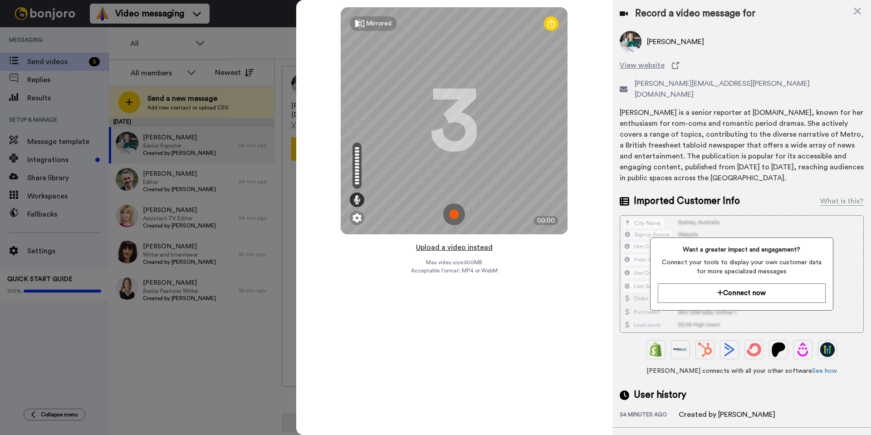
click at [463, 244] on button "Upload a video instead" at bounding box center [454, 247] width 82 height 12
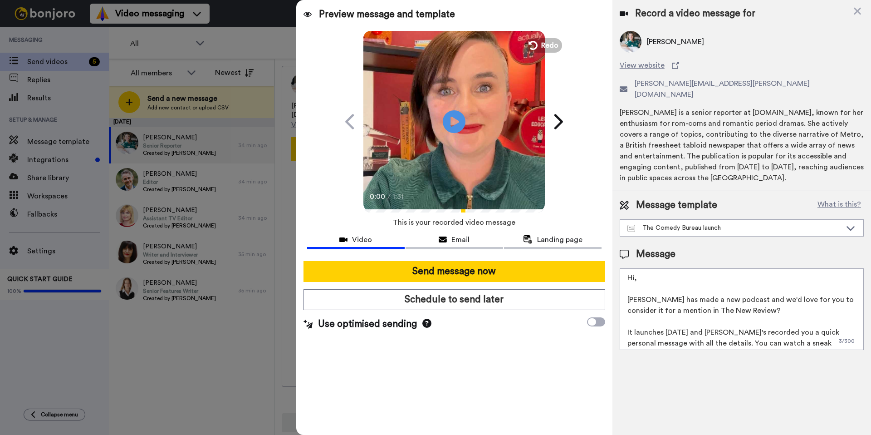
click at [766, 298] on textarea "Hi, [PERSON_NAME] has made a new podcast and we'd love for you to consider it f…" at bounding box center [742, 309] width 244 height 82
drag, startPoint x: 741, startPoint y: 301, endPoint x: 702, endPoint y: 302, distance: 39.5
click at [702, 302] on textarea "Hi, [PERSON_NAME] has made a new podcast and we'd love for you to consider it f…" at bounding box center [742, 309] width 244 height 82
click at [777, 292] on textarea "Hi, Laura Lexx has made a new podcast and we'd love for you to consider it for …" at bounding box center [742, 309] width 244 height 82
click at [672, 268] on textarea "Hi, Laura Lexx has made a new podcast and we would love for you to consider it …" at bounding box center [742, 309] width 244 height 82
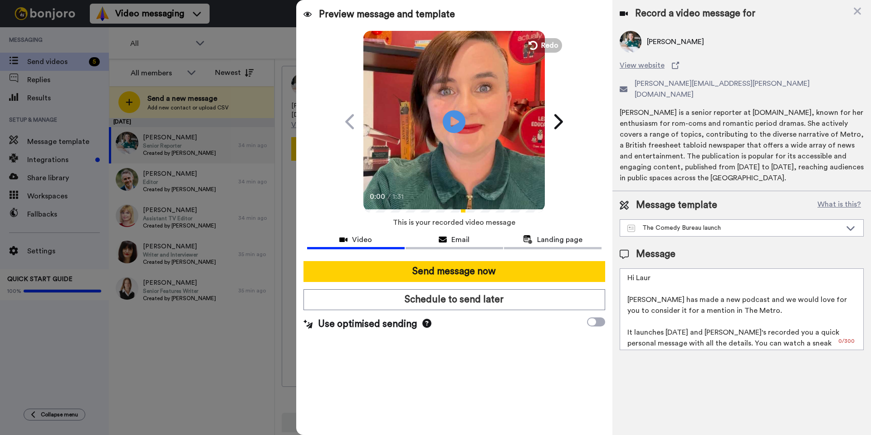
drag, startPoint x: 732, startPoint y: 260, endPoint x: 694, endPoint y: 324, distance: 74.6
click at [694, 324] on textarea "Hi Laur Laura Lexx has made a new podcast and we would love for you to consider…" at bounding box center [742, 309] width 244 height 82
click at [655, 268] on textarea "Hi Laur Laura Lexx has made a new podcast and we would love for you to consider…" at bounding box center [742, 309] width 244 height 82
click at [764, 310] on textarea "Hi Laura Laura Lexx has made a new podcast and we would love for you to conside…" at bounding box center [742, 309] width 244 height 82
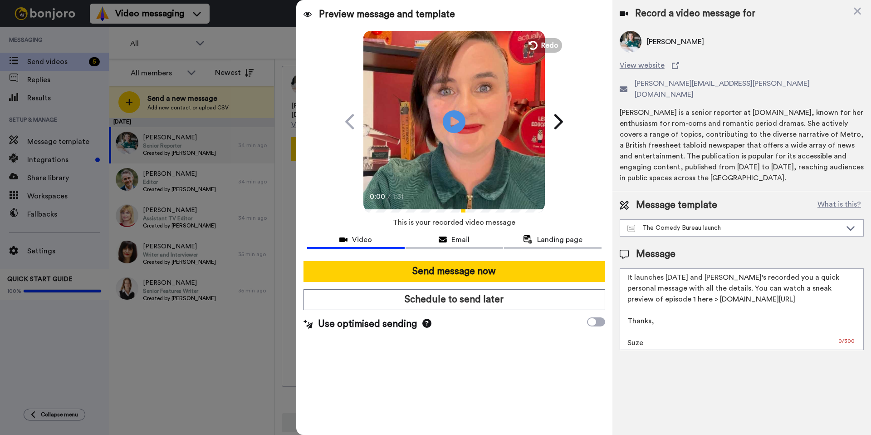
scroll to position [57, 0]
type textarea "Hi Laura Laura Lexx has made a new podcast and we would love for you to conside…"
click at [455, 113] on icon at bounding box center [454, 121] width 24 height 24
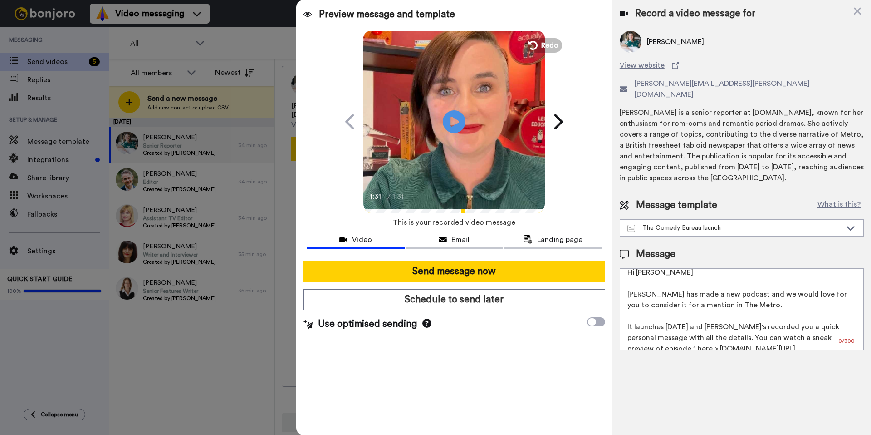
scroll to position [0, 0]
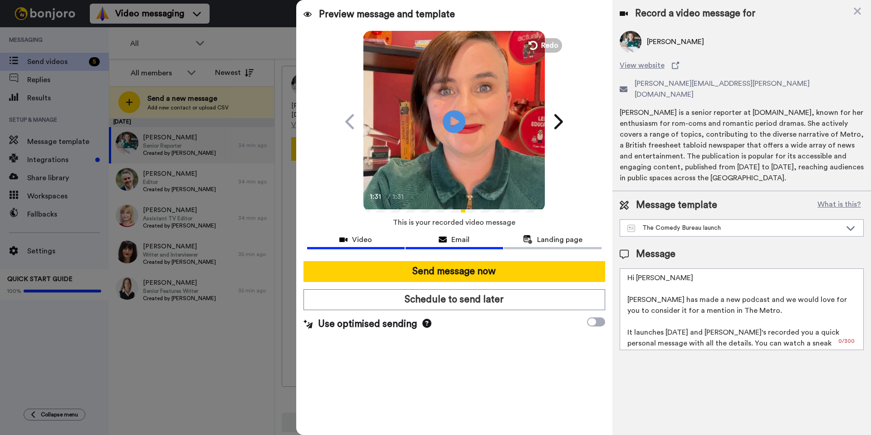
drag, startPoint x: 453, startPoint y: 233, endPoint x: 453, endPoint y: 239, distance: 6.4
click at [453, 233] on button "Email" at bounding box center [455, 240] width 98 height 17
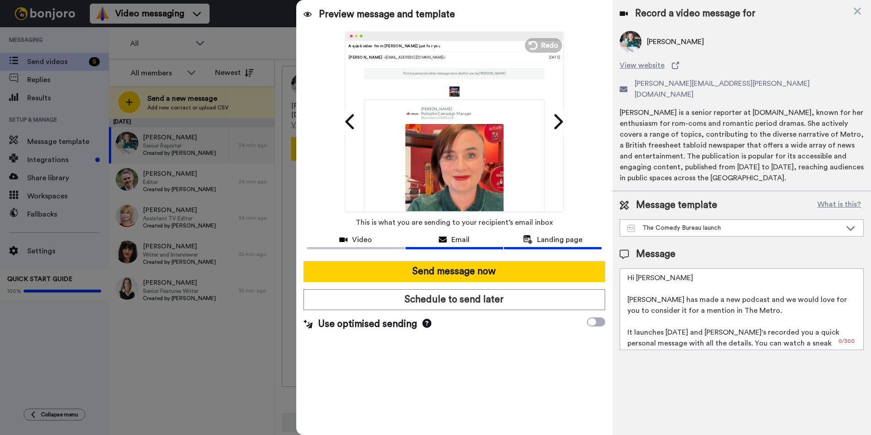
click at [547, 241] on span "Landing page" at bounding box center [559, 239] width 45 height 11
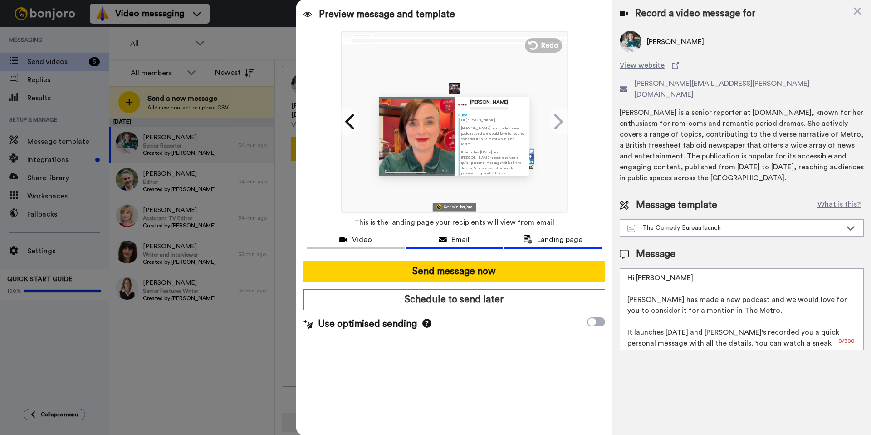
click at [481, 238] on div "Email" at bounding box center [455, 239] width 98 height 11
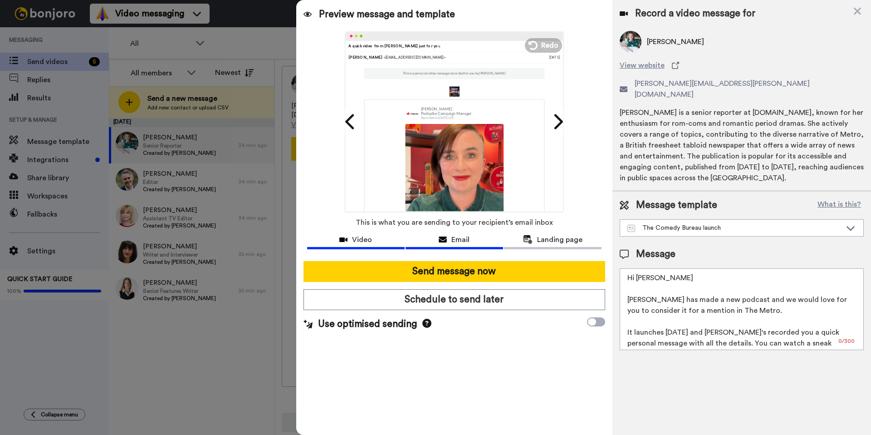
click at [377, 243] on div "Video" at bounding box center [356, 239] width 98 height 11
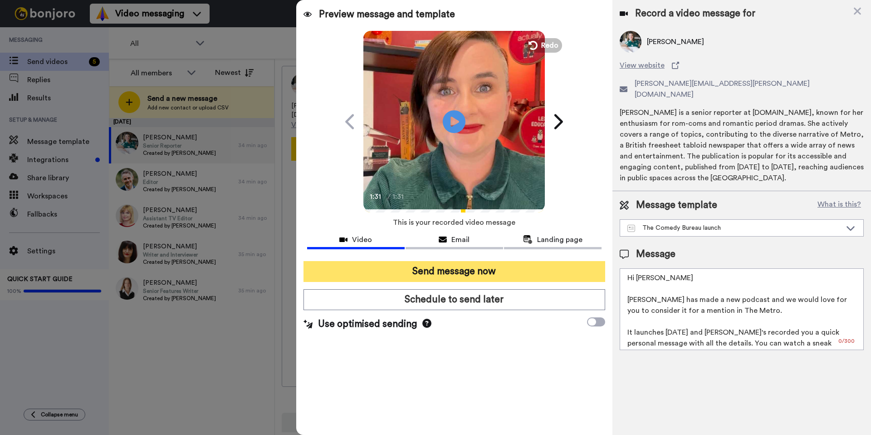
click at [499, 269] on button "Send message now" at bounding box center [455, 271] width 302 height 21
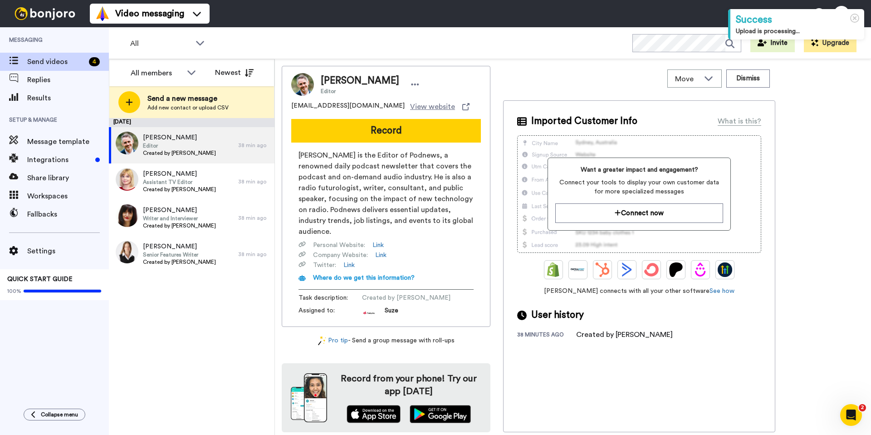
click at [378, 132] on button "Record" at bounding box center [386, 131] width 190 height 24
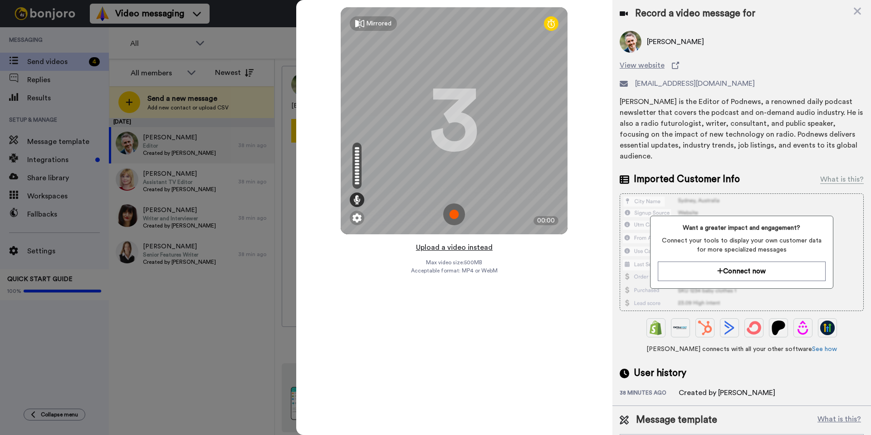
click at [454, 248] on button "Upload a video instead" at bounding box center [454, 247] width 82 height 12
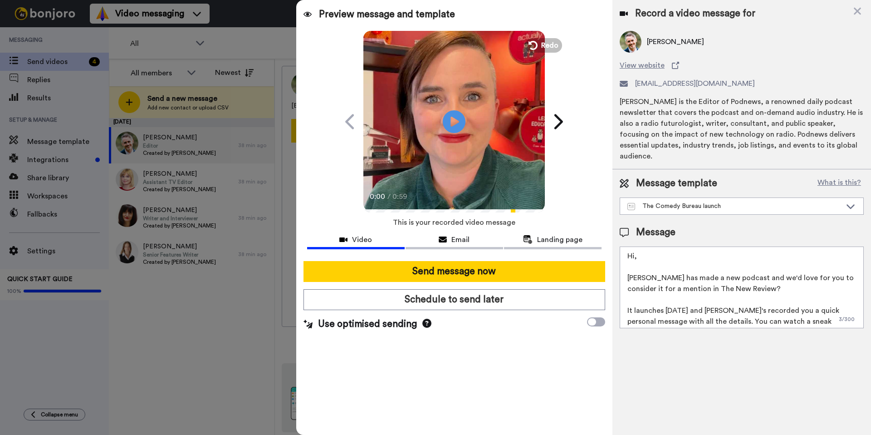
drag, startPoint x: 742, startPoint y: 278, endPoint x: 688, endPoint y: 275, distance: 53.6
click at [688, 275] on textarea "Hi, [PERSON_NAME] has made a new podcast and we'd love for you to consider it f…" at bounding box center [742, 287] width 244 height 82
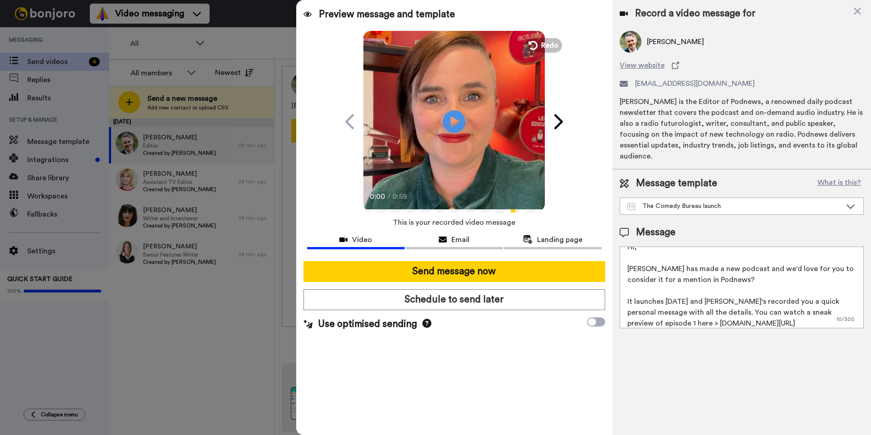
scroll to position [18, 0]
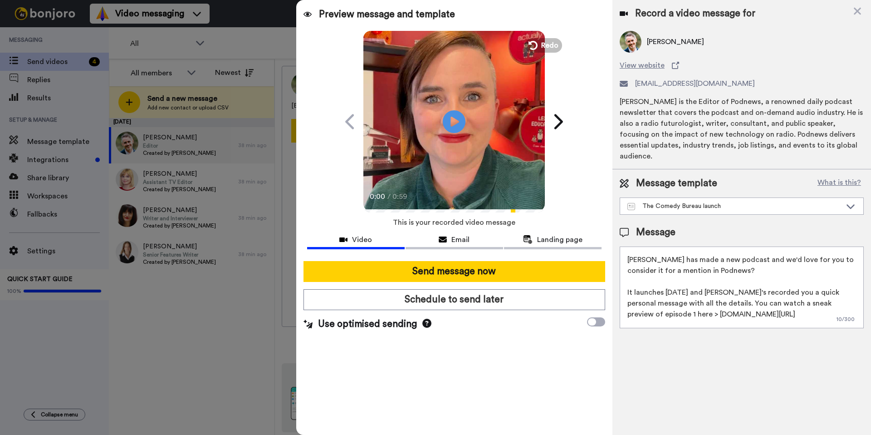
drag, startPoint x: 766, startPoint y: 280, endPoint x: 750, endPoint y: 282, distance: 16.4
click at [749, 281] on textarea "Hi, [PERSON_NAME] has made a new podcast and we'd love for you to consider it f…" at bounding box center [742, 287] width 244 height 82
drag, startPoint x: 714, startPoint y: 282, endPoint x: 694, endPoint y: 278, distance: 20.7
click at [694, 278] on textarea "Hi, [PERSON_NAME] has made a new podcast and we'd love for you to consider it f…" at bounding box center [742, 287] width 244 height 82
click at [732, 281] on textarea "Hi, [PERSON_NAME] has made a new podcast and we'd love for you to consider it f…" at bounding box center [742, 287] width 244 height 82
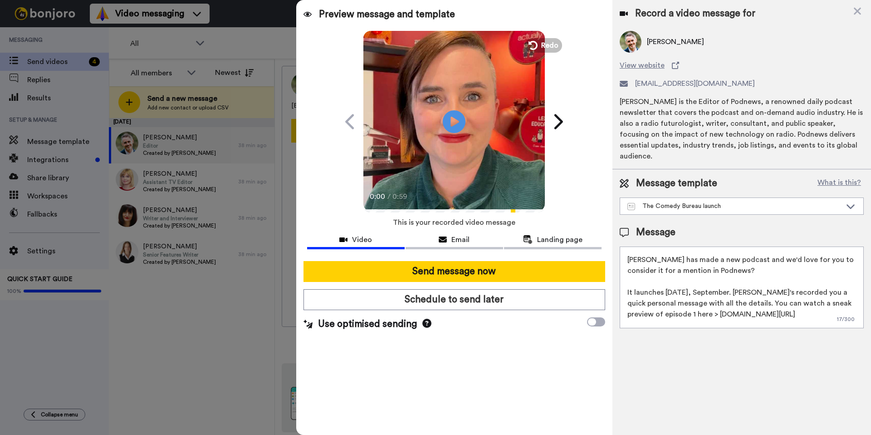
click at [734, 280] on textarea "Hi, [PERSON_NAME] has made a new podcast and we'd love for you to consider it f…" at bounding box center [742, 287] width 244 height 82
click at [722, 260] on textarea "Hi, [PERSON_NAME] has made a new podcast and we'd love for you to consider it f…" at bounding box center [742, 287] width 244 height 82
click at [770, 247] on textarea "Hi, [PERSON_NAME] has made a new podcast and we'd love for you to consider it f…" at bounding box center [742, 287] width 244 height 82
drag, startPoint x: 783, startPoint y: 294, endPoint x: 756, endPoint y: 294, distance: 26.8
click at [756, 294] on textarea "Hi, [PERSON_NAME] has made a new podcast and we would love for you to consider …" at bounding box center [742, 287] width 244 height 82
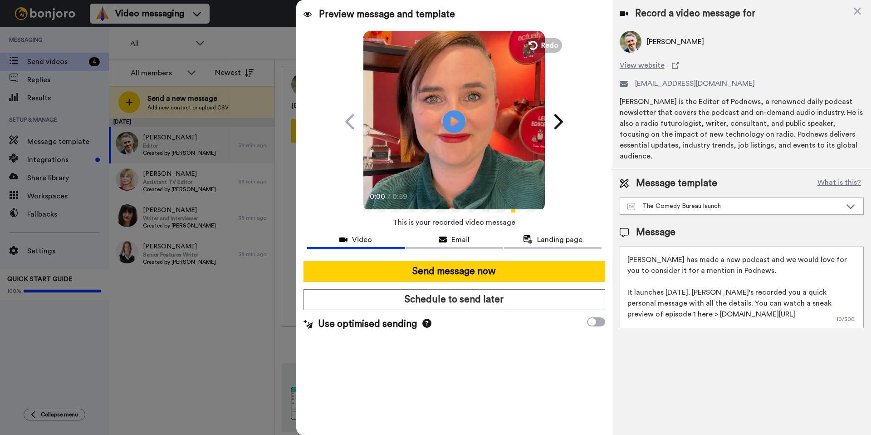
drag, startPoint x: 793, startPoint y: 293, endPoint x: 750, endPoint y: 293, distance: 42.7
click at [750, 293] on textarea "Hi, [PERSON_NAME] has made a new podcast and we would love for you to consider …" at bounding box center [742, 287] width 244 height 82
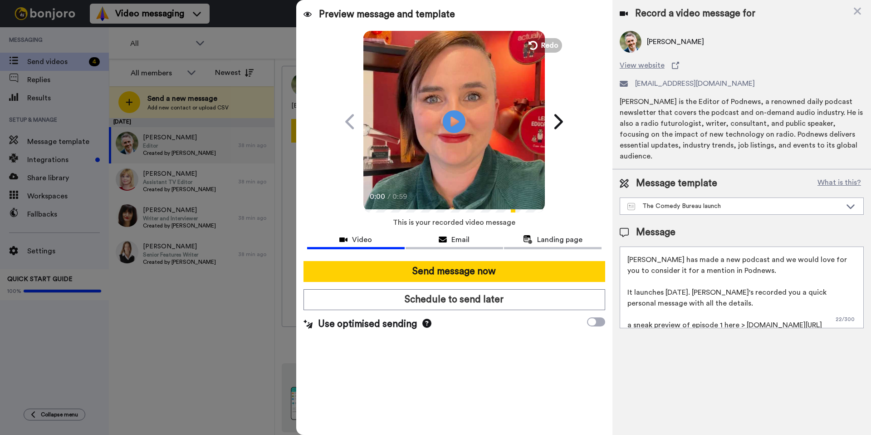
scroll to position [20, 0]
click at [776, 292] on textarea "Hi, [PERSON_NAME] has made a new podcast and we would love for you to consider …" at bounding box center [742, 287] width 244 height 82
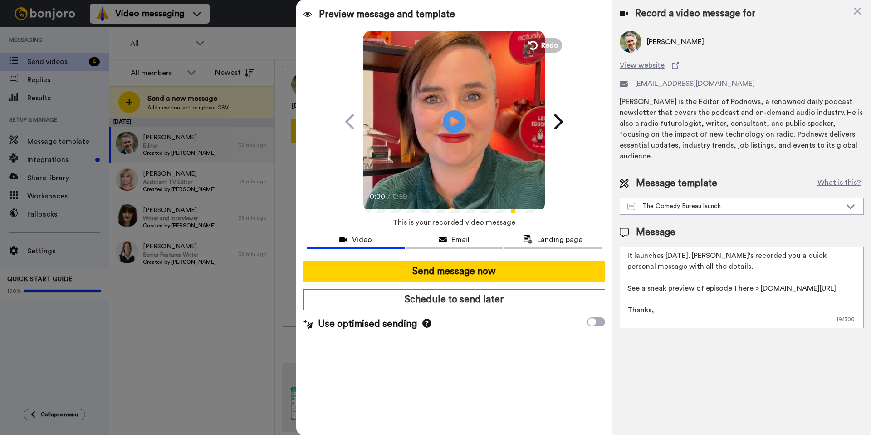
scroll to position [64, 0]
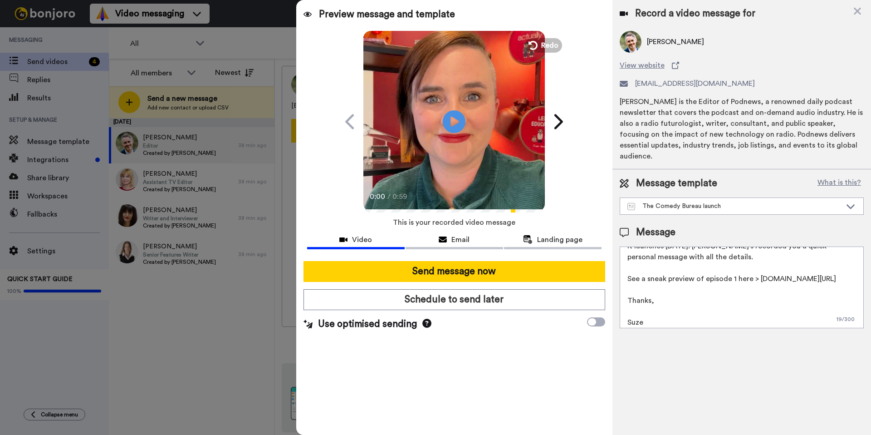
drag, startPoint x: 650, startPoint y: 310, endPoint x: 631, endPoint y: 278, distance: 37.7
click at [631, 278] on textarea "Hi, [PERSON_NAME] has made a new podcast and we would love for you to consider …" at bounding box center [742, 287] width 244 height 82
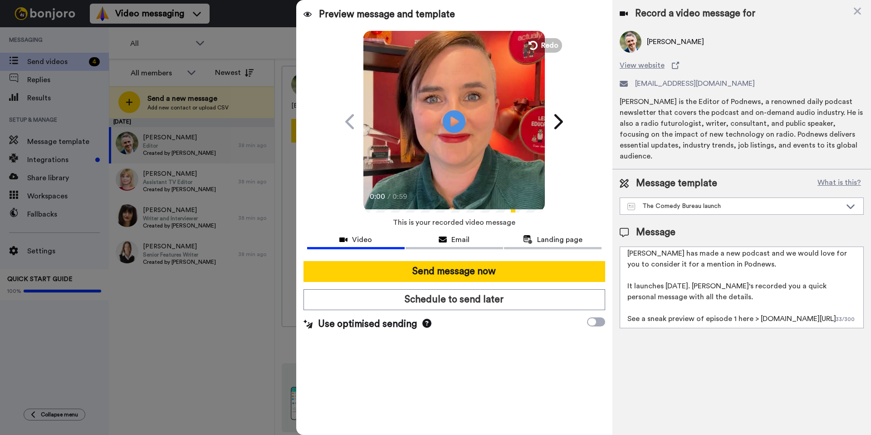
scroll to position [25, 0]
click at [752, 283] on textarea "Hi, [PERSON_NAME] has made a new podcast and we would love for you to consider …" at bounding box center [742, 287] width 244 height 82
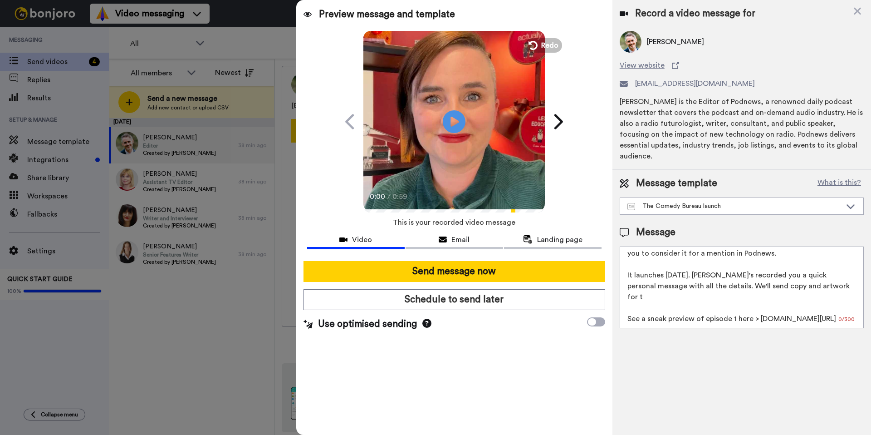
drag, startPoint x: 809, startPoint y: 306, endPoint x: 658, endPoint y: 293, distance: 151.7
click at [658, 293] on textarea "Hi, [PERSON_NAME] has made a new podcast and we would love for you to consider …" at bounding box center [742, 287] width 244 height 82
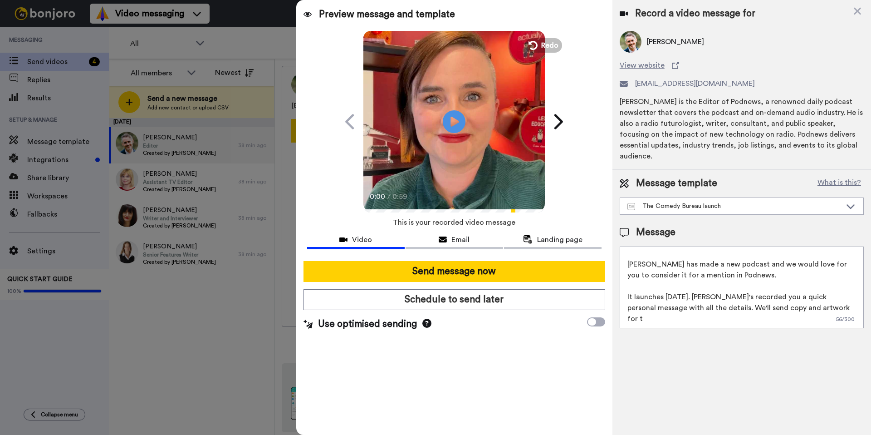
scroll to position [14, 0]
drag, startPoint x: 769, startPoint y: 312, endPoint x: 752, endPoint y: 298, distance: 21.9
click at [752, 298] on textarea "Hi, [PERSON_NAME] has made a new podcast and we would love for you to consider …" at bounding box center [742, 287] width 244 height 82
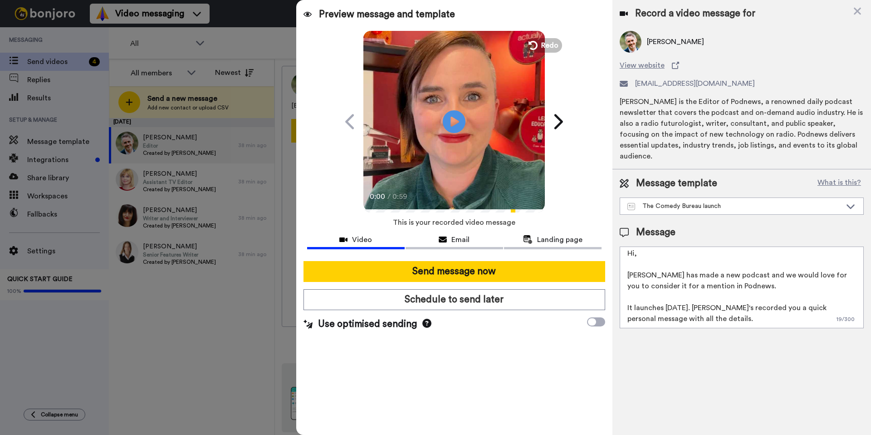
scroll to position [3, 0]
click at [748, 297] on textarea "Hi, [PERSON_NAME] has made a new podcast and we would love for you to consider …" at bounding box center [742, 287] width 244 height 82
paste textarea "We'll send copy and artwork for the News section next week but for now"
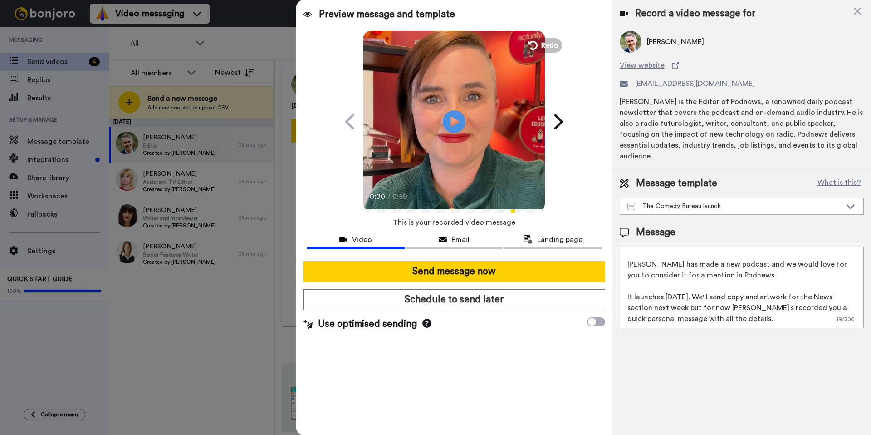
click at [718, 299] on textarea "Hi, [PERSON_NAME] has made a new podcast and we would love for you to consider …" at bounding box center [742, 287] width 244 height 82
click at [760, 306] on textarea "Hi, [PERSON_NAME] has made a new podcast and we would love for you to consider …" at bounding box center [742, 287] width 244 height 82
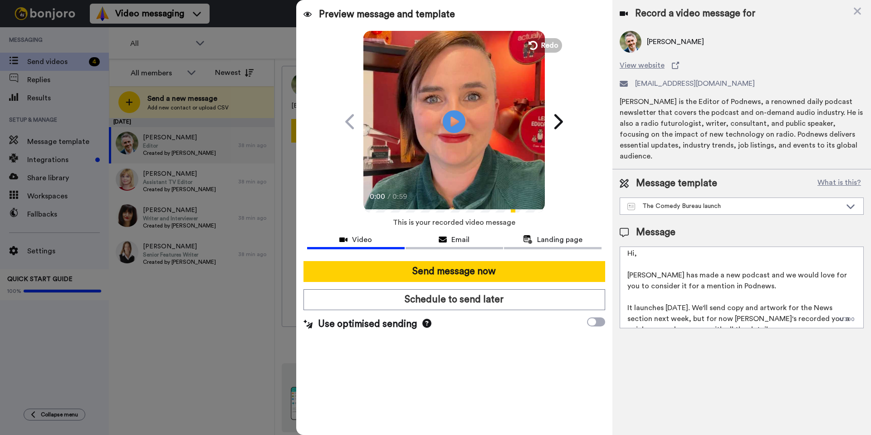
scroll to position [0, 0]
click at [664, 246] on textarea "Hi, [PERSON_NAME] has made a new podcast and we would love for you to consider …" at bounding box center [742, 287] width 244 height 82
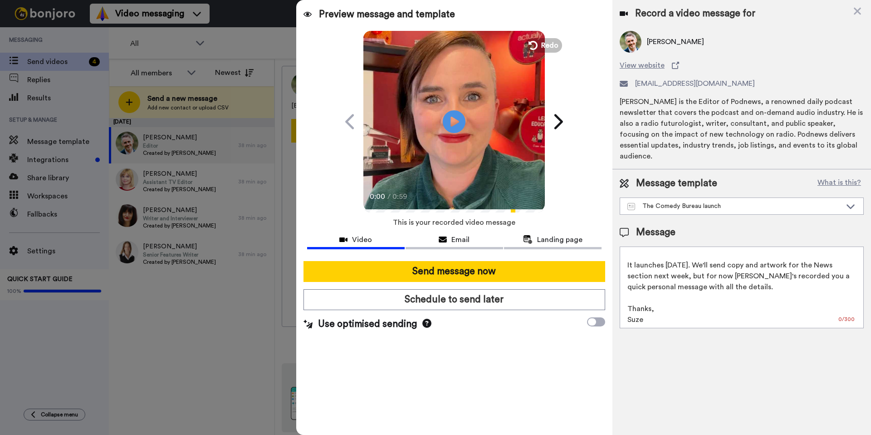
scroll to position [46, 0]
click at [643, 290] on textarea "Hi [PERSON_NAME] [PERSON_NAME] has made a new podcast and we would love for you…" at bounding box center [742, 287] width 244 height 82
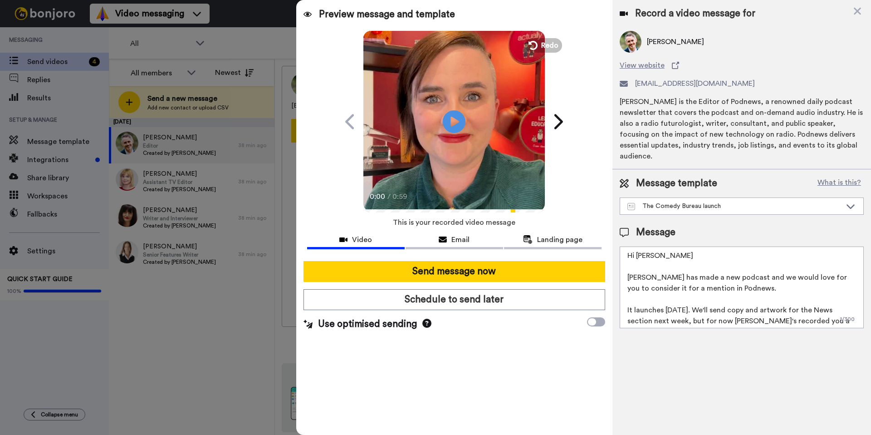
scroll to position [0, 0]
click at [662, 246] on textarea "Hi [PERSON_NAME] [PERSON_NAME] has made a new podcast and we would love for you…" at bounding box center [742, 287] width 244 height 82
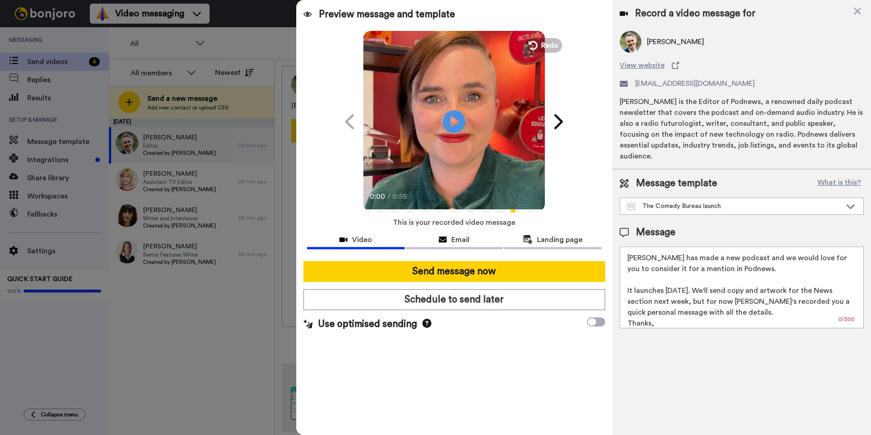
scroll to position [20, 0]
click at [638, 267] on textarea "Hi James Laura Lexx has made a new podcast and we would love for you to conside…" at bounding box center [742, 287] width 244 height 82
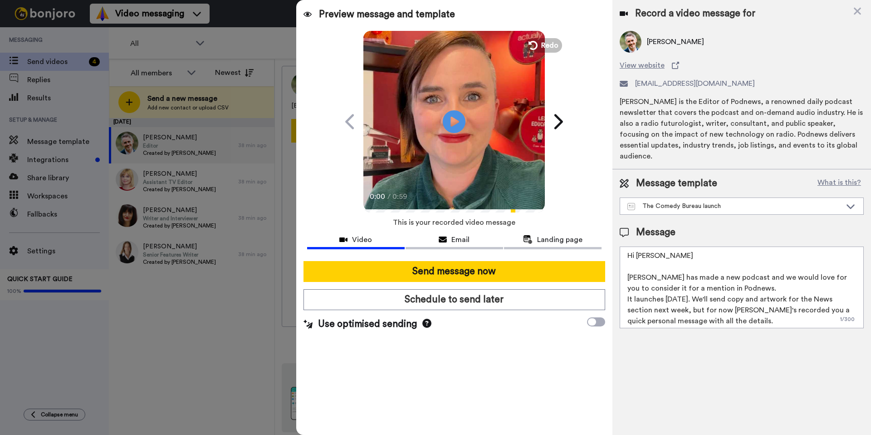
scroll to position [0, 0]
click at [666, 246] on textarea "Hi James Laura Lexx has made a new podcast and we would love for you to conside…" at bounding box center [742, 287] width 244 height 82
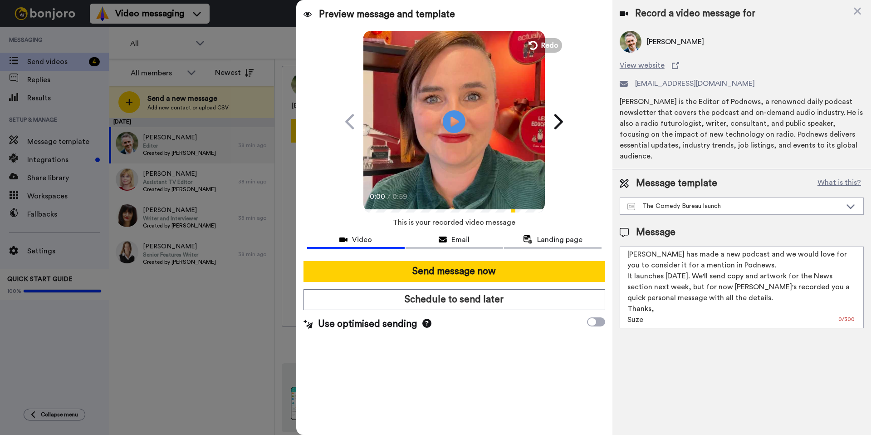
scroll to position [25, 0]
click at [752, 289] on textarea "Hi James, Laura Lexx has made a new podcast and we would love for you to consid…" at bounding box center [742, 287] width 244 height 82
drag, startPoint x: 643, startPoint y: 288, endPoint x: 623, endPoint y: 290, distance: 20.5
click at [623, 290] on textarea "Hi James, Laura Lexx has made a new podcast and we would love for you to consid…" at bounding box center [742, 287] width 244 height 82
click at [721, 287] on textarea "Hi James, Laura Lexx has made a new podcast and we would love for you to consid…" at bounding box center [742, 287] width 244 height 82
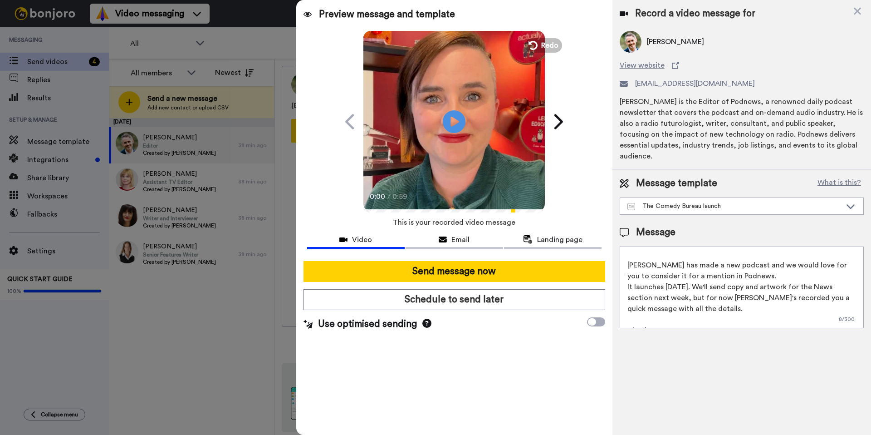
scroll to position [0, 0]
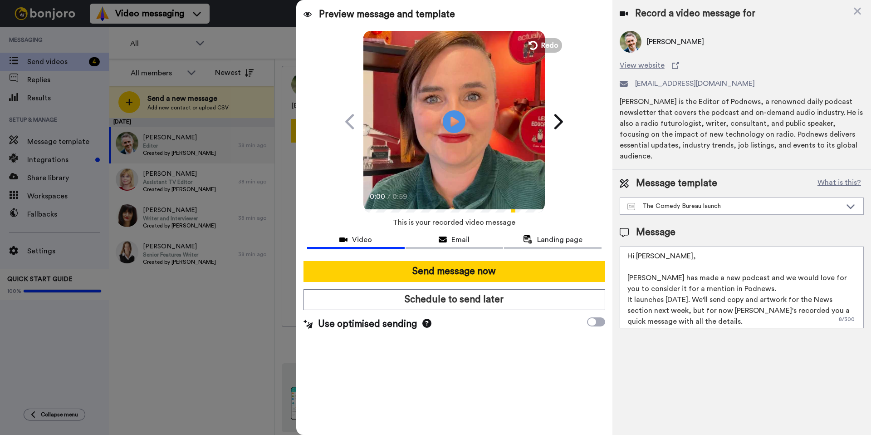
click at [765, 280] on textarea "Hi James, Laura Lexx has made a new podcast and we would love for you to consid…" at bounding box center [742, 287] width 244 height 82
click at [748, 200] on div "The Comedy Bureau launch" at bounding box center [741, 206] width 243 height 16
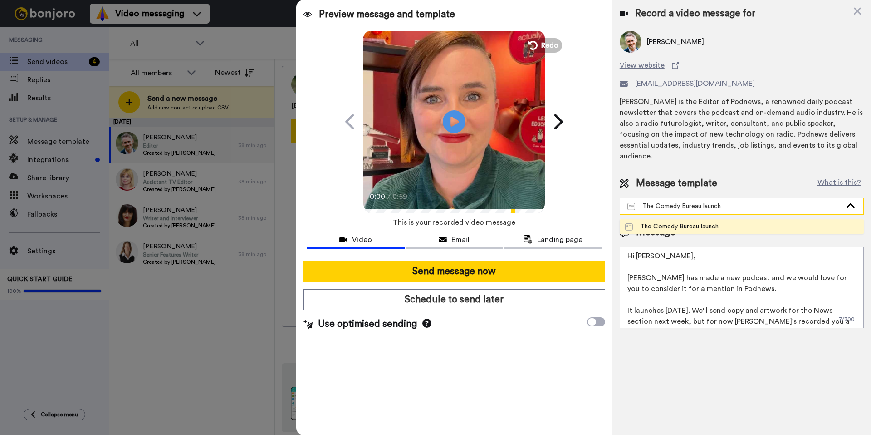
click at [748, 201] on div "The Comedy Bureau launch" at bounding box center [735, 205] width 214 height 9
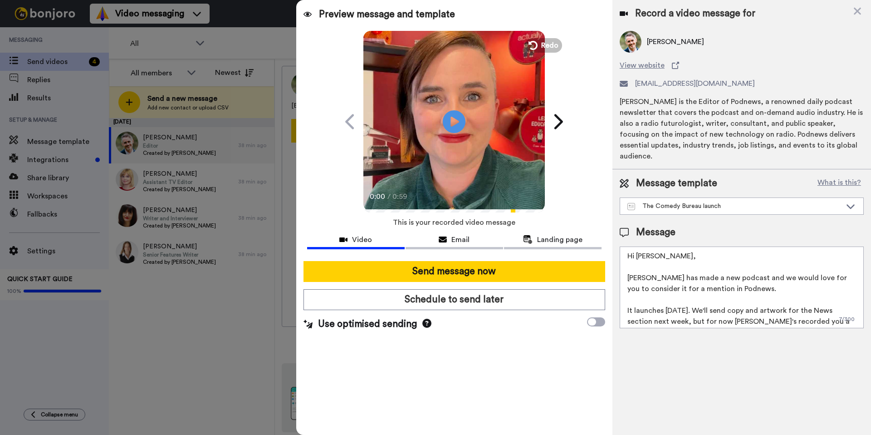
click at [766, 280] on textarea "Hi James, Laura Lexx has made a new podcast and we would love for you to consid…" at bounding box center [742, 287] width 244 height 82
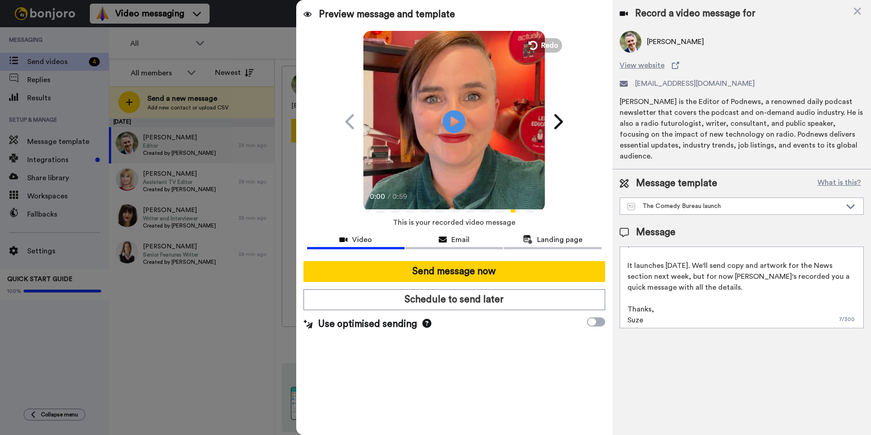
scroll to position [46, 0]
click at [458, 244] on span "Email" at bounding box center [460, 239] width 18 height 11
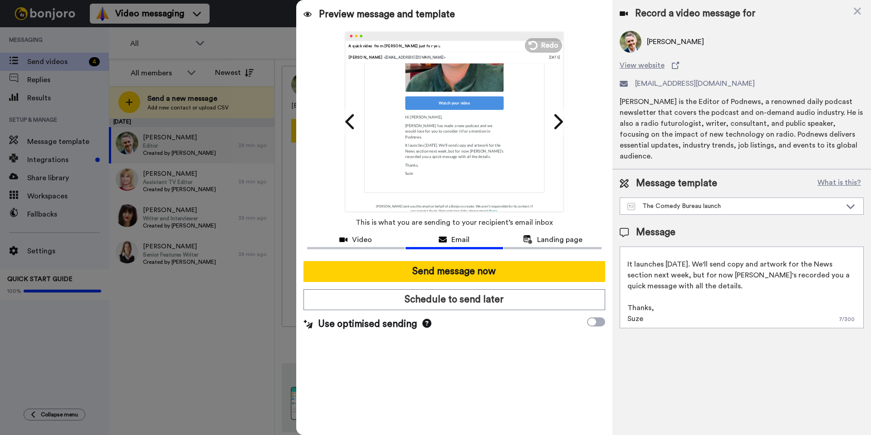
scroll to position [212, 0]
click at [573, 242] on span "Landing page" at bounding box center [559, 239] width 45 height 11
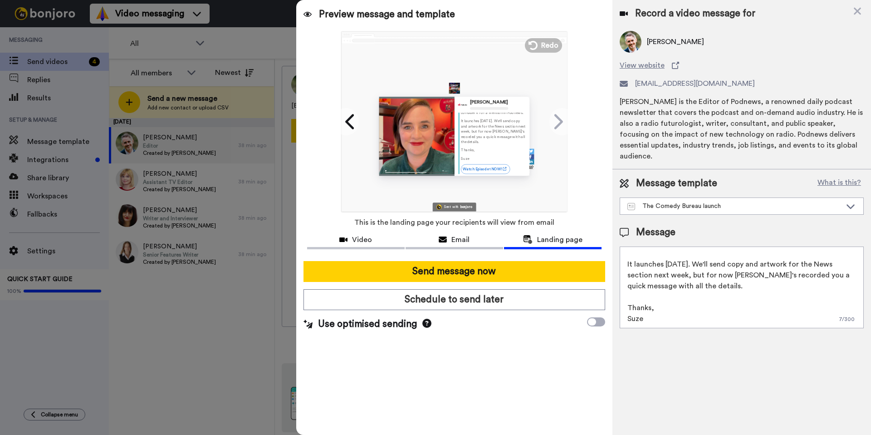
scroll to position [41, 0]
click at [476, 235] on div "Email" at bounding box center [455, 239] width 98 height 11
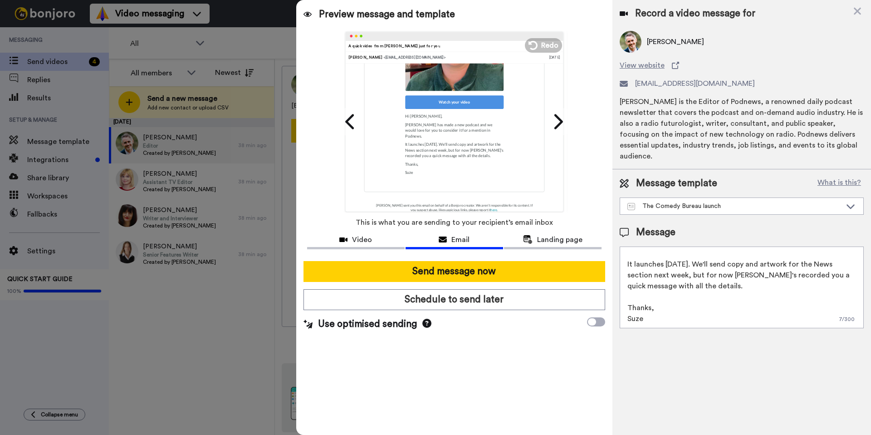
click at [748, 252] on textarea "Hi James, Laura Lexx has made a new podcast and we would love for you to consid…" at bounding box center [742, 287] width 244 height 82
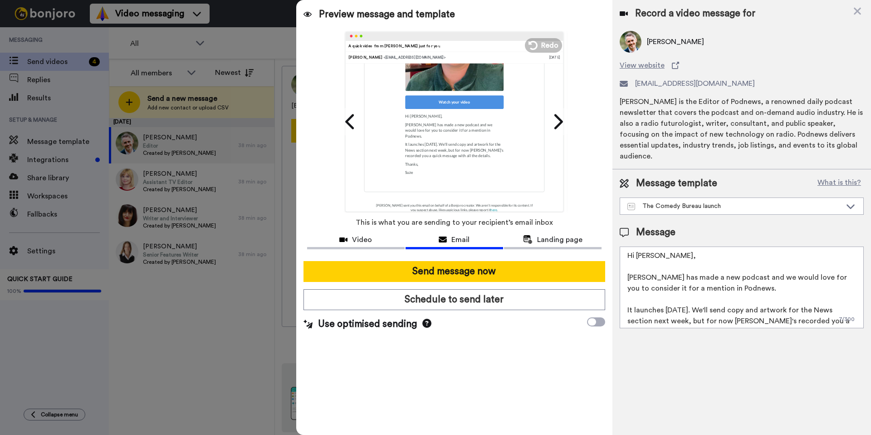
scroll to position [0, 0]
click at [625, 299] on textarea "Hi James, Laura Lexx has made a new podcast and we would love for you to consid…" at bounding box center [742, 287] width 244 height 82
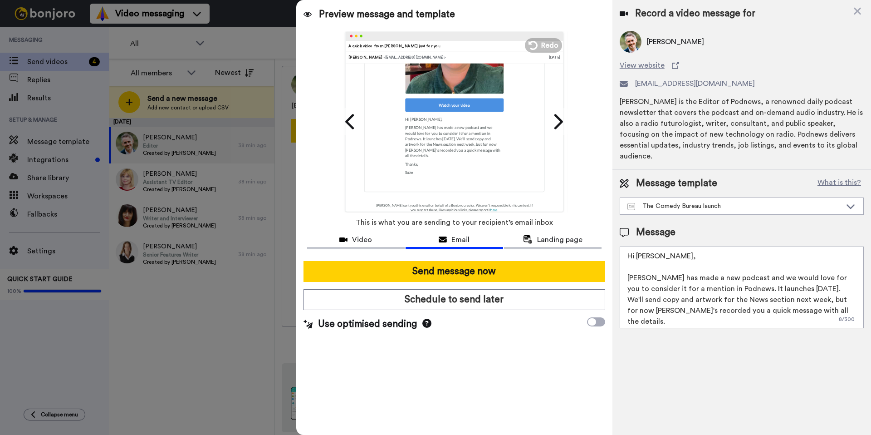
click at [679, 292] on textarea "Hi James, Laura Lexx has made a new podcast and we would love for you to consid…" at bounding box center [742, 287] width 244 height 82
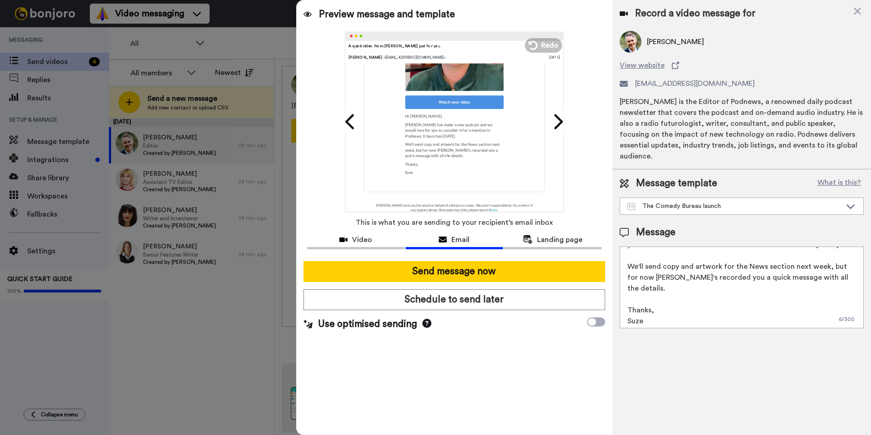
scroll to position [46, 0]
type textarea "Hi James, Laura Lexx has made a new podcast and we would love for you to consid…"
click at [384, 236] on div "Video" at bounding box center [356, 239] width 98 height 11
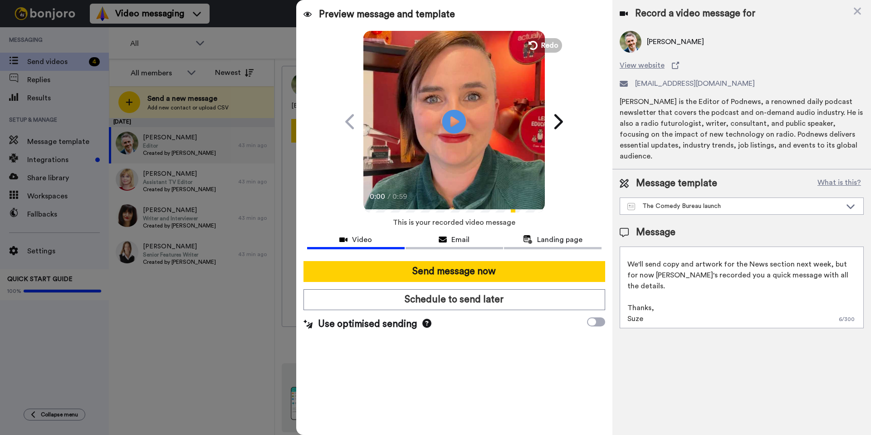
click at [458, 120] on icon at bounding box center [454, 121] width 24 height 24
click at [459, 123] on icon at bounding box center [454, 121] width 24 height 24
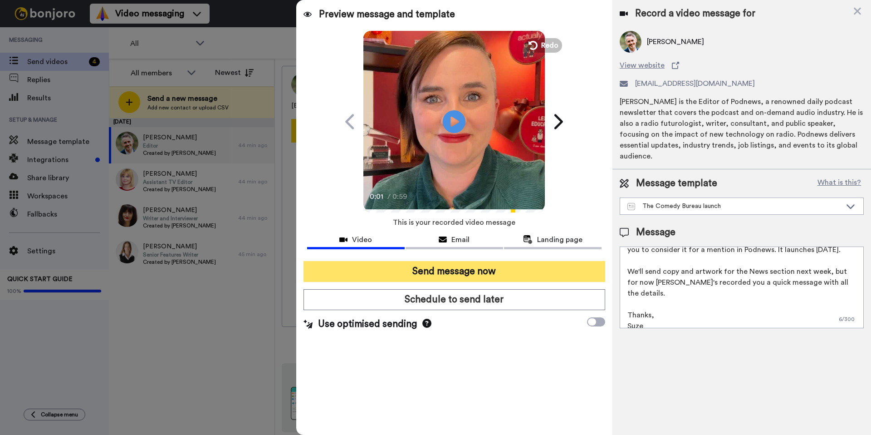
click at [502, 269] on button "Send message now" at bounding box center [455, 271] width 302 height 21
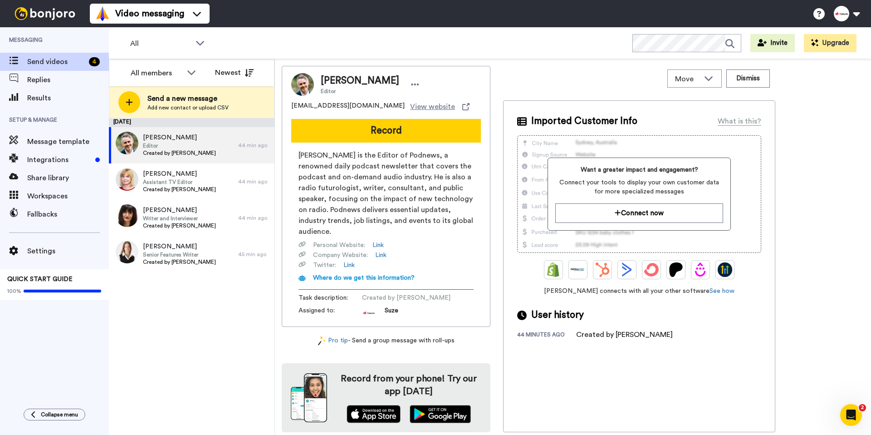
scroll to position [0, 0]
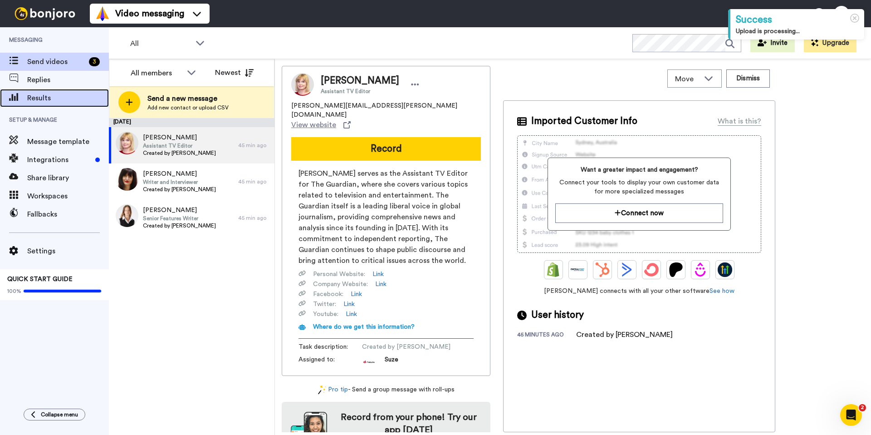
click at [46, 98] on span "Results" at bounding box center [68, 98] width 82 height 11
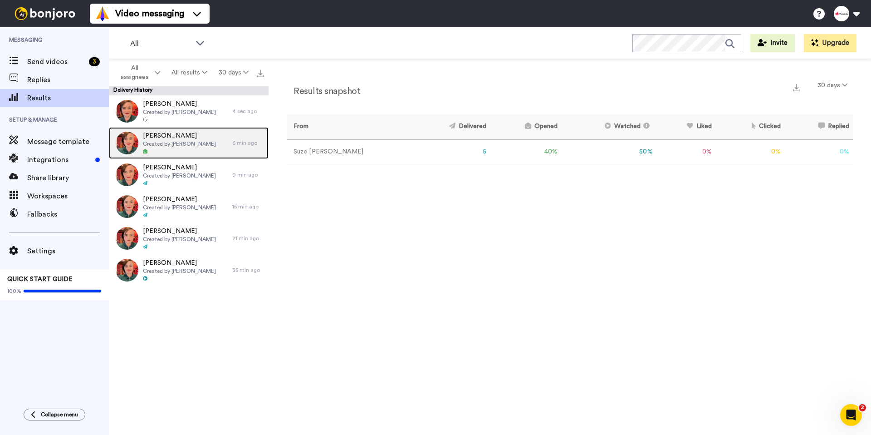
click at [162, 138] on span "[PERSON_NAME]" at bounding box center [179, 135] width 73 height 9
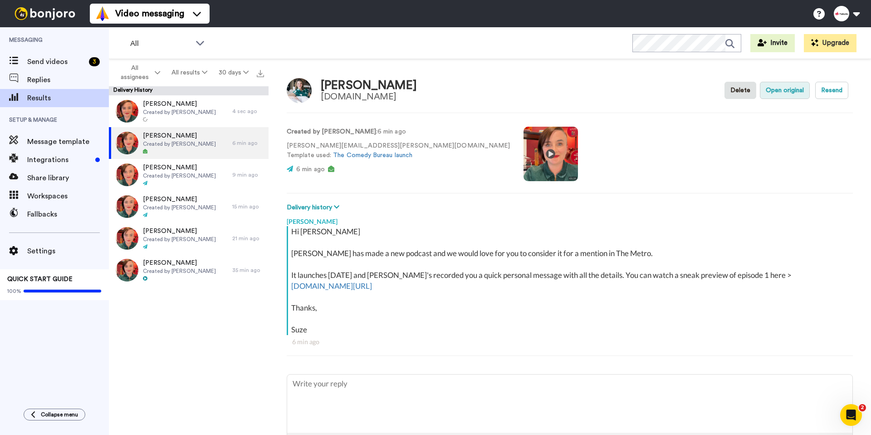
click at [786, 95] on button "Open original" at bounding box center [785, 90] width 50 height 17
type textarea "x"
click at [54, 60] on span "Send videos" at bounding box center [56, 61] width 58 height 11
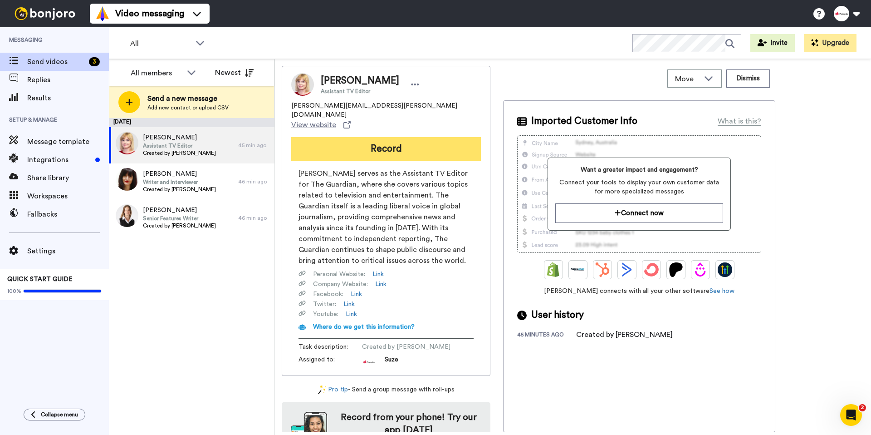
click at [366, 137] on button "Record" at bounding box center [386, 149] width 190 height 24
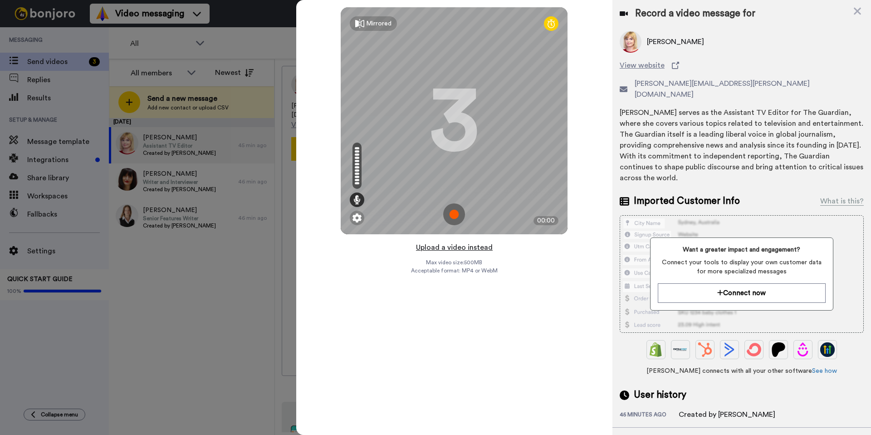
click at [471, 247] on button "Upload a video instead" at bounding box center [454, 247] width 82 height 12
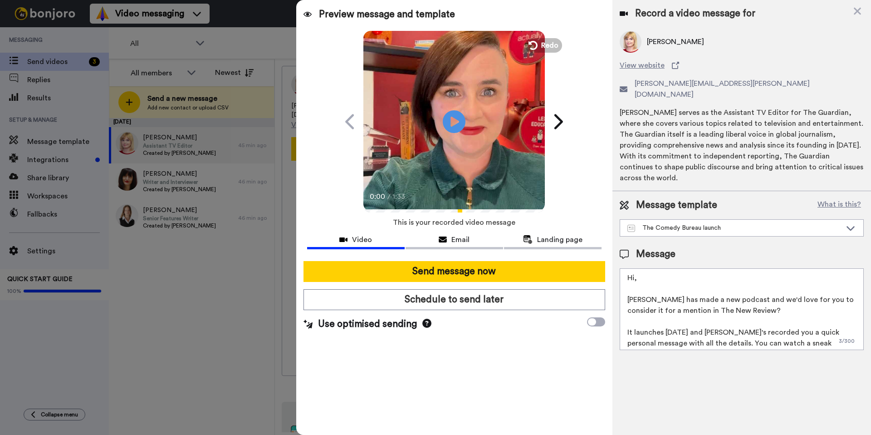
drag, startPoint x: 742, startPoint y: 291, endPoint x: 701, endPoint y: 293, distance: 41.3
click at [701, 293] on textarea "Hi, [PERSON_NAME] has made a new podcast and we'd love for you to consider it f…" at bounding box center [742, 309] width 244 height 82
click at [637, 268] on textarea "Hi, Laura Lexx has made a new podcast and we'd love for you to consider it for …" at bounding box center [742, 309] width 244 height 82
click at [642, 268] on textarea "Hi, Laura Lexx has made a new podcast and we'd love for you to consider it for …" at bounding box center [742, 309] width 244 height 82
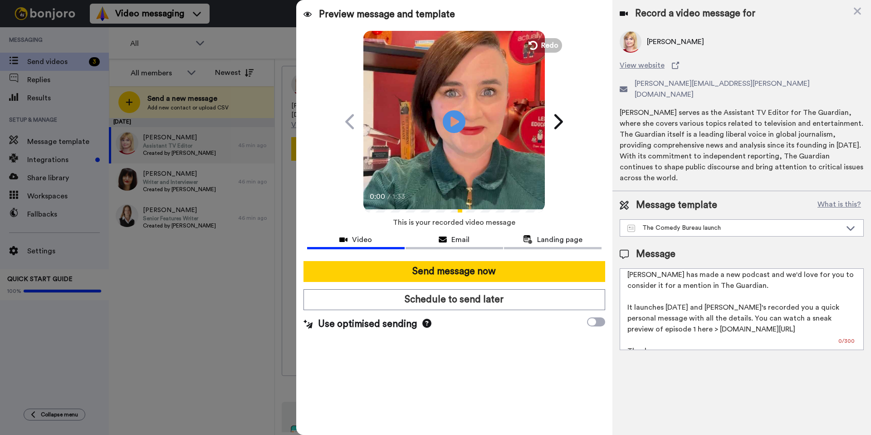
scroll to position [25, 0]
drag, startPoint x: 783, startPoint y: 297, endPoint x: 771, endPoint y: 296, distance: 11.8
click at [771, 296] on textarea "Hi Holli Laura Lexx has made a new podcast and we'd love for you to consider it…" at bounding box center [742, 309] width 244 height 82
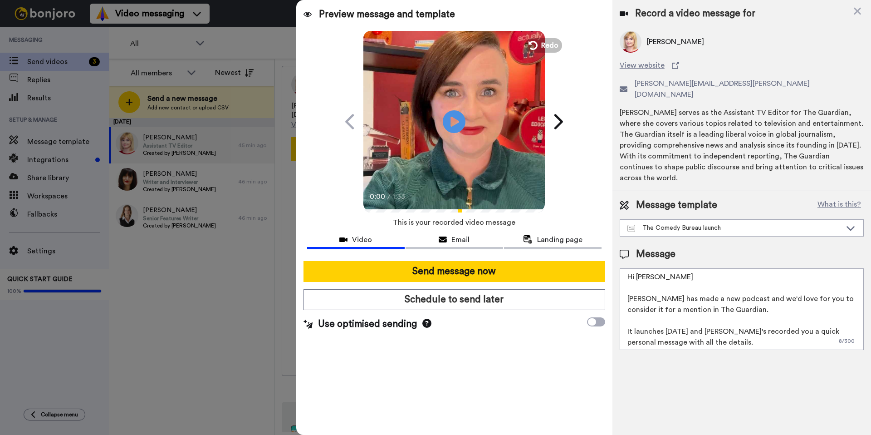
scroll to position [0, 0]
click at [688, 268] on textarea "Hi Holli Laura Lexx has made a new podcast and we'd love for you to consider it…" at bounding box center [742, 309] width 244 height 82
drag, startPoint x: 770, startPoint y: 278, endPoint x: 787, endPoint y: 286, distance: 18.7
click at [772, 278] on textarea "Hi Hollie, Laura Lexx has made a new podcast and we'd love for you to consider …" at bounding box center [742, 309] width 244 height 82
click at [767, 293] on textarea "Hi Hollie, Laura Lexx has made a new podcast and we would love for you to consi…" at bounding box center [742, 309] width 244 height 82
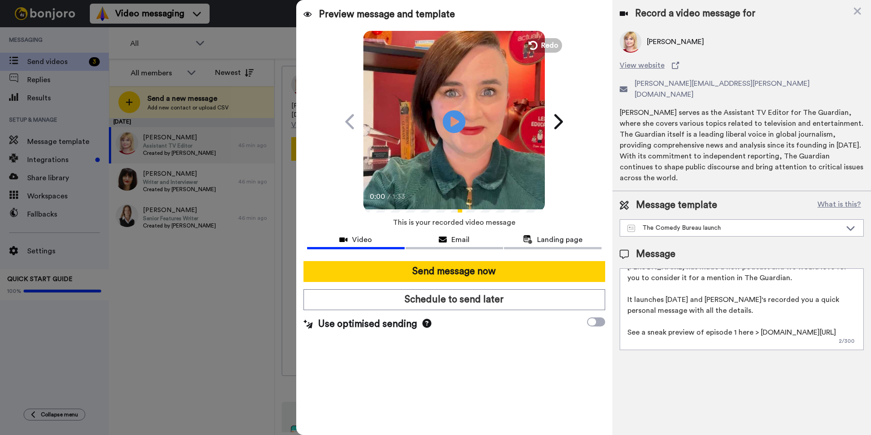
scroll to position [33, 0]
drag, startPoint x: 714, startPoint y: 277, endPoint x: 697, endPoint y: 279, distance: 17.8
click at [697, 279] on textarea "Hi Hollie, Laura Lexx has made a new podcast and we would love for you to consi…" at bounding box center [742, 309] width 244 height 82
click at [734, 278] on textarea "Hi Hollie, Laura Lexx has made a new podcast and we would love for you to consi…" at bounding box center [742, 309] width 244 height 82
click at [787, 290] on textarea "Hi Hollie, Laura Lexx has made a new podcast and we would love for you to consi…" at bounding box center [742, 309] width 244 height 82
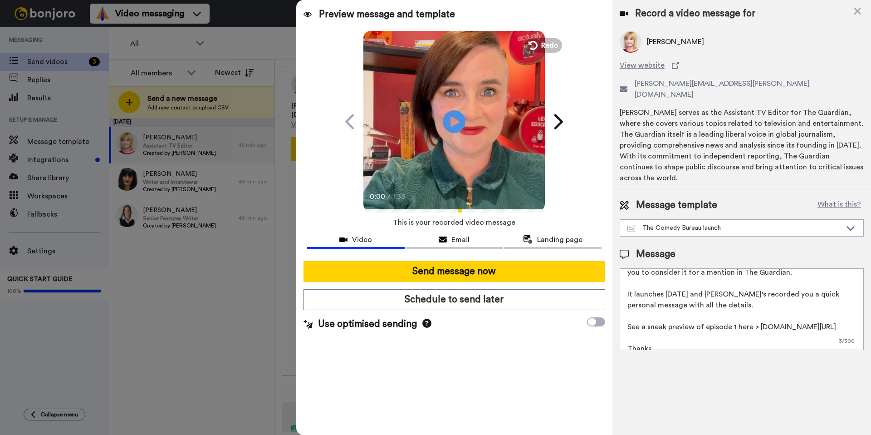
scroll to position [0, 0]
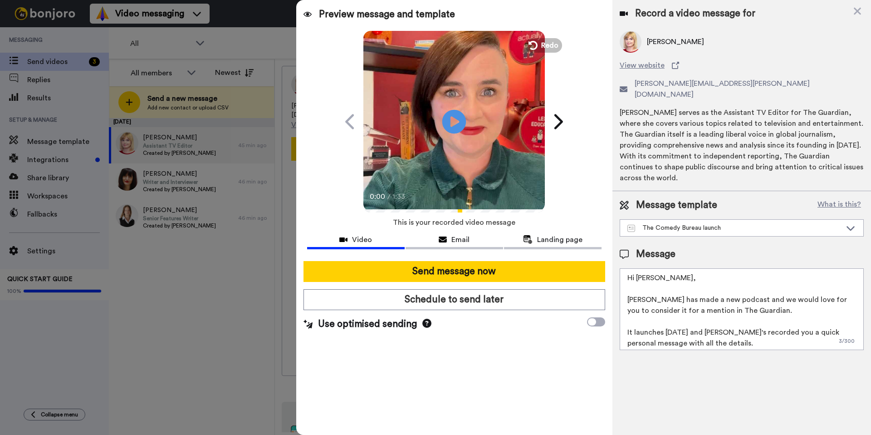
type textarea "Hi Hollie, Laura Lexx has made a new podcast and we would love for you to consi…"
click at [457, 130] on icon at bounding box center [454, 121] width 24 height 24
click at [746, 299] on textarea "Hi Hollie, Laura Lexx has made a new podcast and we would love for you to consi…" at bounding box center [742, 309] width 244 height 82
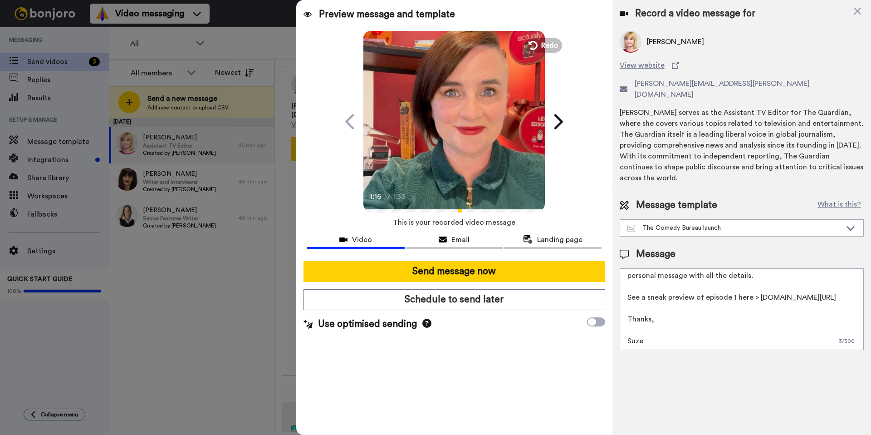
scroll to position [68, 0]
click at [471, 242] on div "Email" at bounding box center [455, 239] width 98 height 11
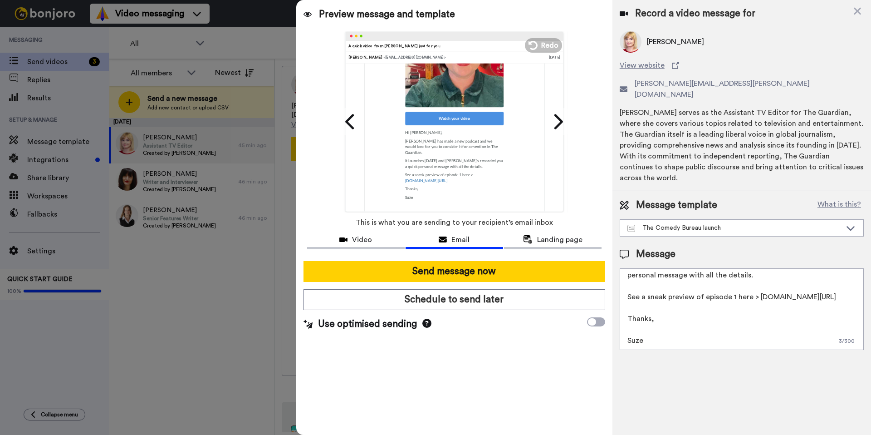
scroll to position [187, 0]
click at [558, 241] on span "Landing page" at bounding box center [559, 239] width 45 height 11
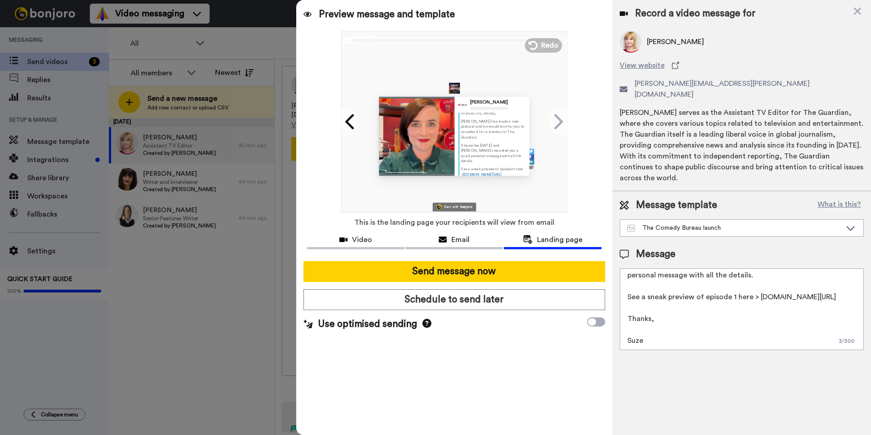
scroll to position [45, 0]
click at [456, 241] on span "Email" at bounding box center [460, 239] width 18 height 11
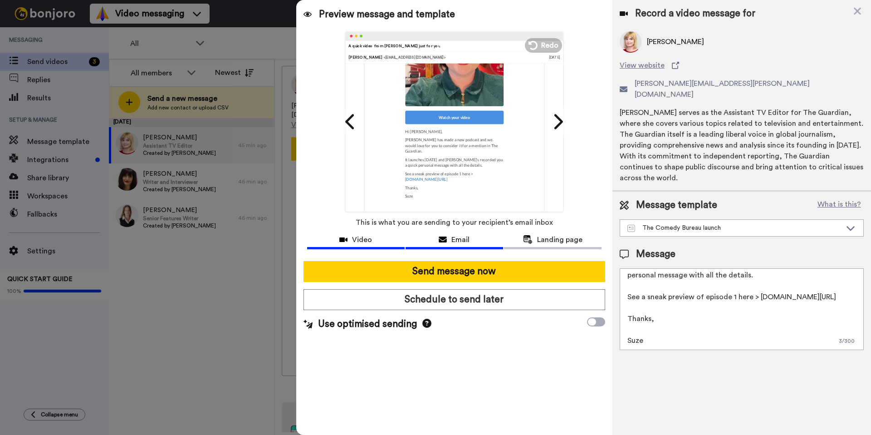
click at [376, 242] on div "Video" at bounding box center [356, 239] width 98 height 11
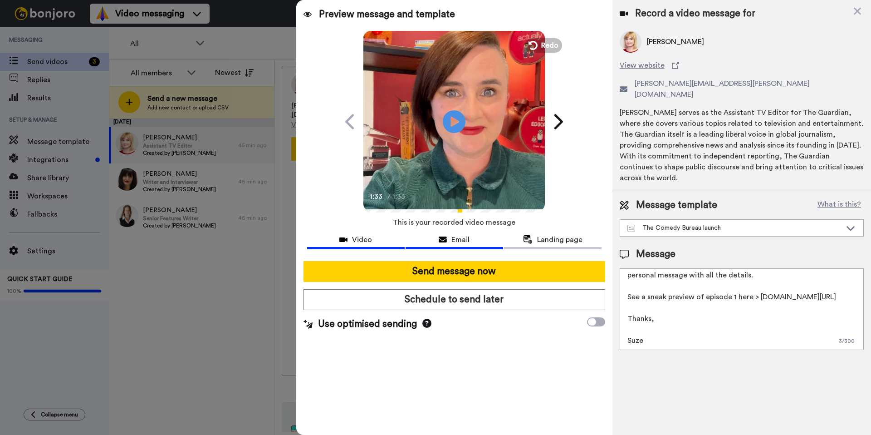
click at [456, 235] on span "Email" at bounding box center [460, 239] width 18 height 11
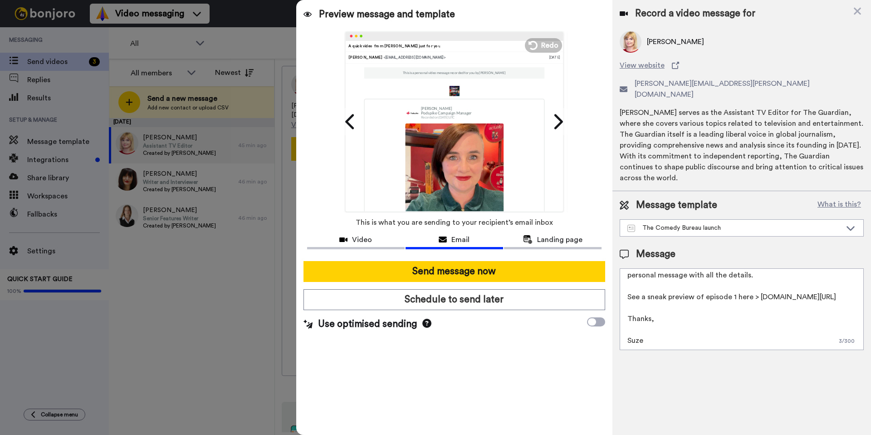
scroll to position [0, 0]
click at [375, 243] on div "Video" at bounding box center [356, 239] width 98 height 11
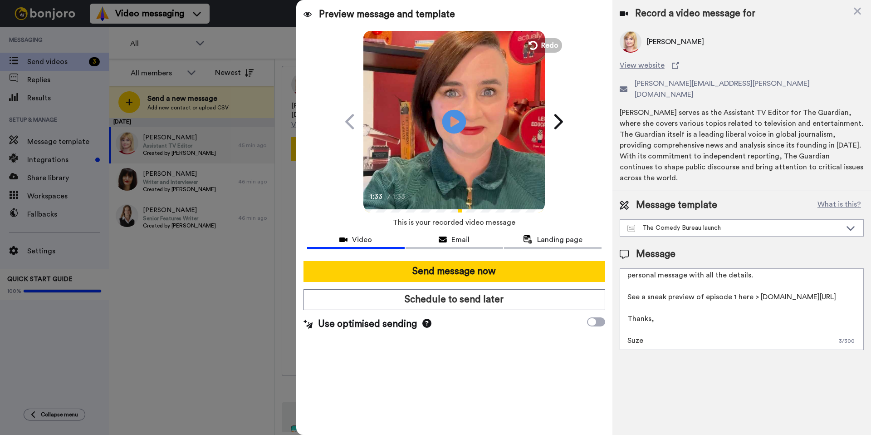
click at [452, 118] on icon "Play/Pause" at bounding box center [454, 121] width 24 height 43
click at [459, 126] on icon at bounding box center [454, 121] width 24 height 24
click at [453, 116] on icon at bounding box center [454, 121] width 24 height 24
click at [454, 119] on icon at bounding box center [454, 121] width 24 height 24
click at [454, 120] on icon "Play/Pause" at bounding box center [454, 121] width 24 height 43
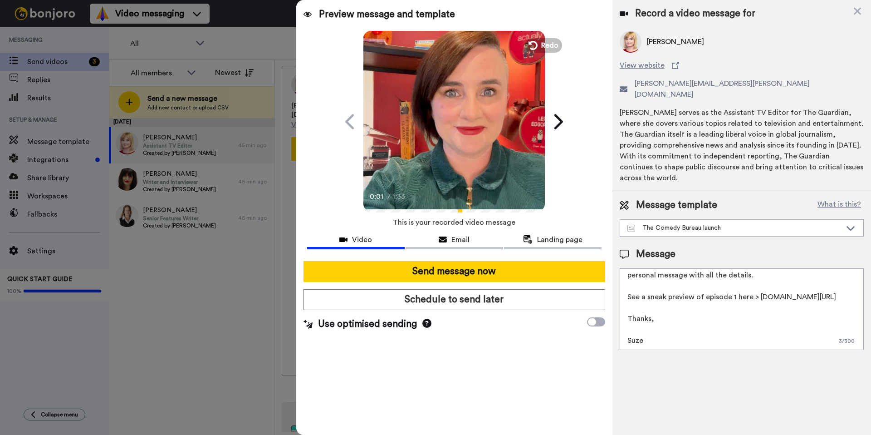
click at [454, 120] on icon at bounding box center [454, 121] width 24 height 24
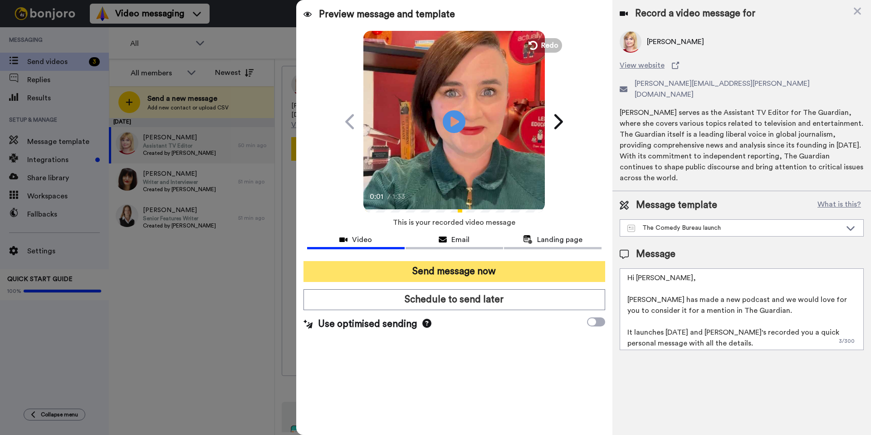
click at [470, 276] on button "Send message now" at bounding box center [455, 271] width 302 height 21
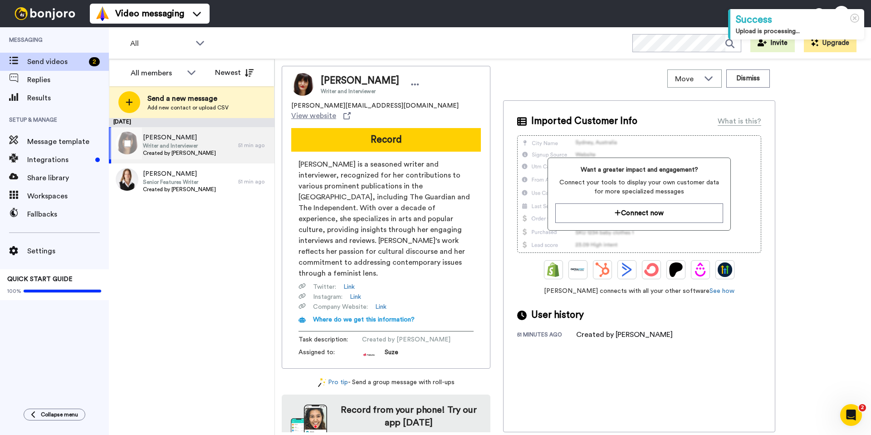
click at [193, 147] on span "Writer and Interviewer" at bounding box center [179, 145] width 73 height 7
click at [348, 135] on button "Record" at bounding box center [386, 140] width 190 height 24
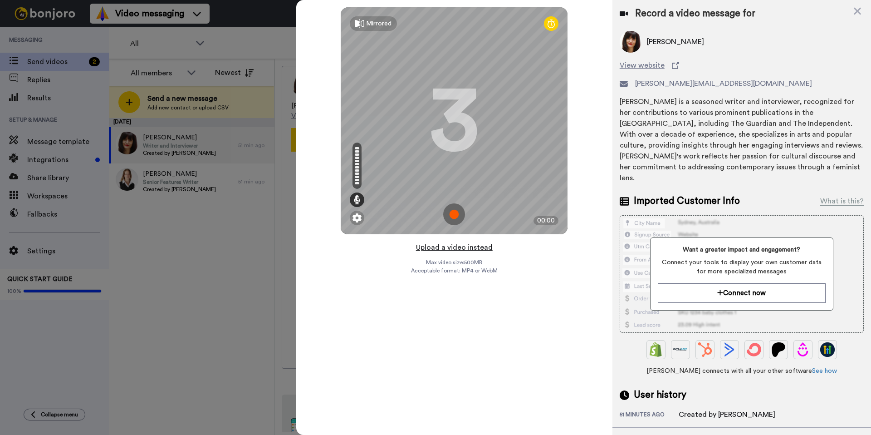
click at [482, 248] on button "Upload a video instead" at bounding box center [454, 247] width 82 height 12
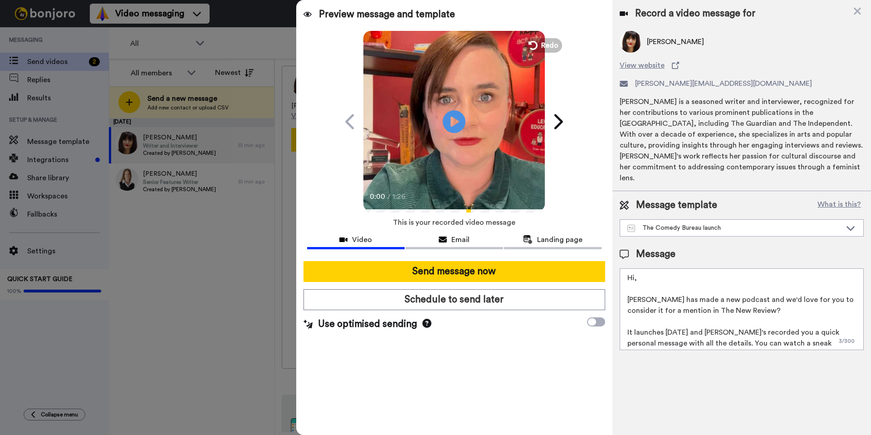
click at [650, 268] on textarea "Hi, [PERSON_NAME] has made a new podcast and we'd love for you to consider it f…" at bounding box center [742, 309] width 244 height 82
drag, startPoint x: 741, startPoint y: 300, endPoint x: 692, endPoint y: 301, distance: 49.0
click at [689, 299] on textarea "Hi Fio [PERSON_NAME] has made a new podcast and we'd love for you to consider i…" at bounding box center [742, 309] width 244 height 82
click at [691, 300] on textarea "Hi Fio [PERSON_NAME] has made a new podcast and we'd love for you to consider i…" at bounding box center [742, 309] width 244 height 82
click at [726, 301] on textarea "Hi Fio [PERSON_NAME] has made a new podcast and we'd love for you to consider i…" at bounding box center [742, 309] width 244 height 82
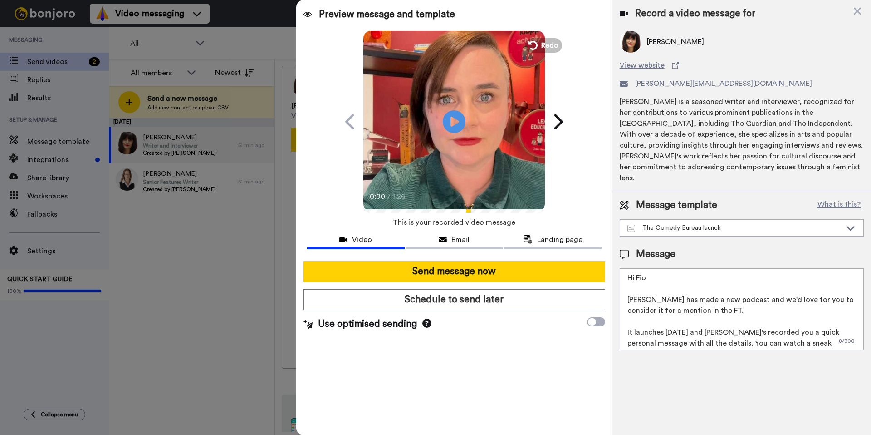
click at [664, 268] on textarea "Hi Fio [PERSON_NAME] has made a new podcast and we'd love for you to consider i…" at bounding box center [742, 309] width 244 height 82
click at [775, 289] on textarea "Hi [PERSON_NAME], [PERSON_NAME] has made a new podcast and we'd love for you to…" at bounding box center [742, 309] width 244 height 82
click at [773, 306] on textarea "Hi [PERSON_NAME], [PERSON_NAME] has made a new podcast and we would love for yo…" at bounding box center [742, 309] width 244 height 82
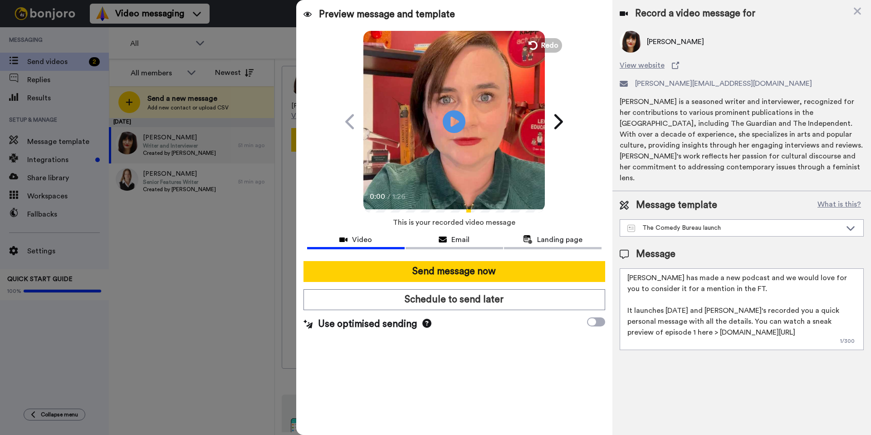
scroll to position [24, 0]
drag, startPoint x: 713, startPoint y: 298, endPoint x: 694, endPoint y: 299, distance: 18.7
click at [694, 299] on textarea "Hi [PERSON_NAME], [PERSON_NAME] has made a new podcast and we would love for yo…" at bounding box center [742, 309] width 244 height 82
click at [736, 298] on textarea "Hi [PERSON_NAME], [PERSON_NAME] has made a new podcast and we would love for yo…" at bounding box center [742, 309] width 244 height 82
click at [752, 309] on textarea "Hi [PERSON_NAME], [PERSON_NAME] has made a new podcast and we would love for yo…" at bounding box center [742, 309] width 244 height 82
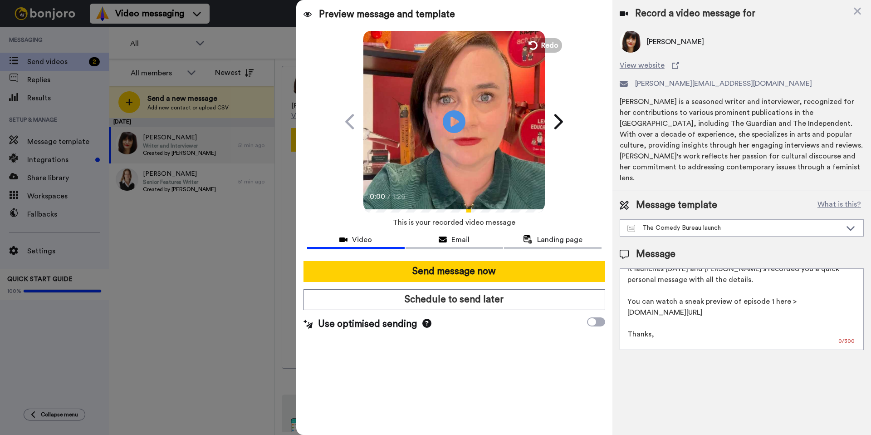
scroll to position [68, 0]
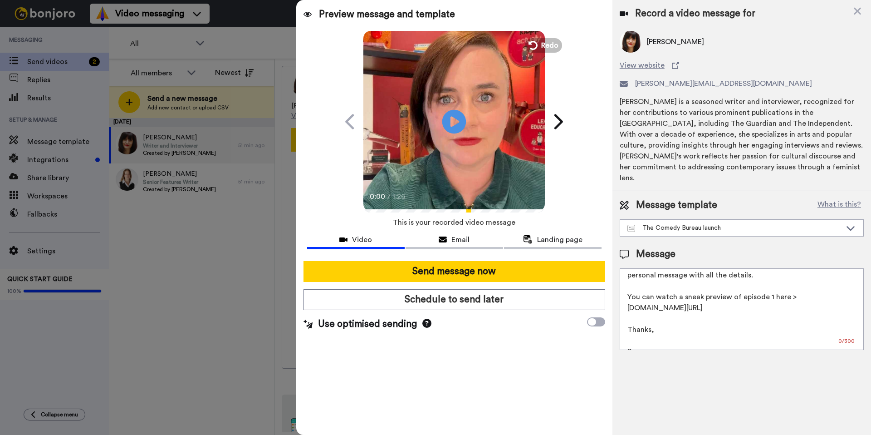
click at [455, 125] on icon at bounding box center [454, 121] width 24 height 24
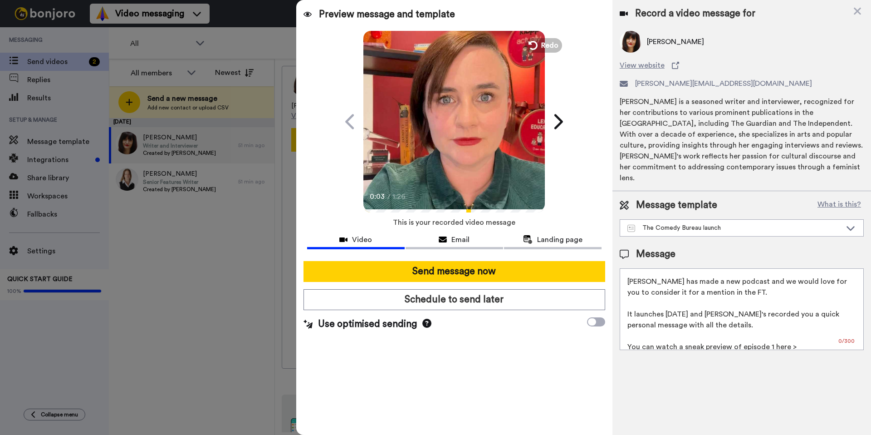
scroll to position [0, 0]
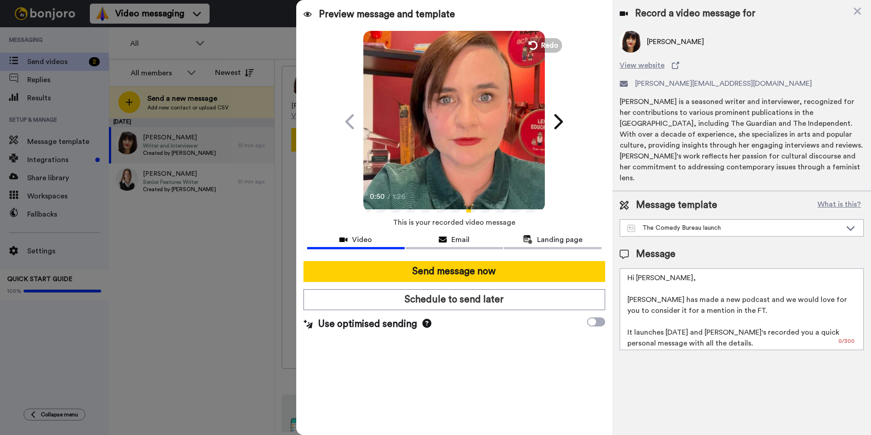
click at [697, 274] on textarea "Hi [PERSON_NAME], [PERSON_NAME] has made a new podcast and we would love for yo…" at bounding box center [742, 309] width 244 height 82
click at [464, 239] on span "Email" at bounding box center [460, 239] width 18 height 11
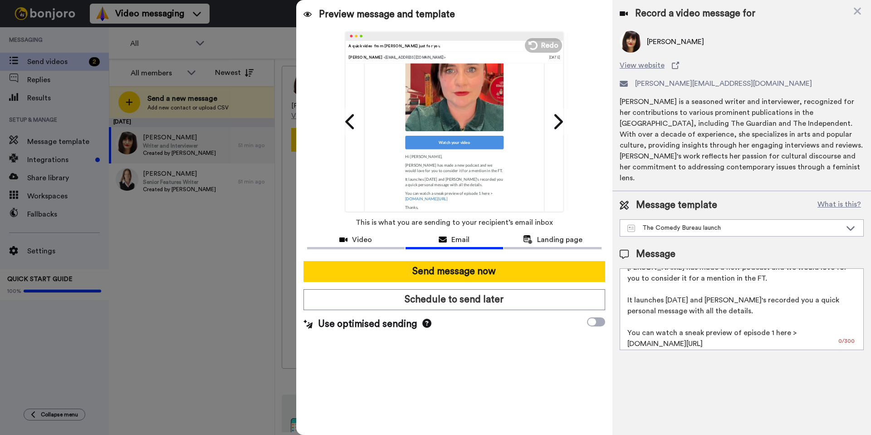
scroll to position [42, 0]
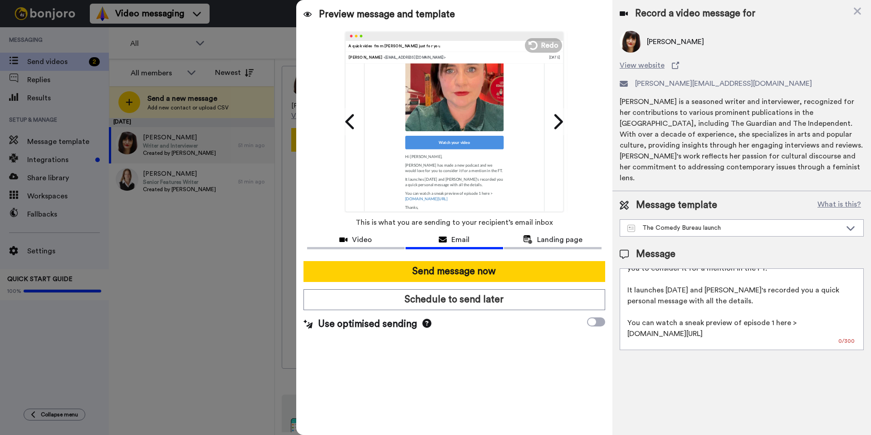
drag, startPoint x: 759, startPoint y: 279, endPoint x: 743, endPoint y: 281, distance: 16.0
click at [743, 281] on textarea "Hi [PERSON_NAME], [PERSON_NAME] has made a new podcast and we would love for yo…" at bounding box center [742, 309] width 244 height 82
click at [624, 279] on textarea "Hi [PERSON_NAME], [PERSON_NAME] has made a new podcast and we would love for yo…" at bounding box center [742, 309] width 244 height 82
drag, startPoint x: 676, startPoint y: 312, endPoint x: 627, endPoint y: 312, distance: 49.0
click at [627, 312] on textarea "Hi [PERSON_NAME], [PERSON_NAME] has made a new podcast and we would love for yo…" at bounding box center [742, 309] width 244 height 82
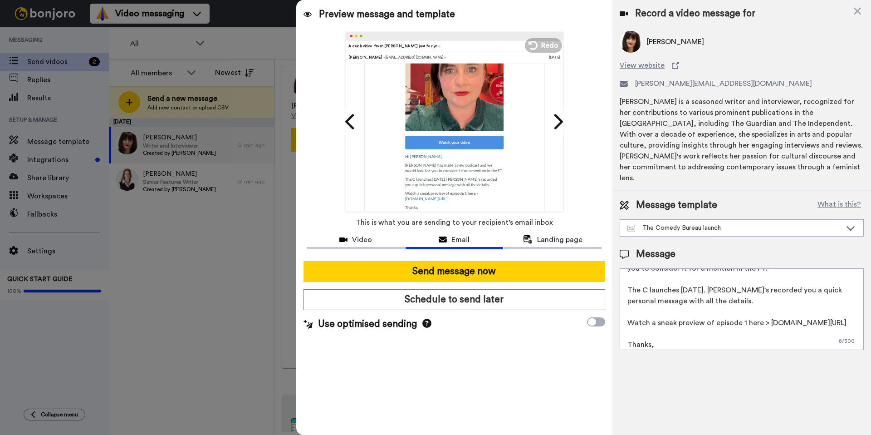
click at [645, 279] on textarea "Hi [PERSON_NAME], [PERSON_NAME] has made a new podcast and we would love for yo…" at bounding box center [742, 309] width 244 height 82
drag, startPoint x: 738, startPoint y: 312, endPoint x: 721, endPoint y: 313, distance: 17.3
click at [721, 313] on textarea "Hi [PERSON_NAME], [PERSON_NAME] has made a new podcast and we would love for yo…" at bounding box center [742, 309] width 244 height 82
drag, startPoint x: 679, startPoint y: 281, endPoint x: 685, endPoint y: 284, distance: 6.7
click at [680, 282] on textarea "Hi [PERSON_NAME], [PERSON_NAME] has made a new podcast and we would love for yo…" at bounding box center [742, 309] width 244 height 82
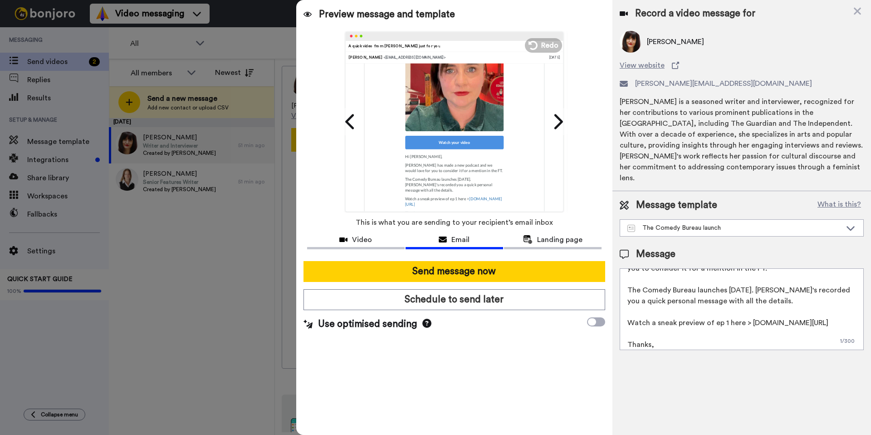
click at [811, 312] on textarea "Hi [PERSON_NAME], [PERSON_NAME] has made a new podcast and we would love for yo…" at bounding box center [742, 309] width 244 height 82
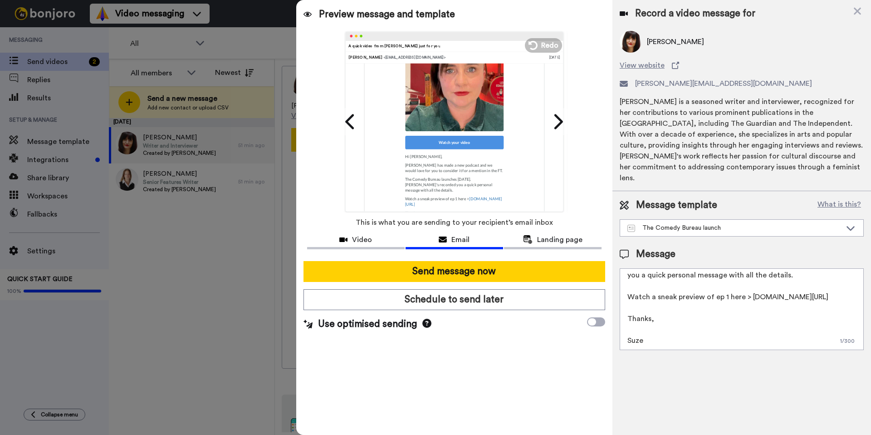
scroll to position [0, 0]
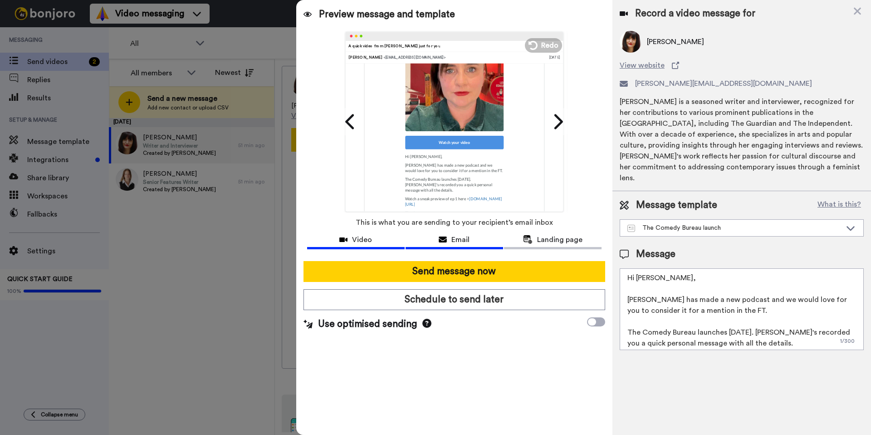
type textarea "Hi [PERSON_NAME], [PERSON_NAME] has made a new podcast and we would love for yo…"
click at [368, 242] on span "Video" at bounding box center [362, 239] width 20 height 11
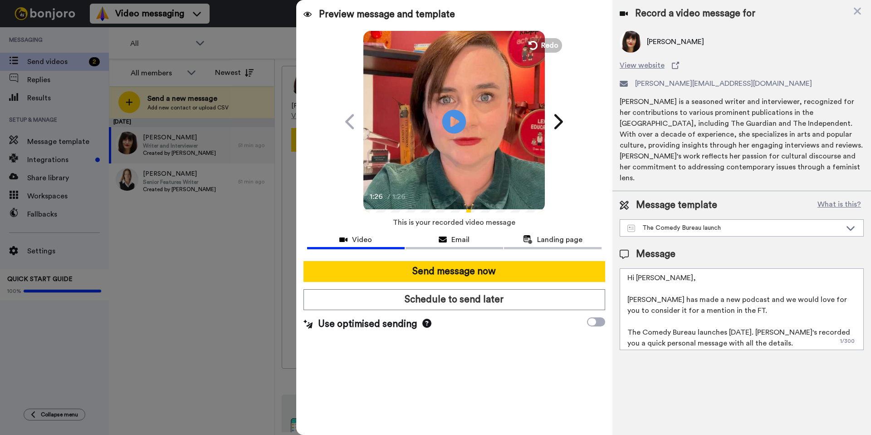
click at [461, 128] on icon at bounding box center [454, 121] width 24 height 24
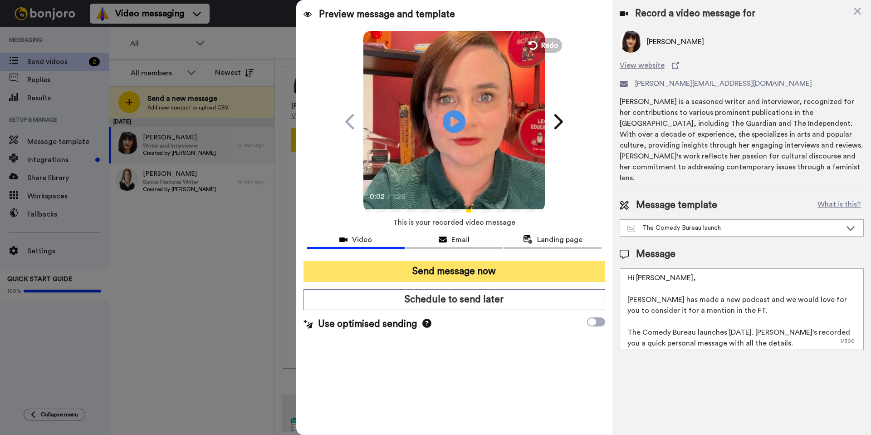
click at [437, 270] on button "Send message now" at bounding box center [455, 271] width 302 height 21
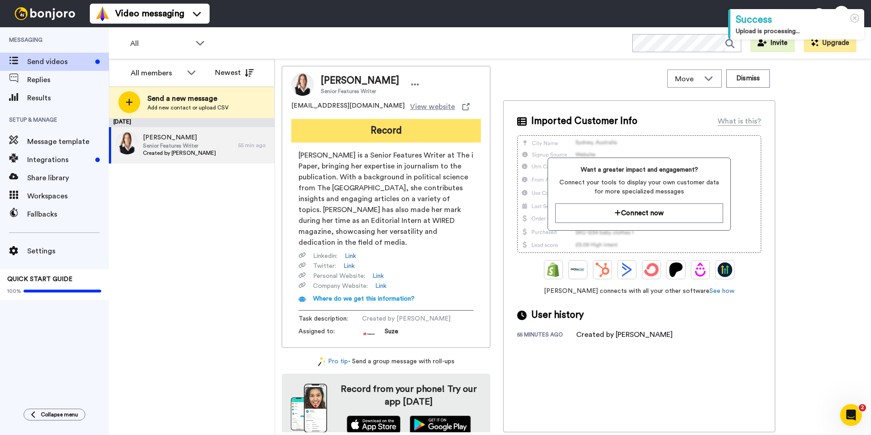
click at [382, 130] on button "Record" at bounding box center [386, 131] width 190 height 24
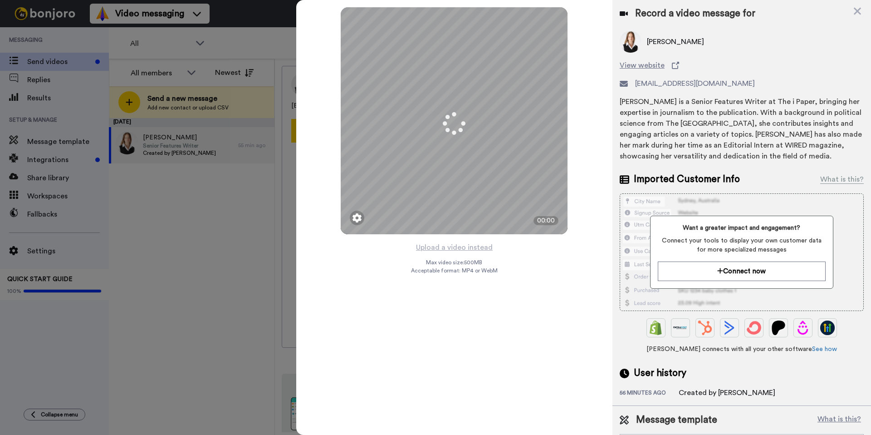
click at [466, 248] on button "Upload a video instead" at bounding box center [454, 247] width 82 height 12
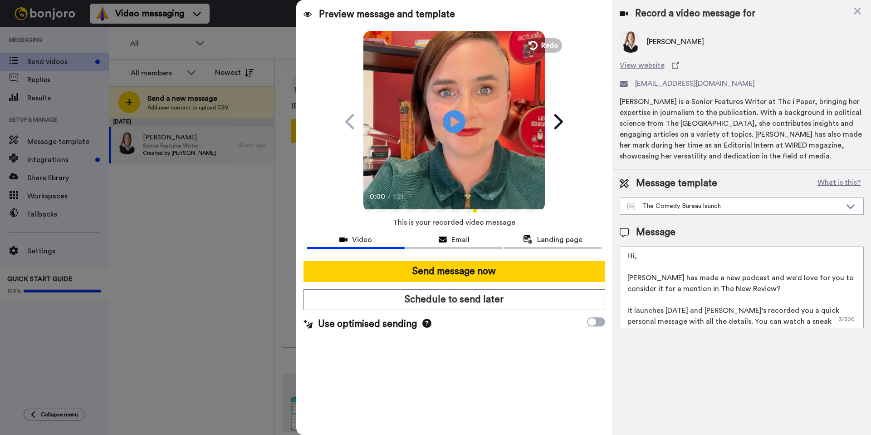
click at [654, 256] on textarea "Hi, [PERSON_NAME] has made a new podcast and we'd love for you to consider it f…" at bounding box center [742, 287] width 244 height 82
drag, startPoint x: 742, startPoint y: 290, endPoint x: 701, endPoint y: 289, distance: 41.7
click at [701, 289] on textarea "Hi, Laura Lexx has made a new podcast and we'd love for you to consider it for …" at bounding box center [742, 287] width 244 height 82
click at [724, 288] on textarea "Hi, Laura Lexx has made a new podcast and we'd love for you to consider it for …" at bounding box center [742, 287] width 244 height 82
click at [773, 278] on textarea "Hi, Laura Lexx has made a new podcast and we'd love for you to consider it for …" at bounding box center [742, 287] width 244 height 82
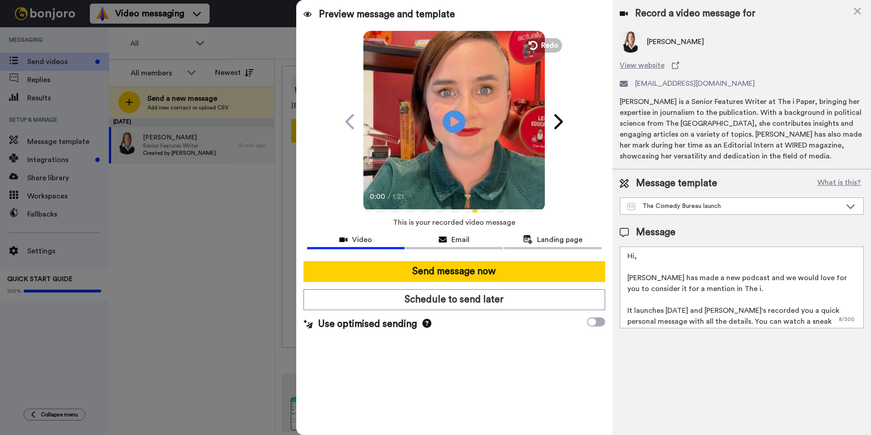
click at [686, 258] on textarea "Hi, Laura Lexx has made a new podcast and we would love for you to consider it …" at bounding box center [742, 287] width 244 height 82
click at [757, 288] on textarea "Hi Eleanor, Laura Lexx has made a new podcast and we would love for you to cons…" at bounding box center [742, 287] width 244 height 82
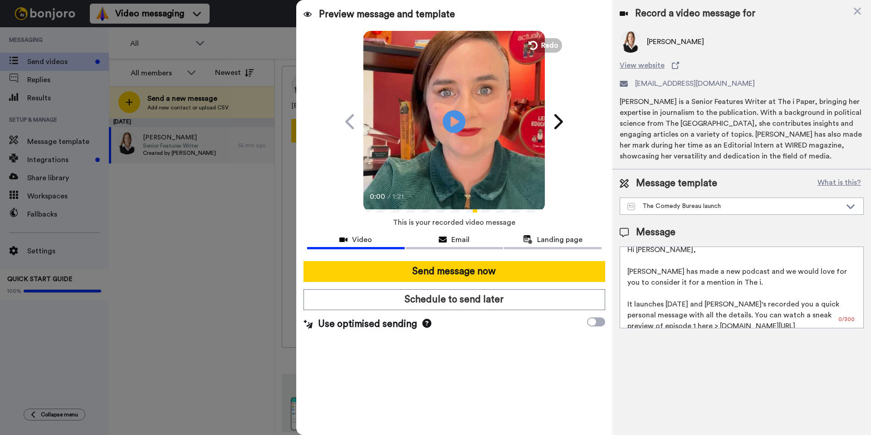
scroll to position [14, 0]
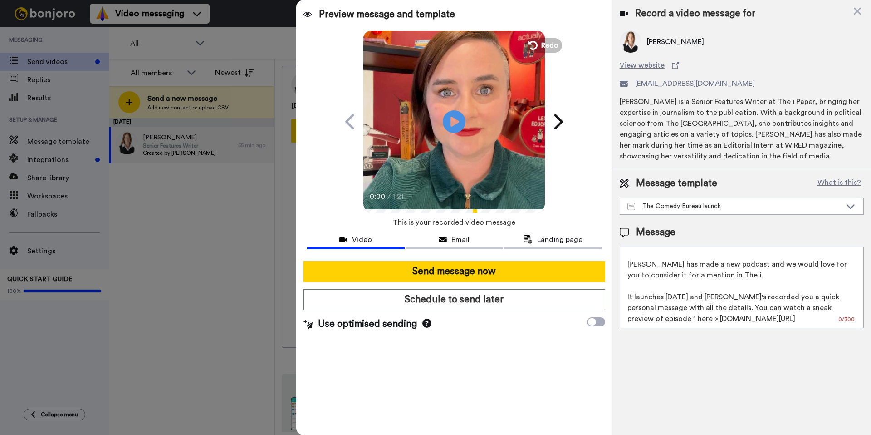
click at [713, 297] on textarea "Hi Eleanor, Laura Lexx has made a new podcast and we would love for you to cons…" at bounding box center [742, 287] width 244 height 82
click at [733, 294] on textarea "Hi Eleanor, Laura Lexx has made a new podcast and we would love for you to cons…" at bounding box center [742, 287] width 244 height 82
click at [773, 322] on textarea "Hi Eleanor, Laura Lexx has made a new podcast and we would love for you to cons…" at bounding box center [742, 287] width 244 height 82
click at [744, 275] on textarea "Hi Eleanor, Laura Lexx has made a new podcast and we would love for you to cons…" at bounding box center [742, 287] width 244 height 82
drag, startPoint x: 759, startPoint y: 296, endPoint x: 744, endPoint y: 298, distance: 15.0
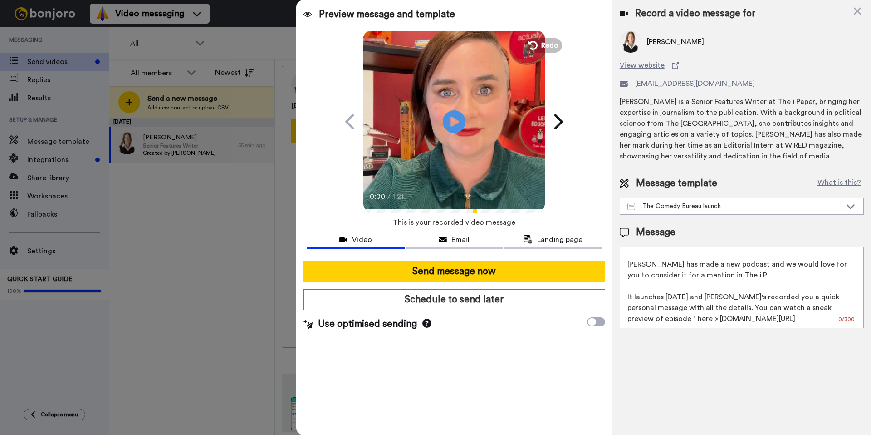
click at [744, 298] on textarea "Hi Eleanor, Laura Lexx has made a new podcast and we would love for you to cons…" at bounding box center [742, 287] width 244 height 82
click at [748, 275] on textarea "Hi Eleanor, Laura Lexx has made a new podcast and we would love for you to cons…" at bounding box center [742, 287] width 244 height 82
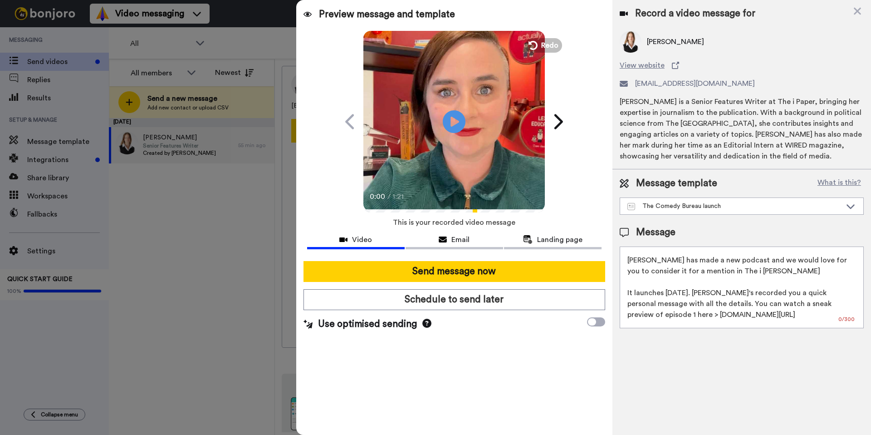
scroll to position [23, 0]
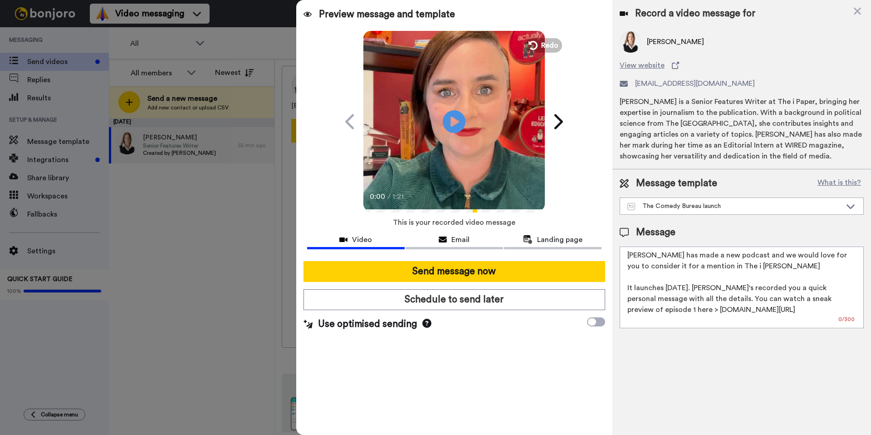
drag, startPoint x: 785, startPoint y: 302, endPoint x: 752, endPoint y: 301, distance: 32.7
click at [752, 301] on textarea "Hi Eleanor, Laura Lexx has made a new podcast and we would love for you to cons…" at bounding box center [742, 287] width 244 height 82
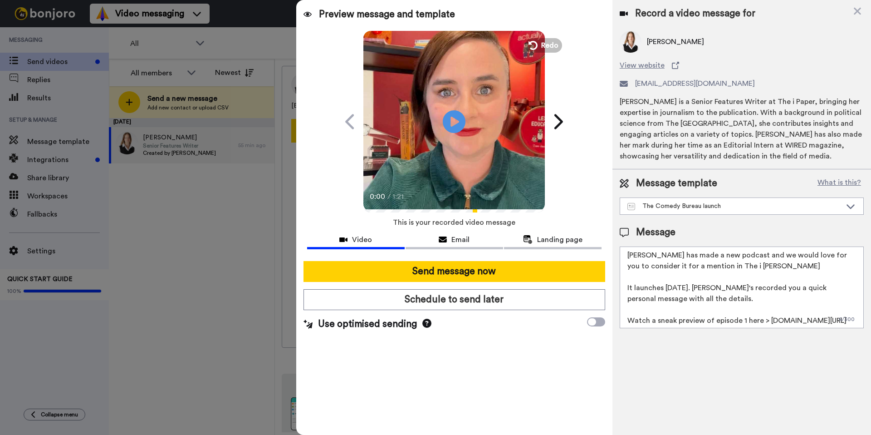
click at [759, 268] on textarea "Hi Eleanor, Laura Lexx has made a new podcast and we would love for you to cons…" at bounding box center [742, 287] width 244 height 82
click at [770, 295] on textarea "Hi Eleanor, Laura Lexx has made a new podcast and we would love for you to cons…" at bounding box center [742, 287] width 244 height 82
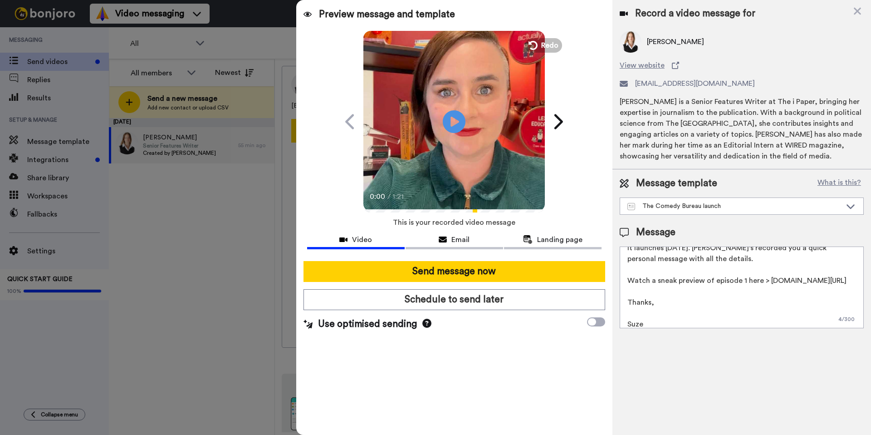
scroll to position [68, 0]
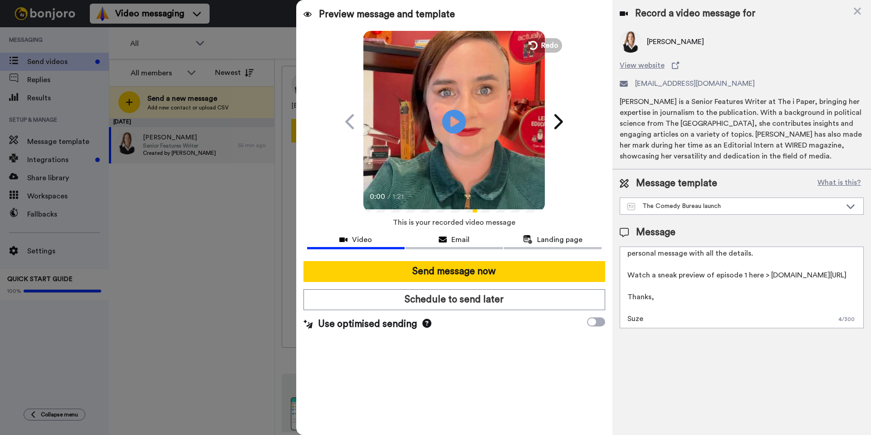
type textarea "Hi Eleanor, Laura Lexx has made a new podcast and we would love for you to cons…"
click at [454, 119] on icon "Play/Pause" at bounding box center [454, 121] width 24 height 43
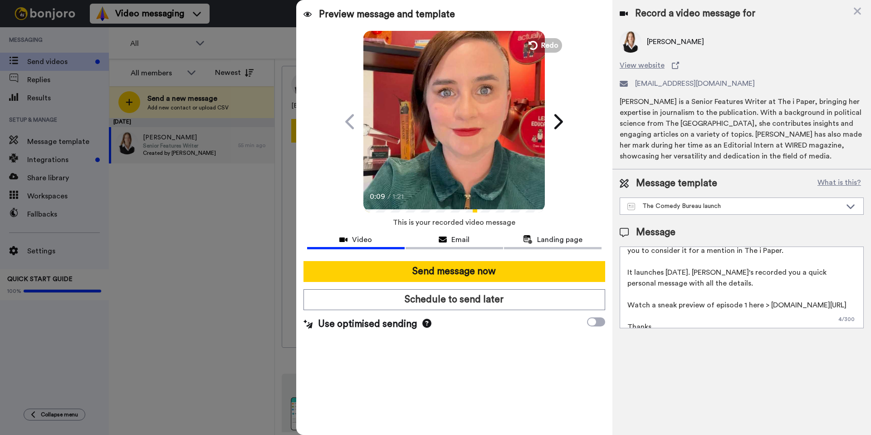
scroll to position [0, 0]
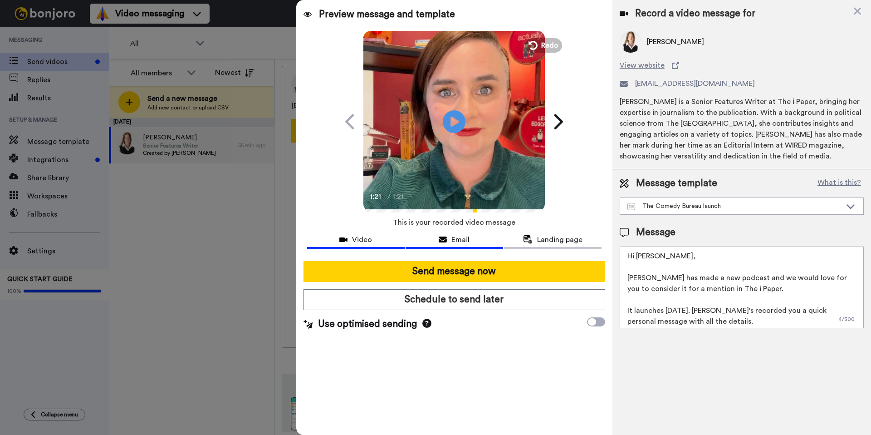
click at [480, 242] on div "Email" at bounding box center [455, 239] width 98 height 11
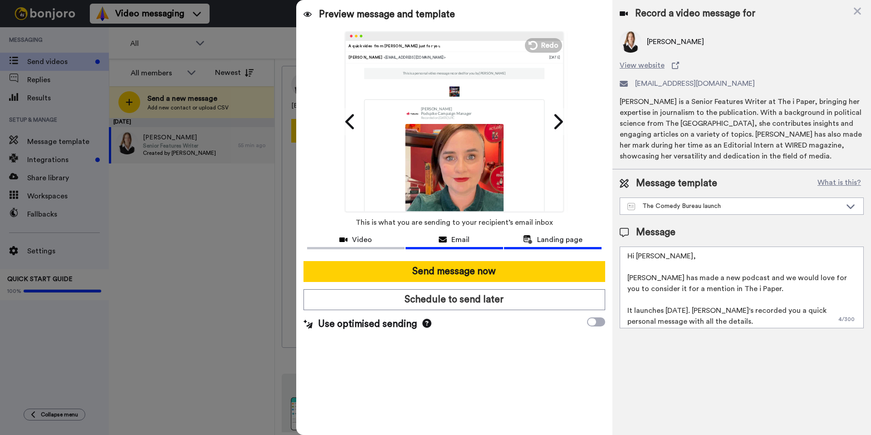
click at [554, 240] on span "Landing page" at bounding box center [559, 239] width 45 height 11
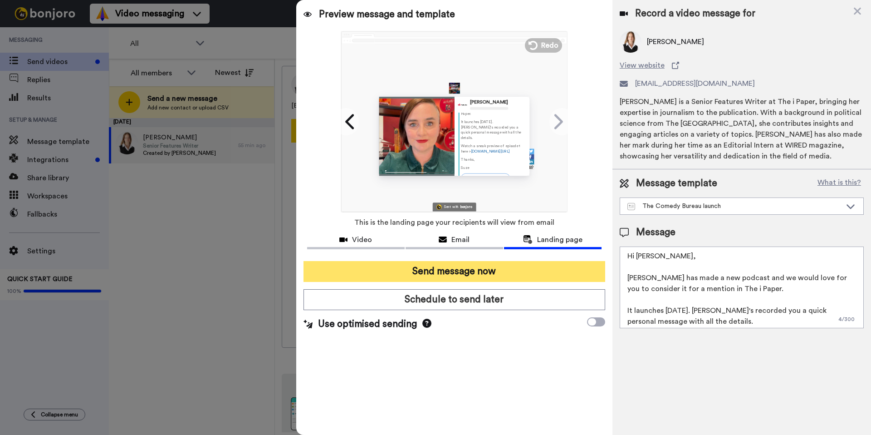
click at [466, 274] on button "Send message now" at bounding box center [455, 271] width 302 height 21
